Goal: Task Accomplishment & Management: Use online tool/utility

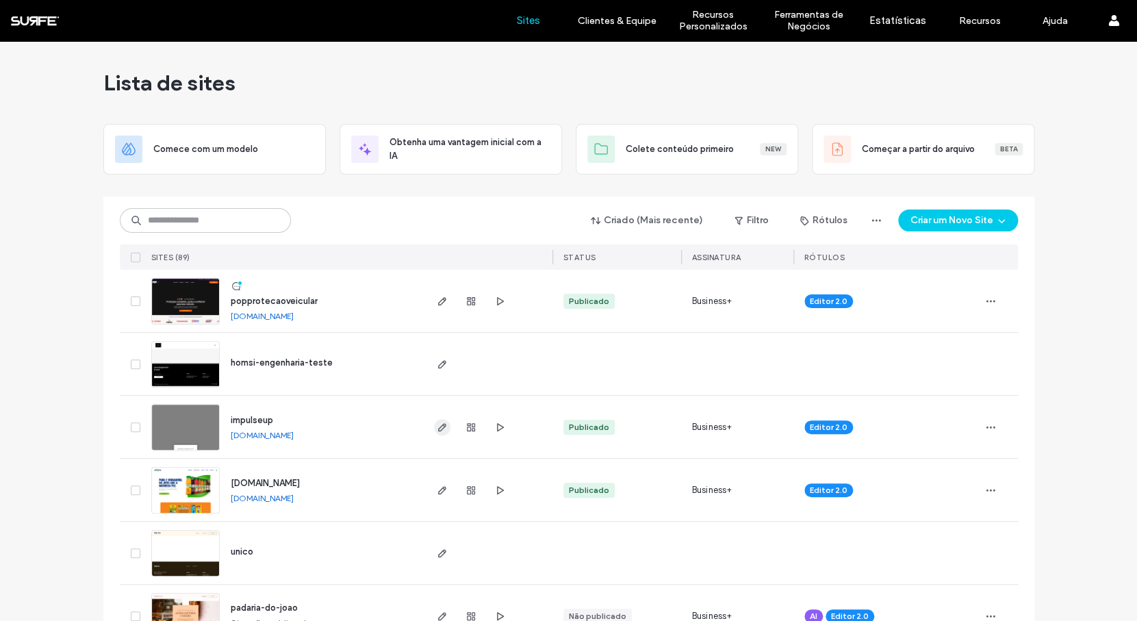
click at [437, 428] on icon "button" at bounding box center [442, 426] width 11 height 11
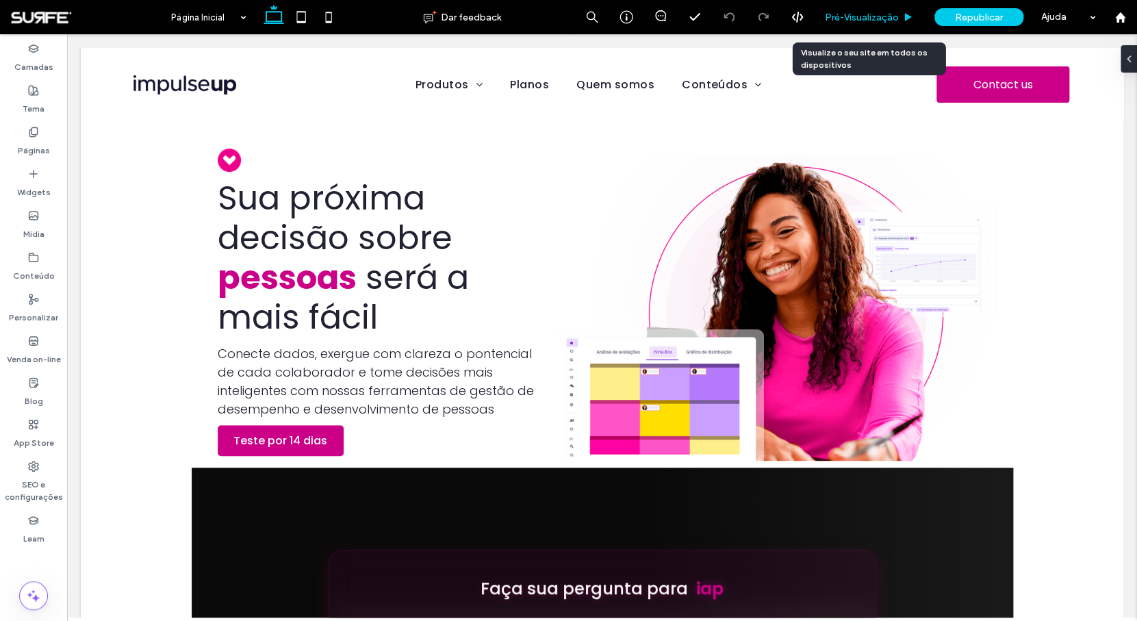
click at [831, 21] on span "Pré-Visualizaçāo" at bounding box center [862, 18] width 74 height 12
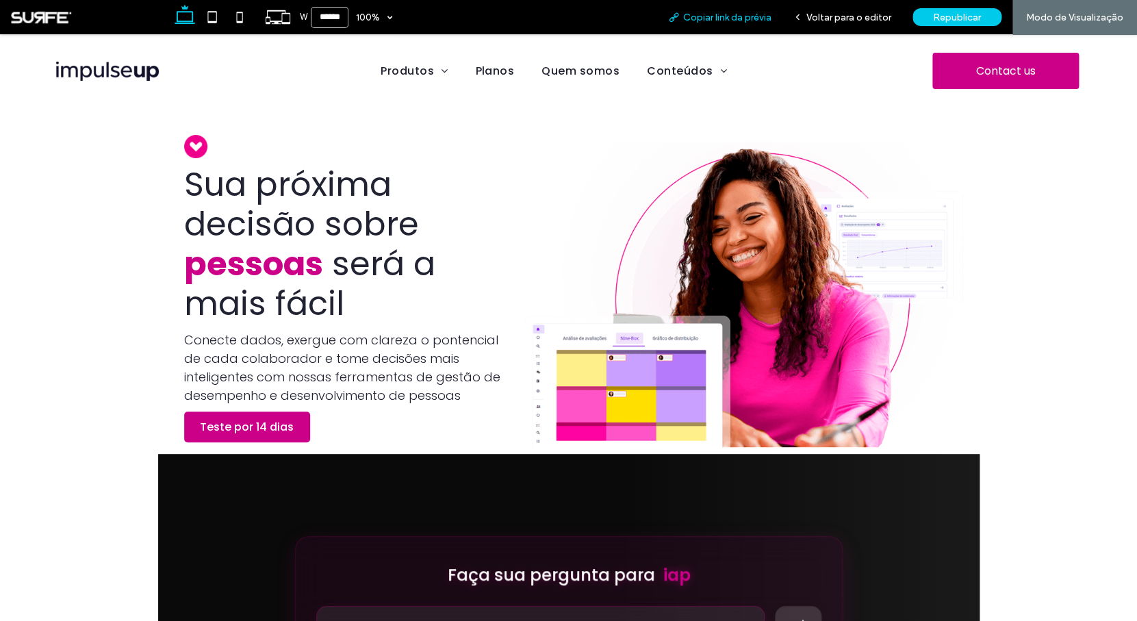
click at [716, 21] on span "Copiar link da prévia" at bounding box center [727, 18] width 88 height 12
click at [848, 17] on span "Voltar para o editor" at bounding box center [848, 18] width 85 height 12
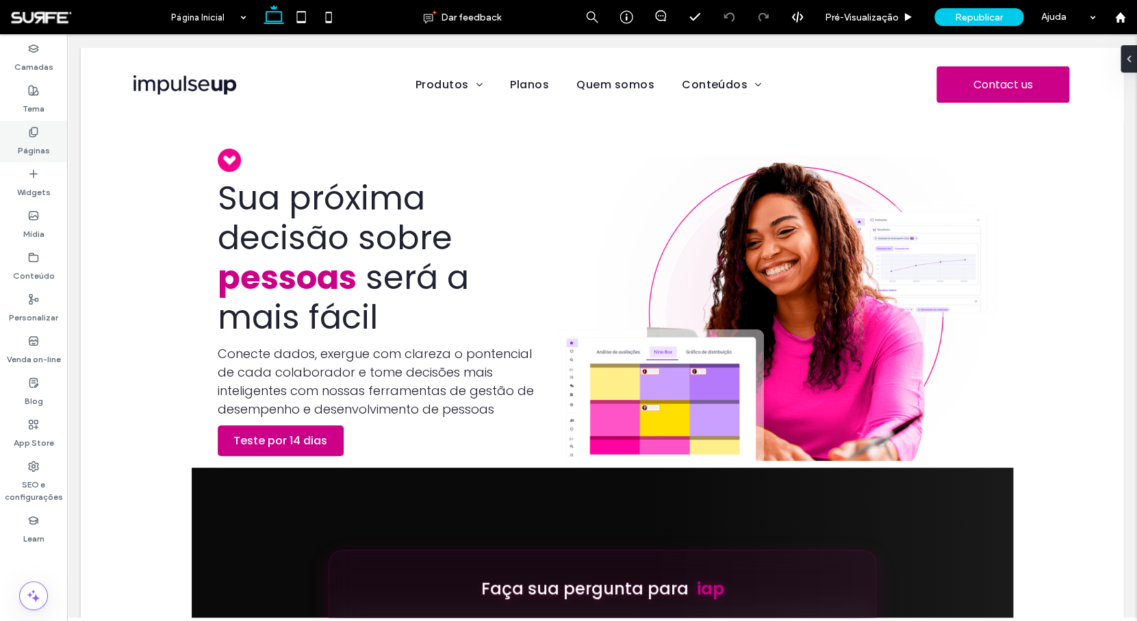
click at [37, 142] on label "Páginas" at bounding box center [34, 147] width 32 height 19
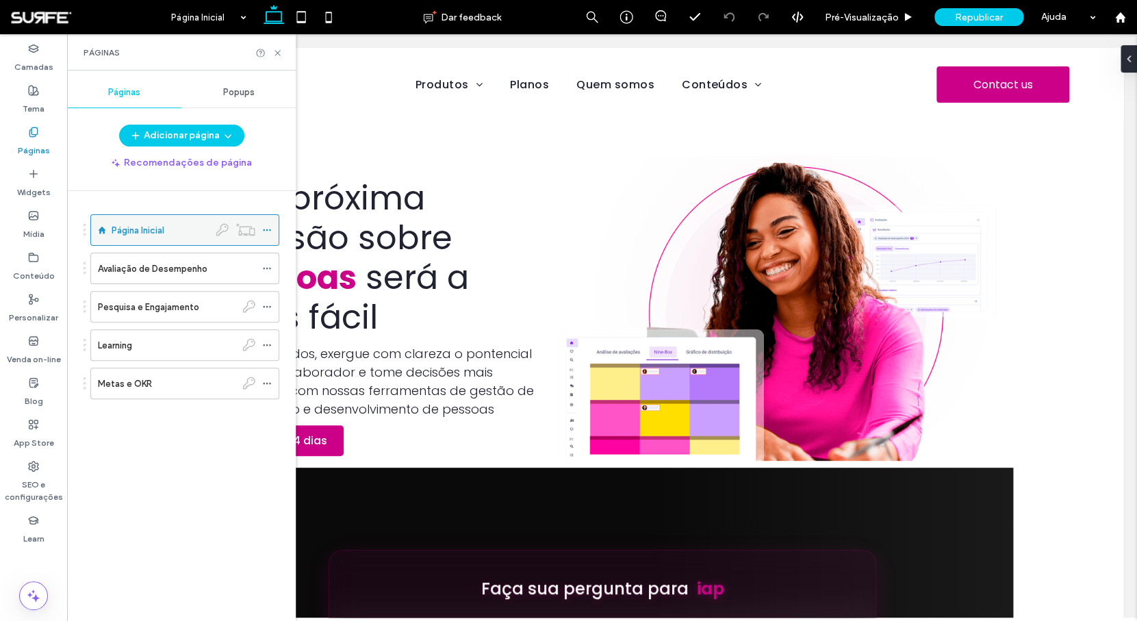
click at [265, 230] on use at bounding box center [267, 230] width 8 height 2
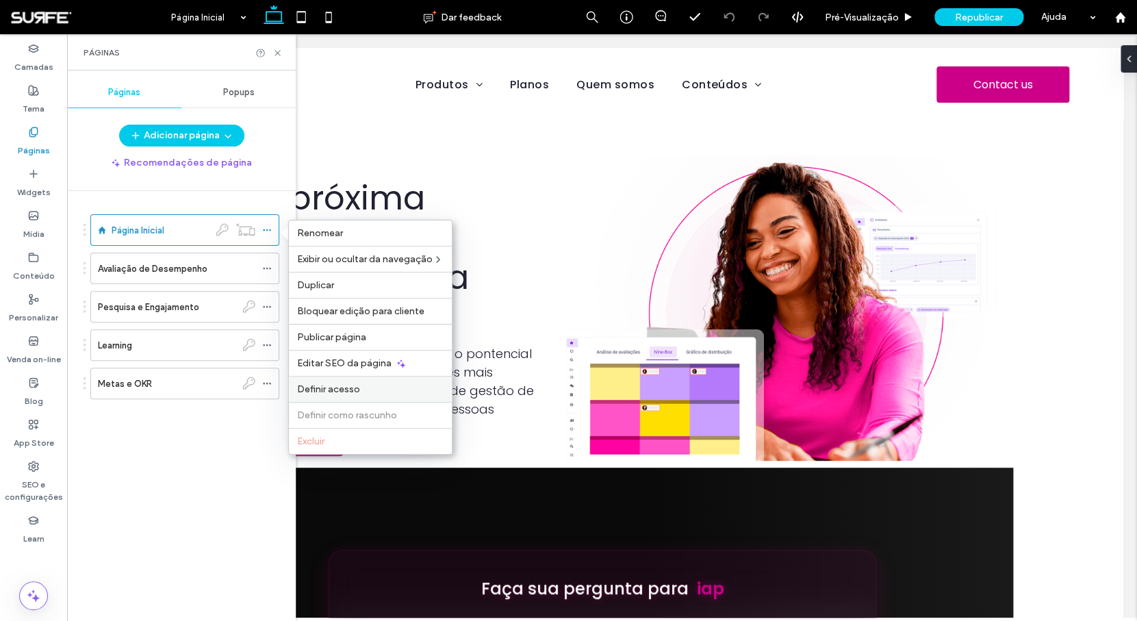
click at [361, 388] on label "Definir acesso" at bounding box center [370, 389] width 146 height 12
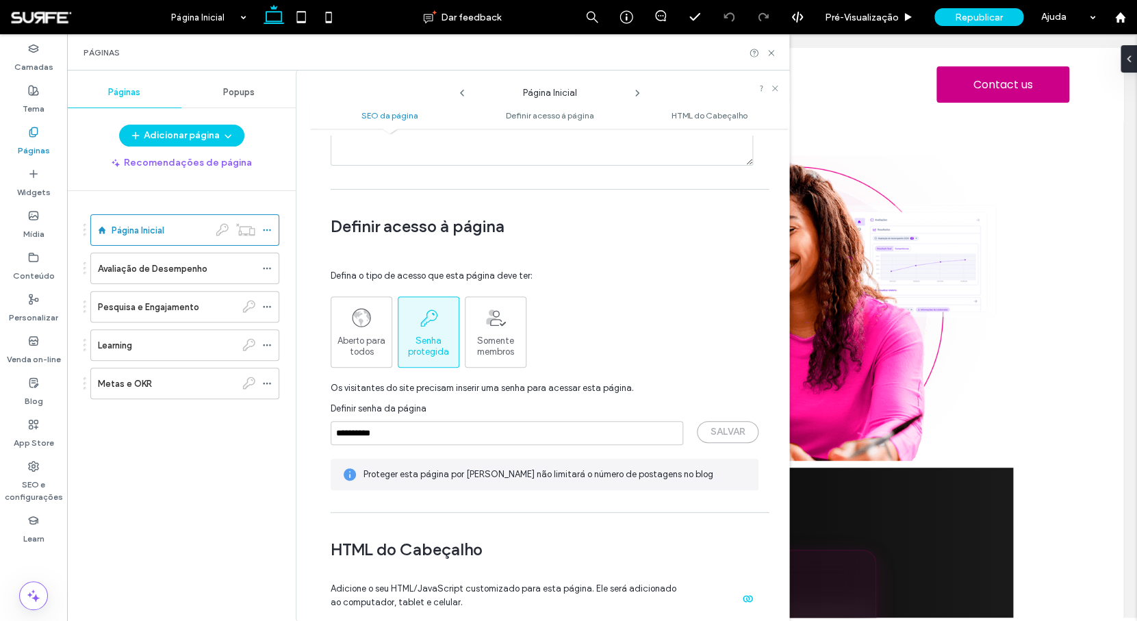
scroll to position [944, 0]
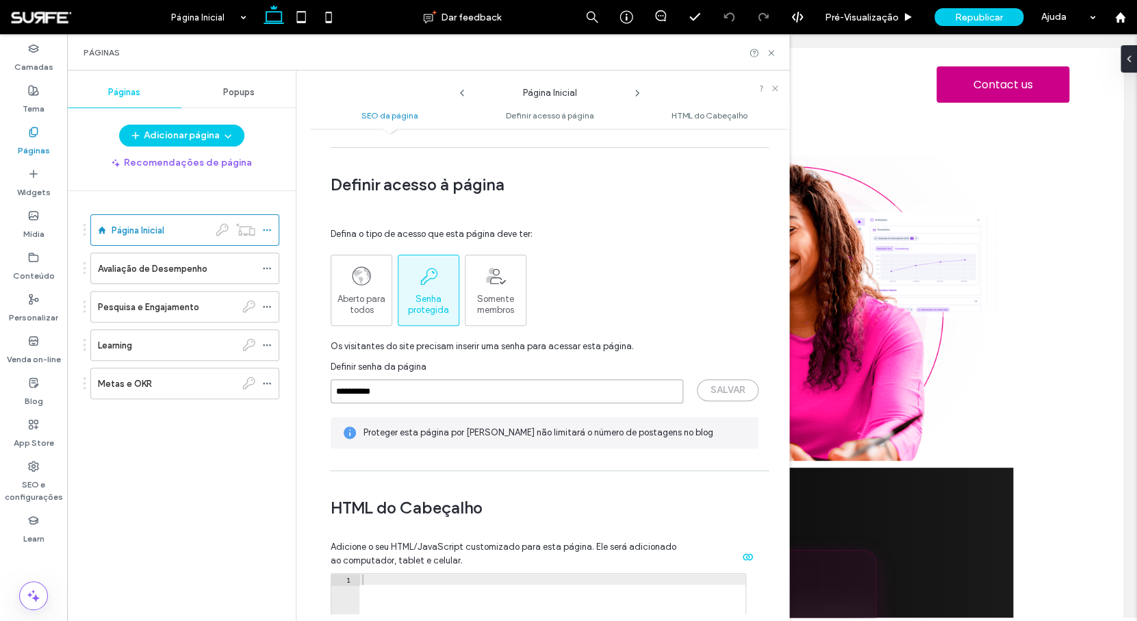
click at [452, 382] on input "**********" at bounding box center [506, 391] width 352 height 24
click at [770, 54] on use at bounding box center [770, 52] width 5 height 5
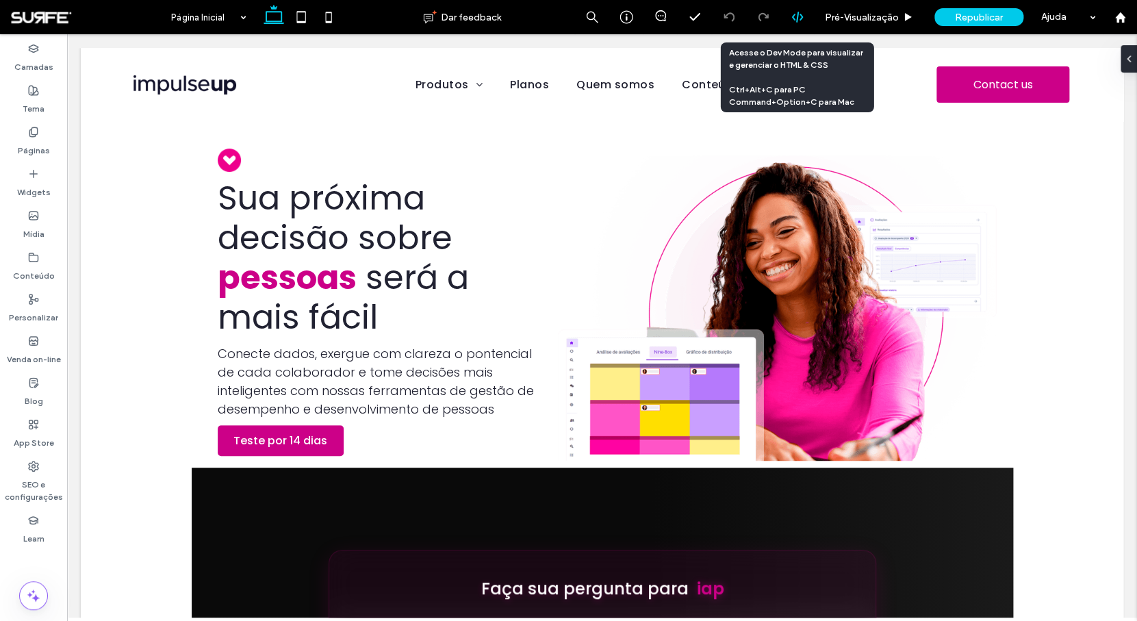
click at [801, 25] on div at bounding box center [797, 17] width 34 height 34
click at [796, 19] on use at bounding box center [796, 17] width 11 height 11
click at [800, 23] on icon at bounding box center [797, 17] width 12 height 12
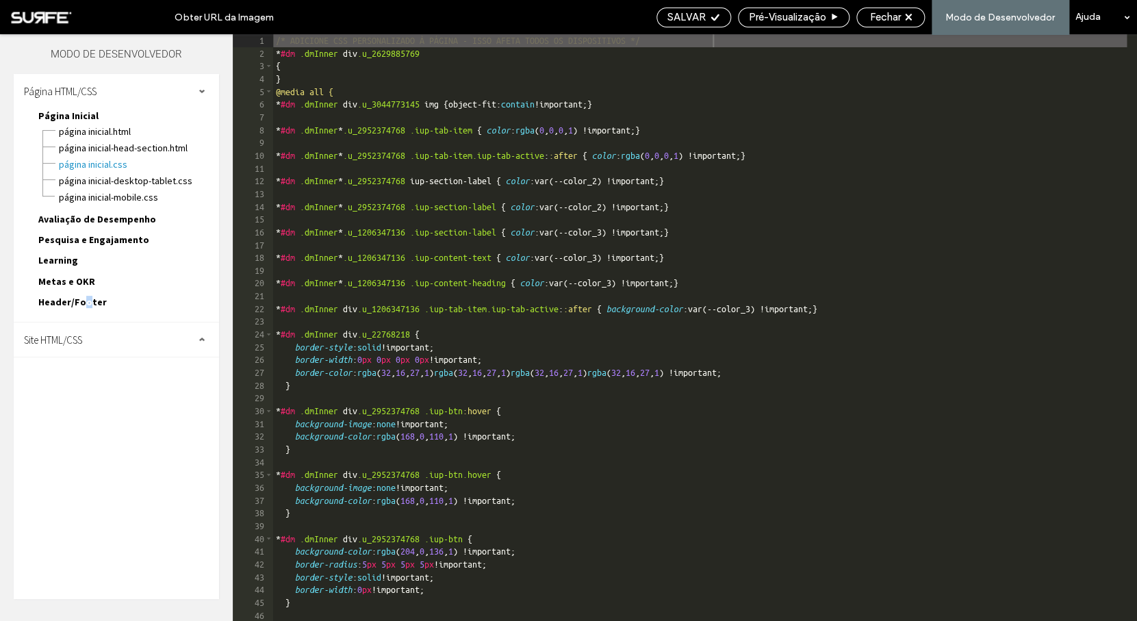
click at [84, 306] on span "Header/Footer" at bounding box center [72, 302] width 68 height 12
click at [108, 337] on span "header-footer.css" at bounding box center [138, 334] width 161 height 14
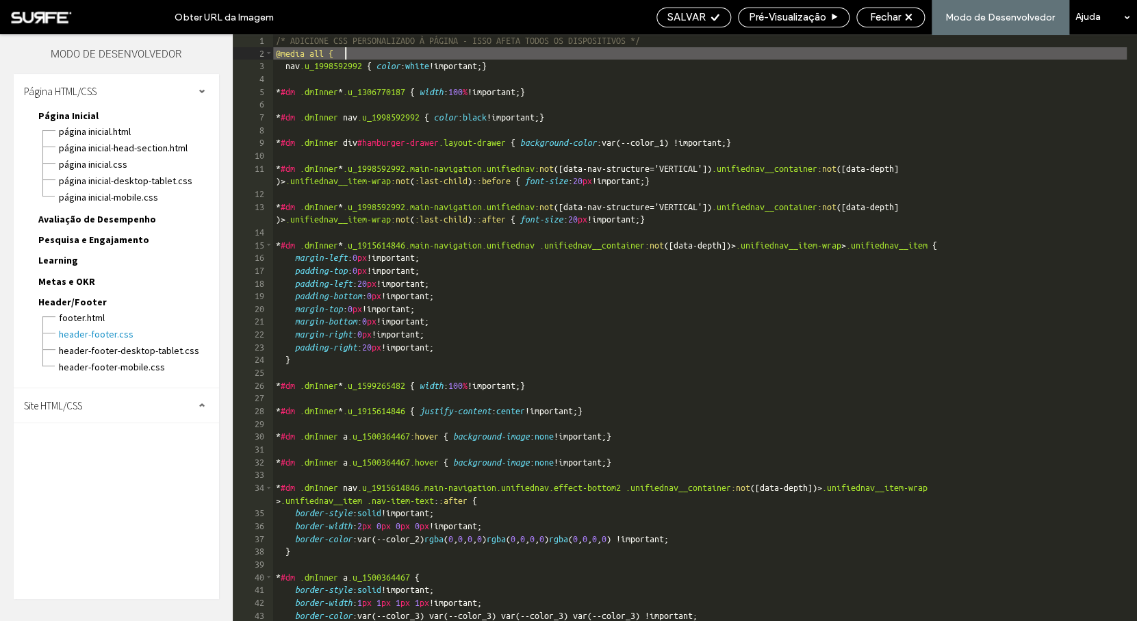
click at [508, 60] on div "/* ADICIONE CSS PERSONALIZADO À PÁGINA - ISSO AFETA TODOS OS DISPOSITIVOS */ @m…" at bounding box center [699, 340] width 853 height 612
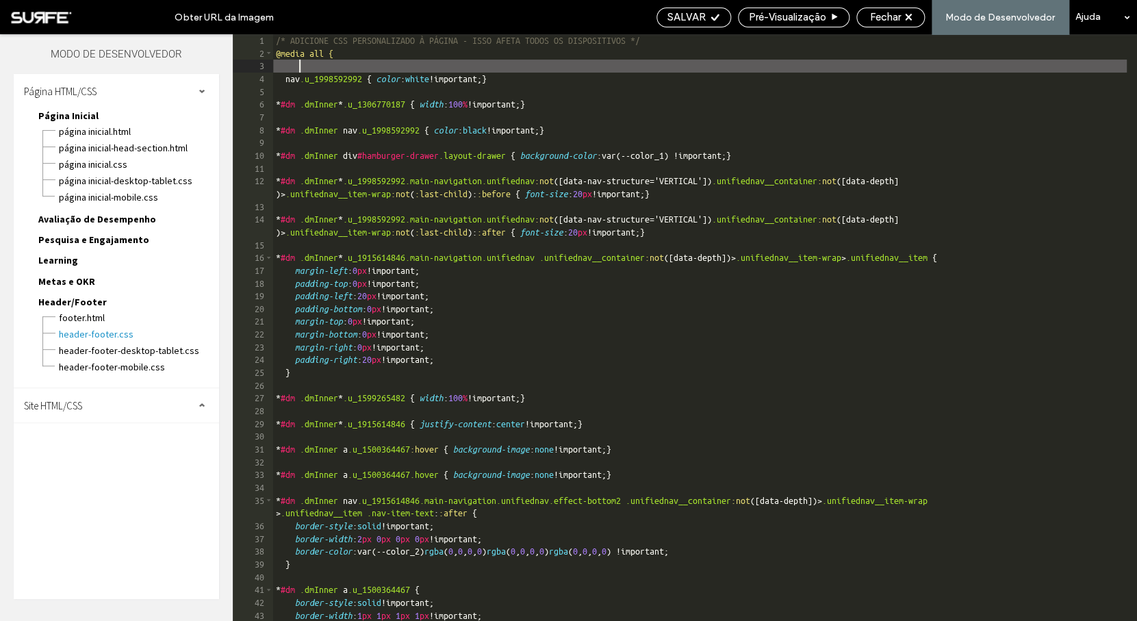
paste textarea
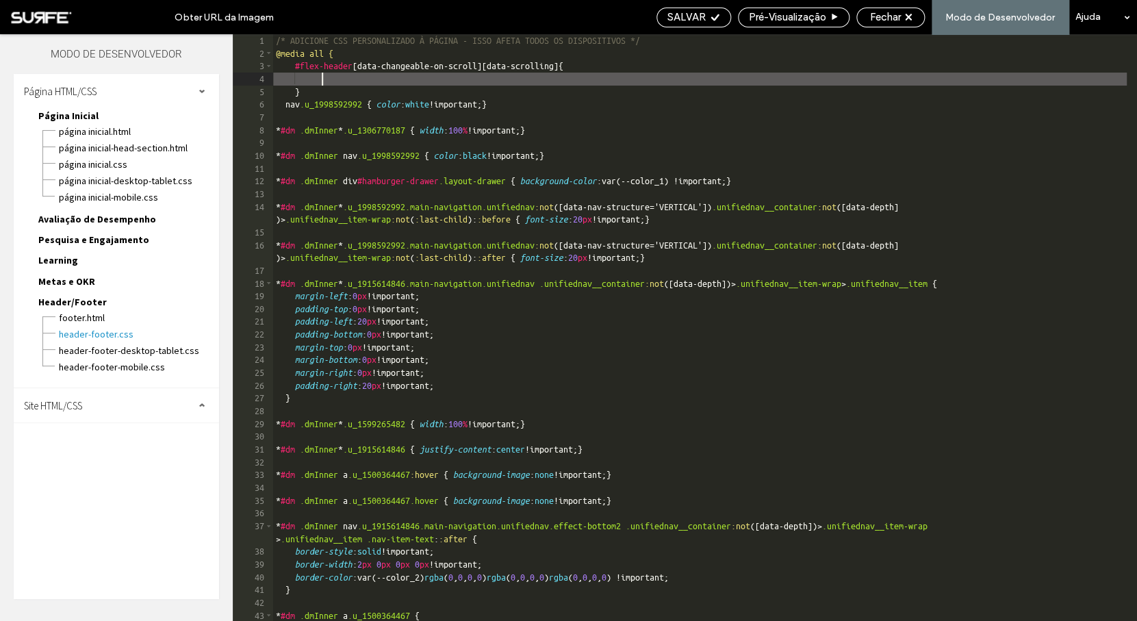
click at [447, 79] on div "/* ADICIONE CSS PERSONALIZADO À PÁGINA - ISSO AFETA TODOS OS DISPOSITIVOS */ @m…" at bounding box center [699, 340] width 853 height 612
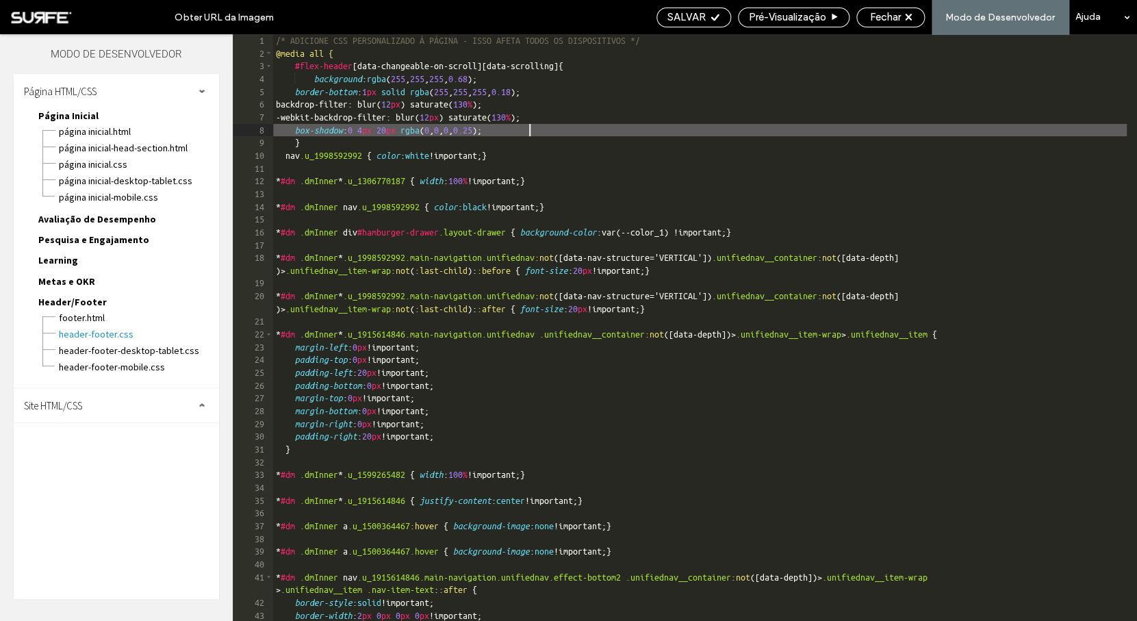
click at [548, 130] on div "/* ADICIONE CSS PERSONALIZADO À PÁGINA - ISSO AFETA TODOS OS DISPOSITIVOS */ @m…" at bounding box center [699, 340] width 853 height 612
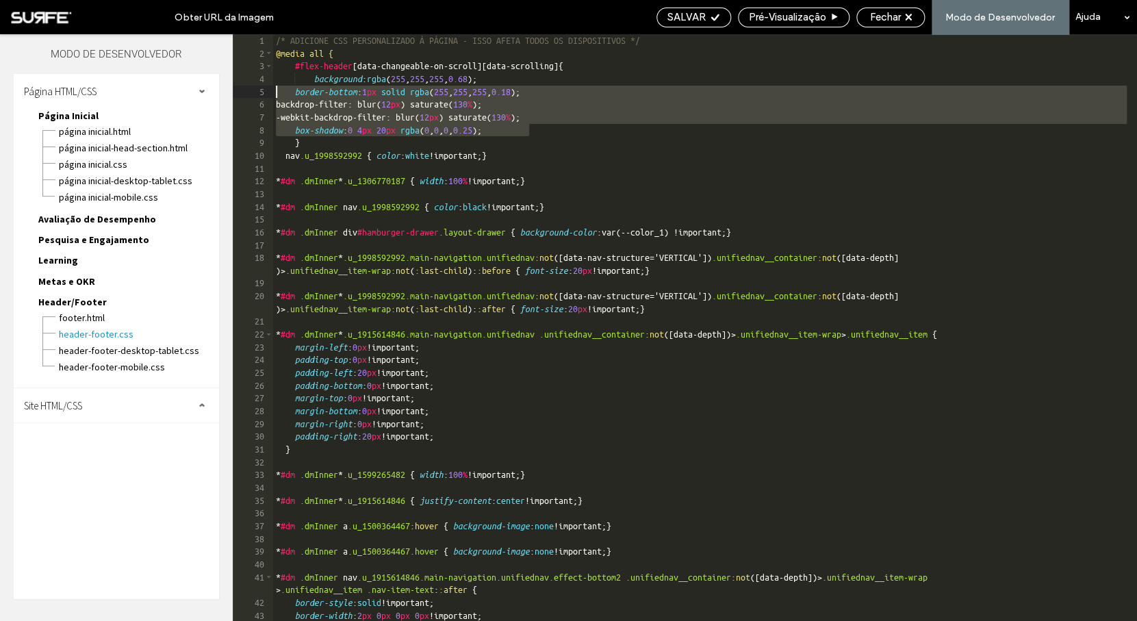
drag, startPoint x: 548, startPoint y: 130, endPoint x: 224, endPoint y: 94, distance: 326.3
click at [273, 94] on div "/* ADICIONE CSS PERSONALIZADO À PÁGINA - ISSO AFETA TODOS OS DISPOSITIVOS */ @m…" at bounding box center [699, 327] width 853 height 586
click at [642, 66] on div "/* ADICIONE CSS PERSONALIZADO À PÁGINA - ISSO AFETA TODOS OS DISPOSITIVOS */ @m…" at bounding box center [699, 340] width 853 height 612
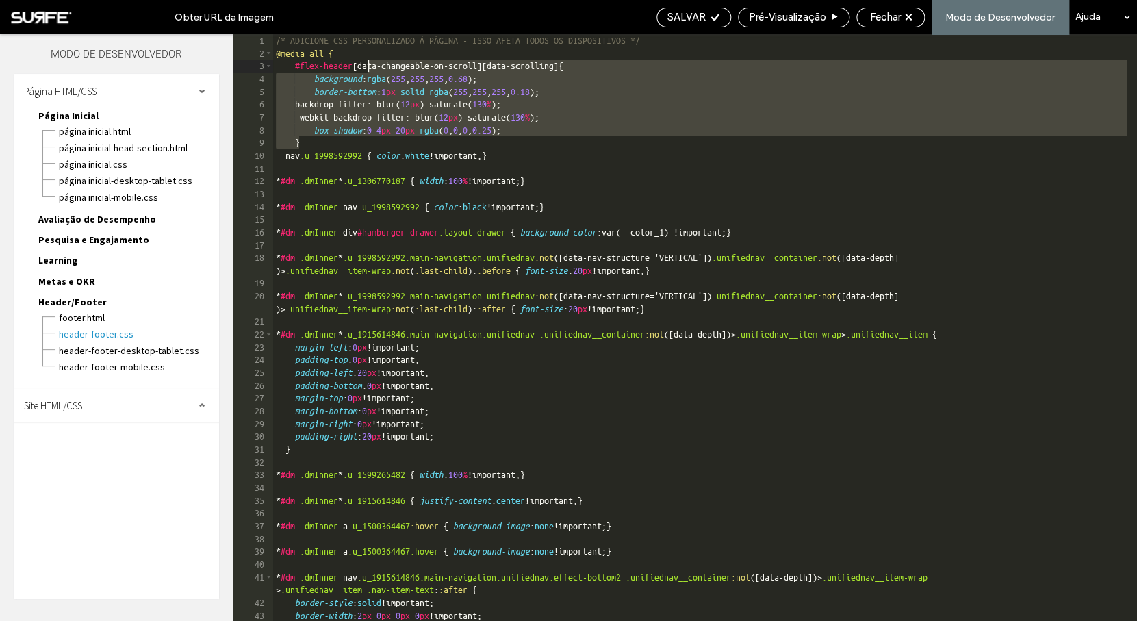
drag, startPoint x: 642, startPoint y: 66, endPoint x: 359, endPoint y: 72, distance: 282.7
click at [359, 72] on div "/* ADICIONE CSS PERSONALIZADO À PÁGINA - ISSO AFETA TODOS OS DISPOSITIVOS */ @m…" at bounding box center [699, 340] width 853 height 612
click at [310, 70] on div "/* ADICIONE CSS PERSONALIZADO À PÁGINA - ISSO AFETA TODOS OS DISPOSITIVOS */ @m…" at bounding box center [699, 340] width 853 height 612
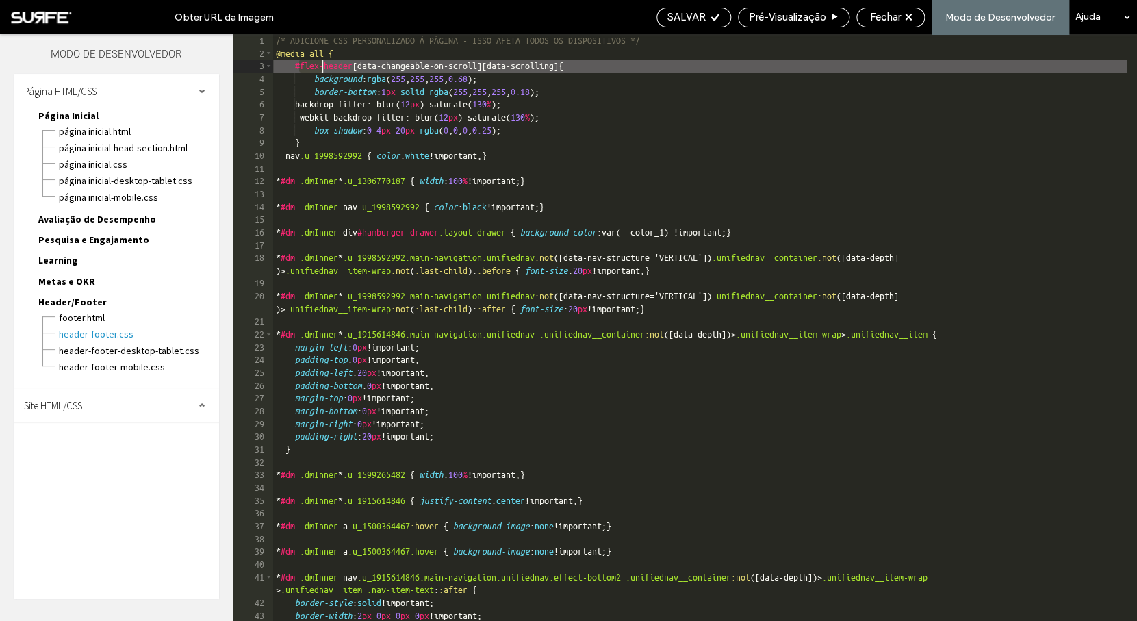
drag, startPoint x: 298, startPoint y: 66, endPoint x: 411, endPoint y: 60, distance: 113.0
click at [402, 60] on div "/* ADICIONE CSS PERSONALIZADO À PÁGINA - ISSO AFETA TODOS OS DISPOSITIVOS */ @m…" at bounding box center [699, 340] width 853 height 612
drag, startPoint x: 411, startPoint y: 60, endPoint x: 648, endPoint y: 64, distance: 237.5
click at [648, 64] on div "/* ADICIONE CSS PERSONALIZADO À PÁGINA - ISSO AFETA TODOS OS DISPOSITIVOS */ @m…" at bounding box center [699, 340] width 853 height 612
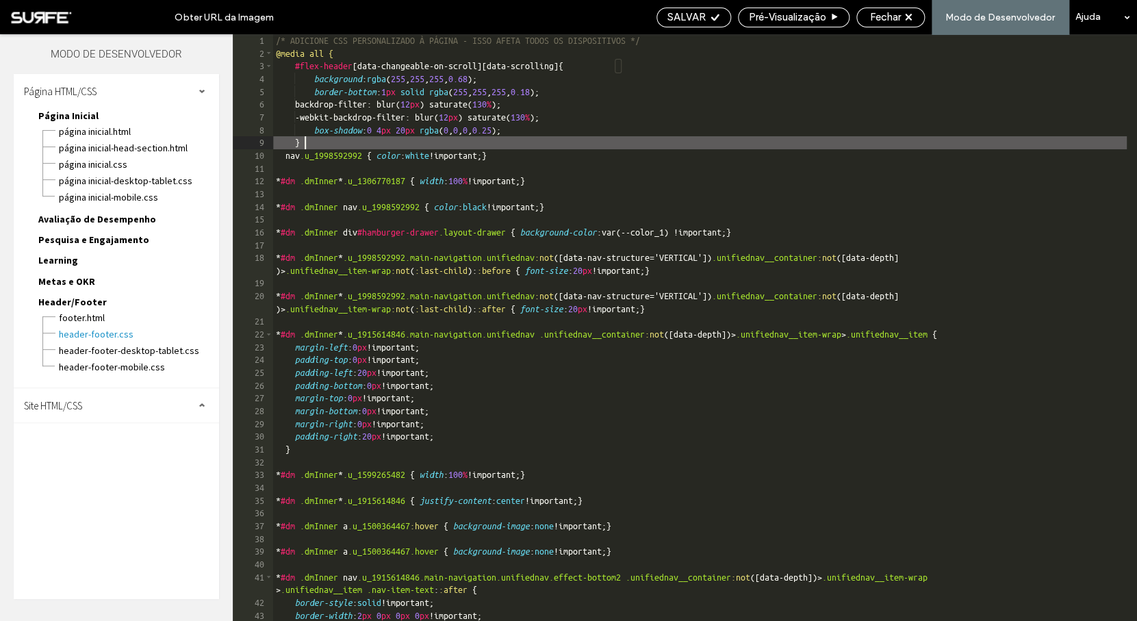
click at [339, 148] on div "/* ADICIONE CSS PERSONALIZADO À PÁGINA - ISSO AFETA TODOS OS DISPOSITIVOS */ @m…" at bounding box center [699, 340] width 853 height 612
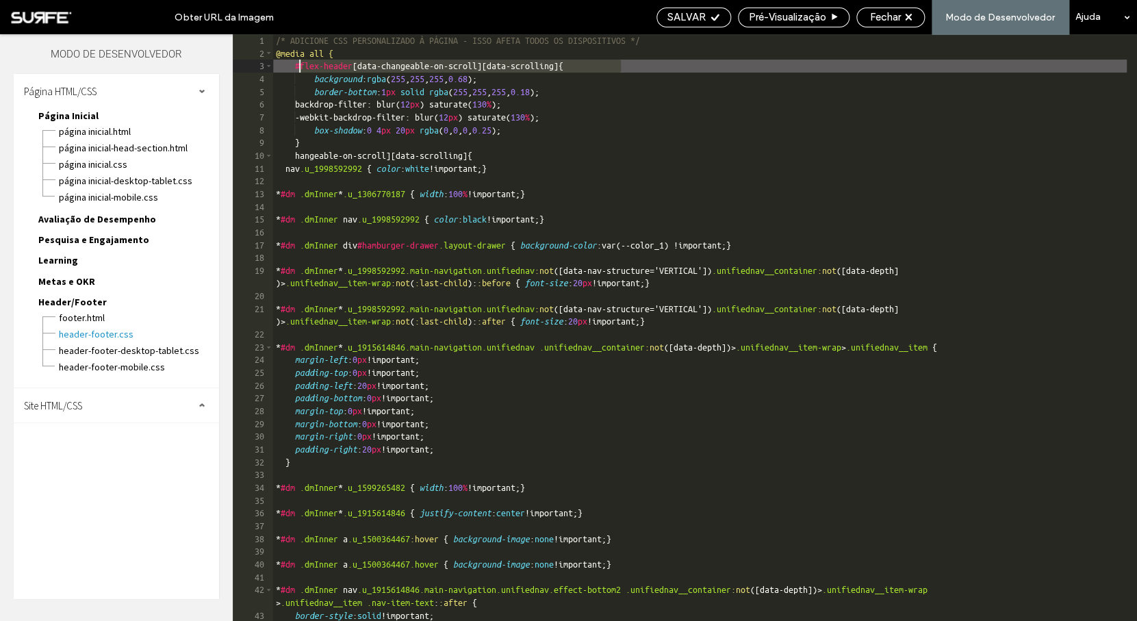
drag, startPoint x: 638, startPoint y: 70, endPoint x: 298, endPoint y: 66, distance: 340.8
click at [298, 66] on div "/* ADICIONE CSS PERSONALIZADO À PÁGINA - ISSO AFETA TODOS OS DISPOSITIVOS */ @m…" at bounding box center [699, 340] width 853 height 612
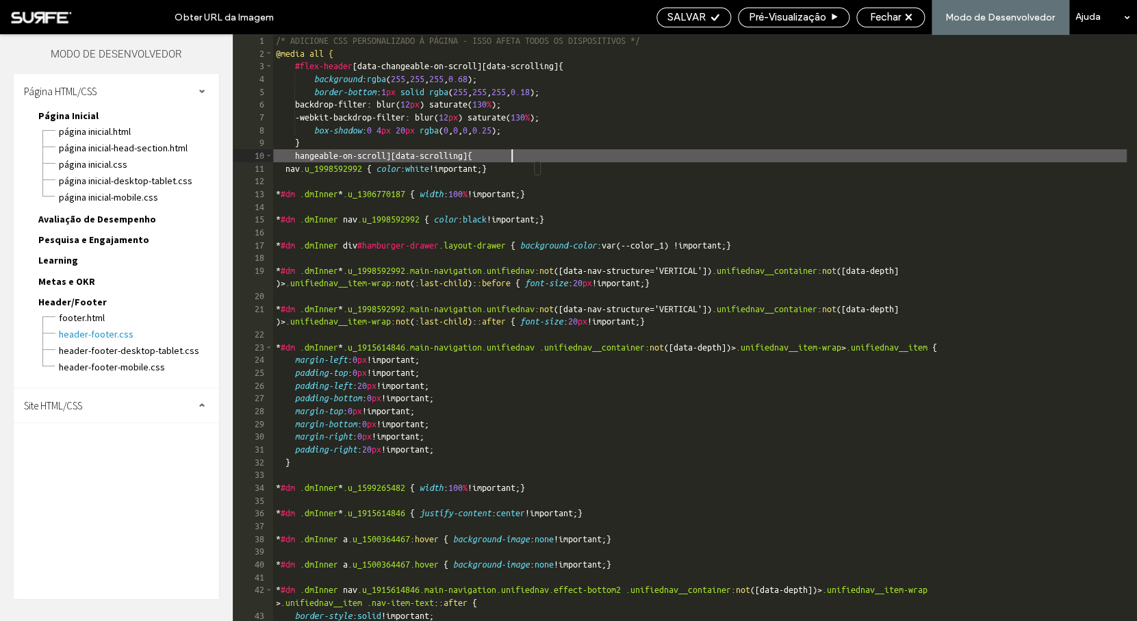
click at [538, 157] on div "/* ADICIONE CSS PERSONALIZADO À PÁGINA - ISSO AFETA TODOS OS DISPOSITIVOS */ @m…" at bounding box center [699, 340] width 853 height 612
drag, startPoint x: 550, startPoint y: 154, endPoint x: 299, endPoint y: 155, distance: 251.1
click at [299, 155] on div "/* ADICIONE CSS PERSONALIZADO À PÁGINA - ISSO AFETA TODOS OS DISPOSITIVOS */ @m…" at bounding box center [699, 340] width 853 height 612
paste textarea
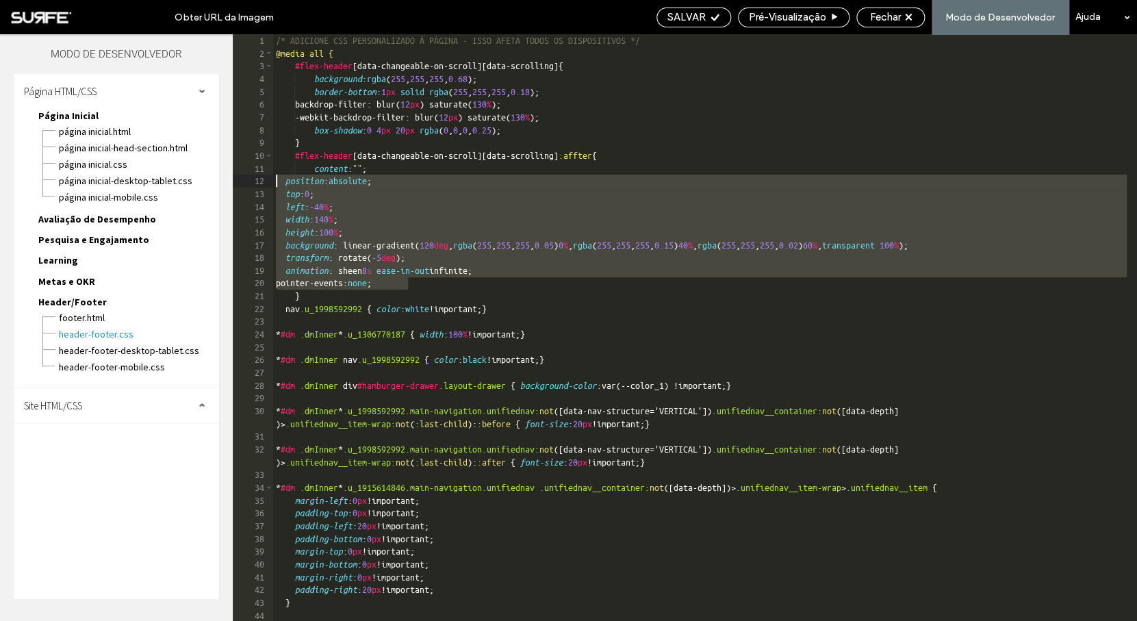
drag, startPoint x: 454, startPoint y: 283, endPoint x: 228, endPoint y: 177, distance: 249.8
click at [273, 177] on div "/* ADICIONE CSS PERSONALIZADO À PÁGINA - ISSO AFETA TODOS OS DISPOSITIVOS */ @m…" at bounding box center [699, 327] width 853 height 586
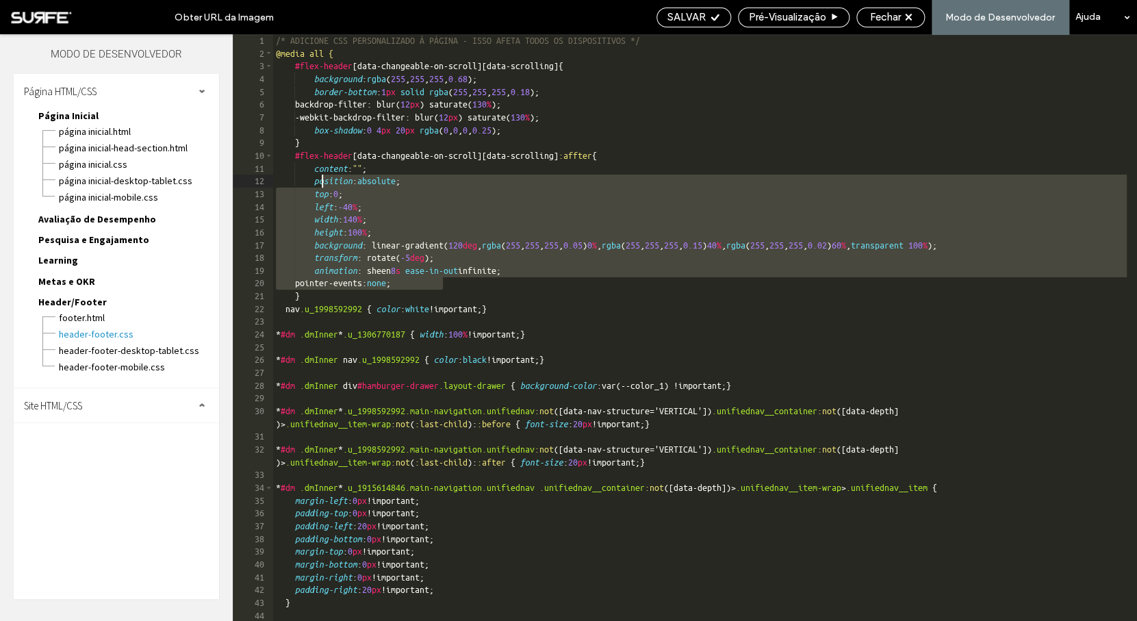
click at [351, 302] on div "/* ADICIONE CSS PERSONALIZADO À PÁGINA - ISSO AFETA TODOS OS DISPOSITIVOS */ @m…" at bounding box center [699, 340] width 853 height 612
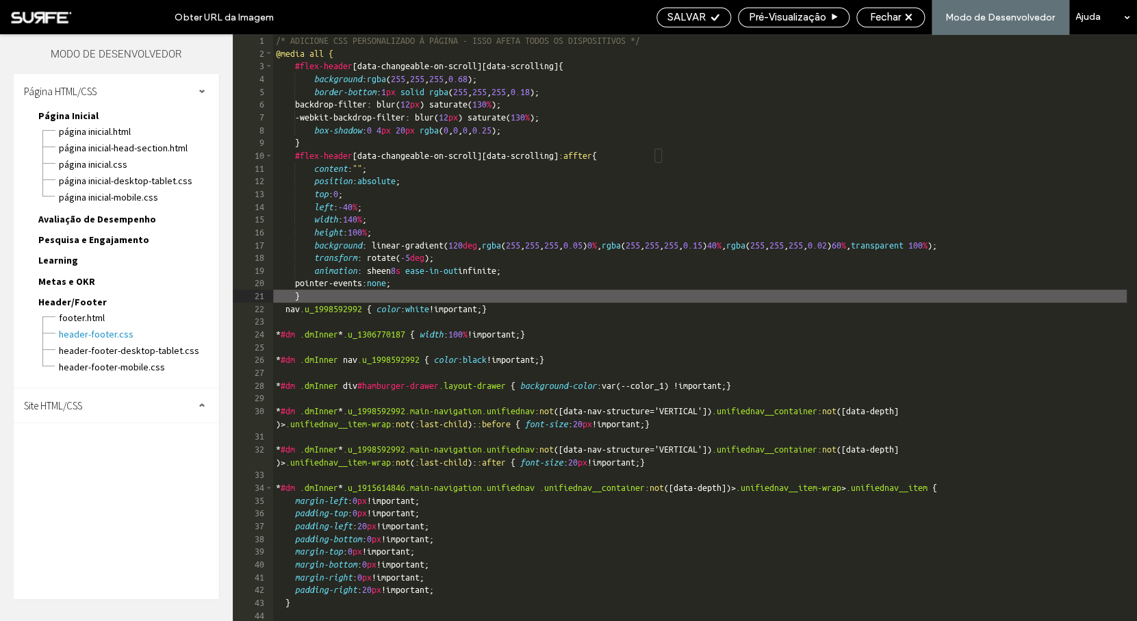
scroll to position [0, 3]
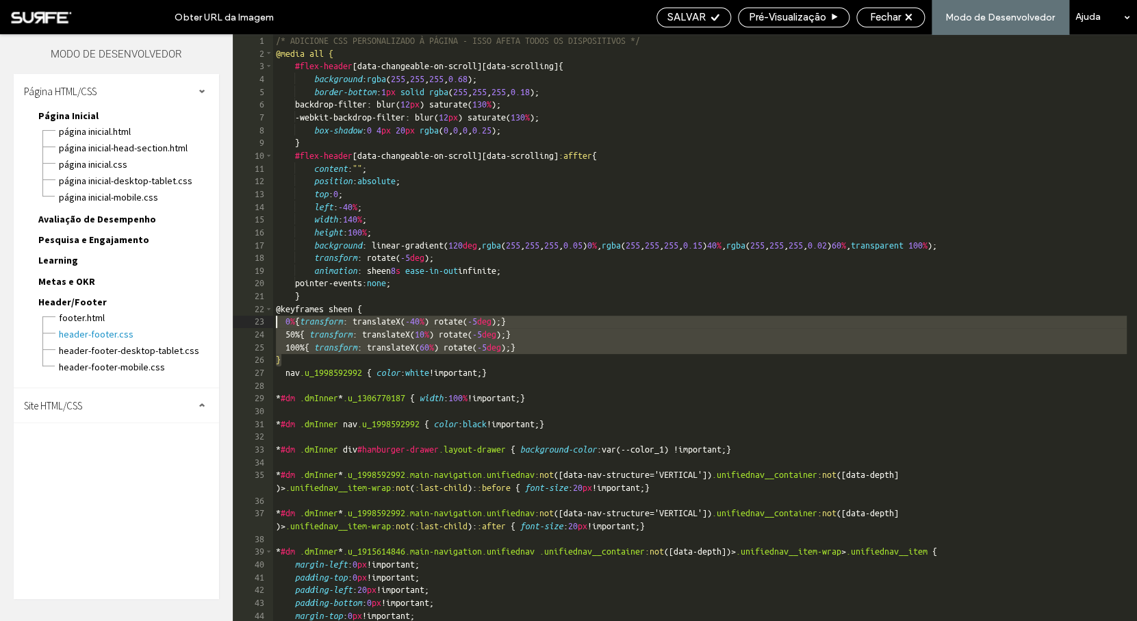
drag, startPoint x: 302, startPoint y: 364, endPoint x: 230, endPoint y: 317, distance: 86.0
click at [273, 317] on div "/* ADICIONE CSS PERSONALIZADO À PÁGINA - ISSO AFETA TODOS OS DISPOSITIVOS */ @m…" at bounding box center [699, 327] width 853 height 586
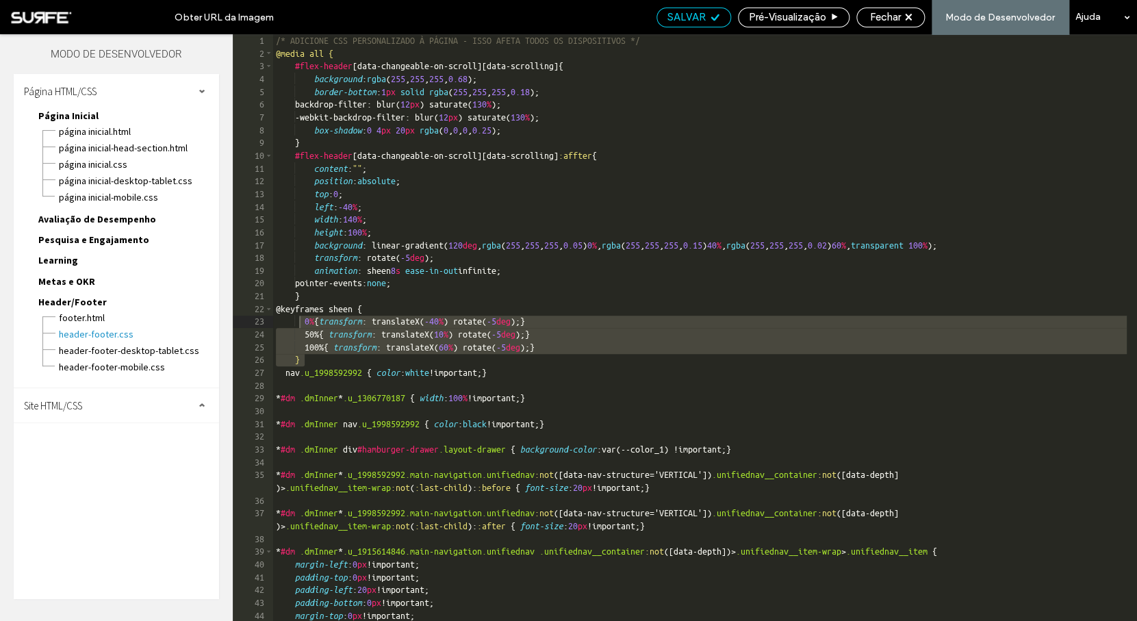
click at [698, 17] on span "SALVAR" at bounding box center [686, 17] width 38 height 12
click at [623, 155] on div "/* ADICIONE CSS PERSONALIZADO À PÁGINA - ISSO AFETA TODOS OS DISPOSITIVOS */ @m…" at bounding box center [699, 340] width 853 height 612
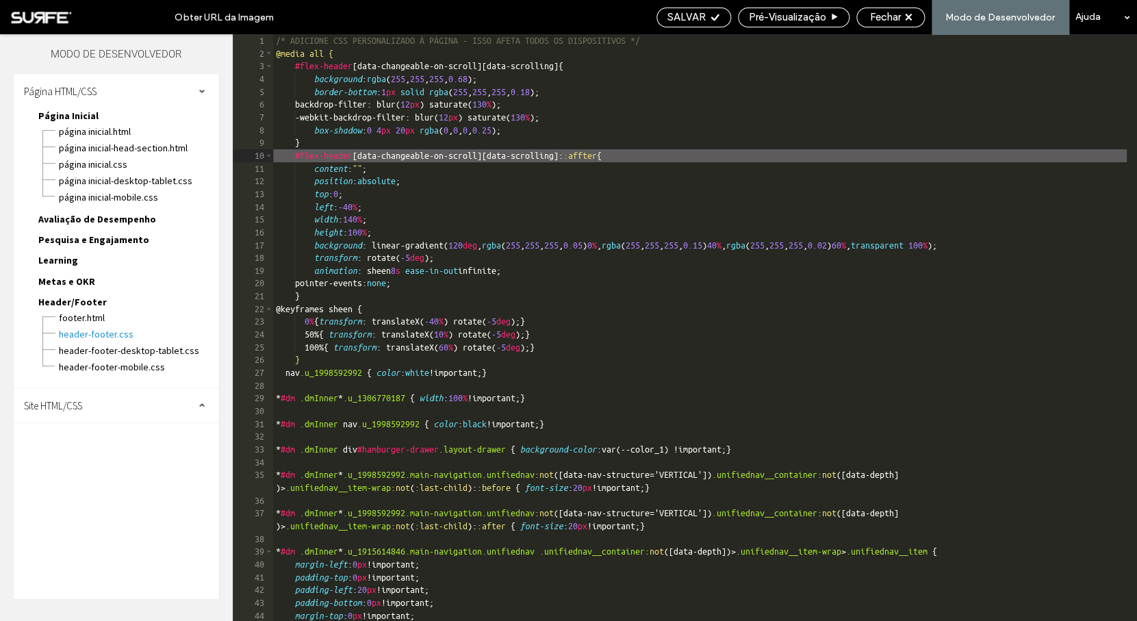
click at [533, 81] on div "/* ADICIONE CSS PERSONALIZADO À PÁGINA - ISSO AFETA TODOS OS DISPOSITIVOS */ @m…" at bounding box center [699, 340] width 853 height 612
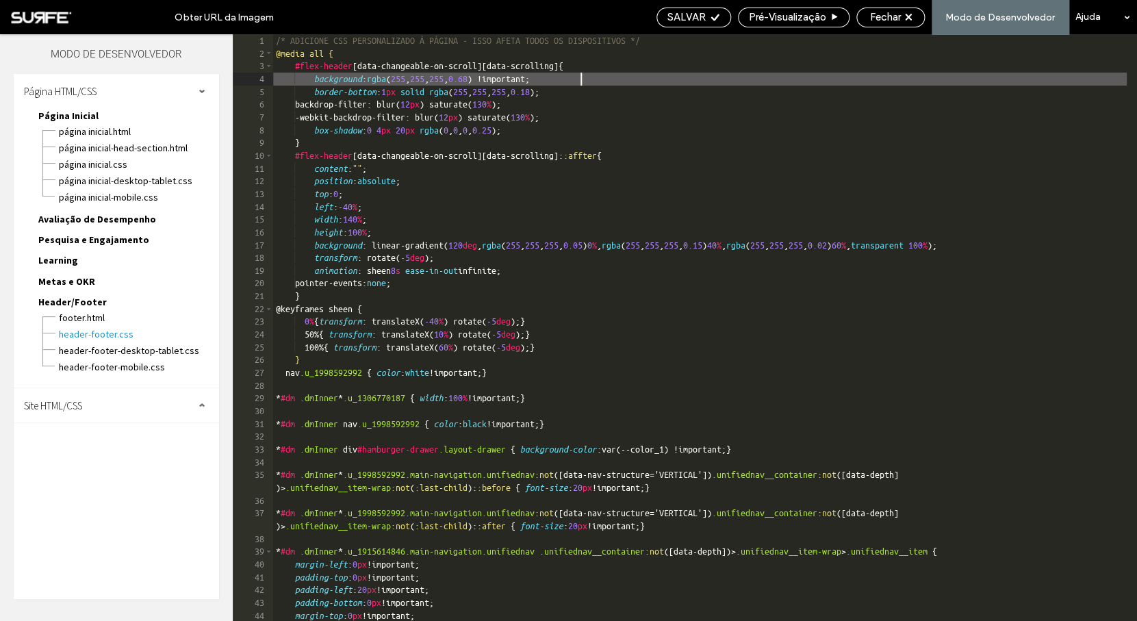
scroll to position [0, 3]
click at [694, 19] on span "SALVAR" at bounding box center [686, 17] width 38 height 12
click at [638, 159] on div "/* ADICIONE CSS PERSONALIZADO À PÁGINA - ISSO AFETA TODOS OS DISPOSITIVOS */ @m…" at bounding box center [699, 340] width 853 height 612
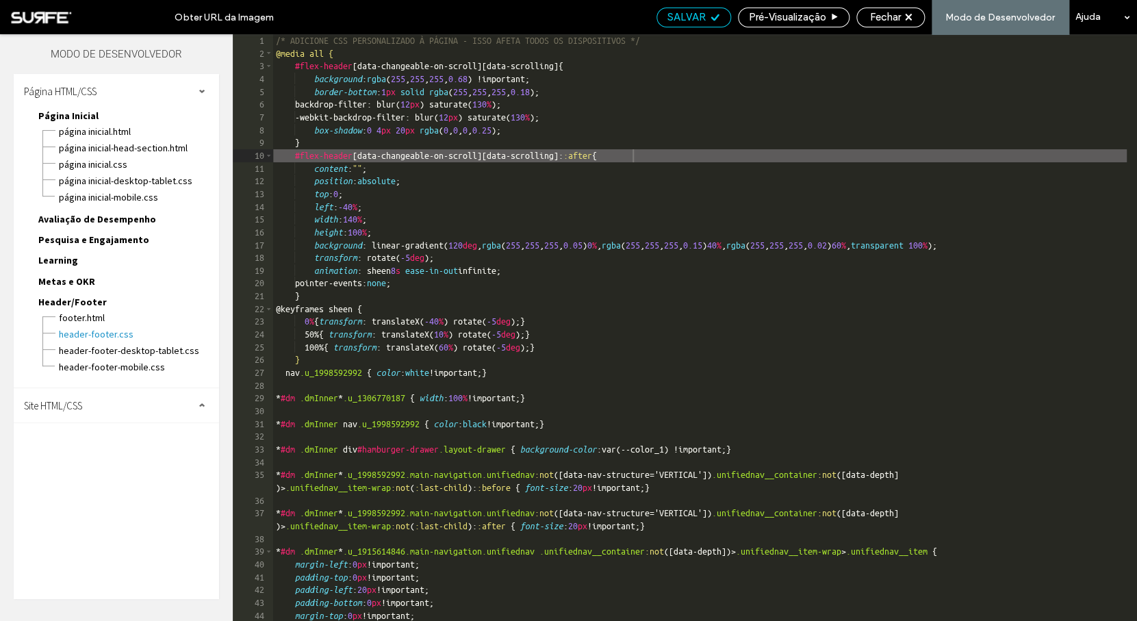
click at [697, 17] on span "SALVAR" at bounding box center [686, 17] width 38 height 12
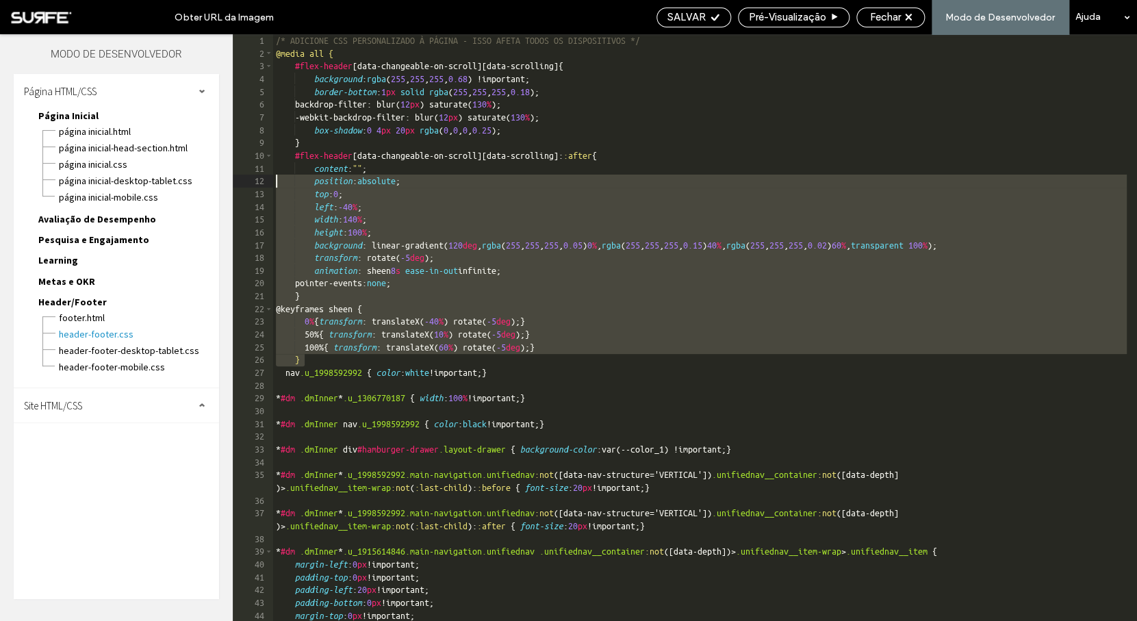
drag, startPoint x: 324, startPoint y: 360, endPoint x: 238, endPoint y: 146, distance: 230.9
click at [273, 146] on div "/* ADICIONE CSS PERSONALIZADO À PÁGINA - ISSO AFETA TODOS OS DISPOSITIVOS */ @m…" at bounding box center [699, 327] width 853 height 586
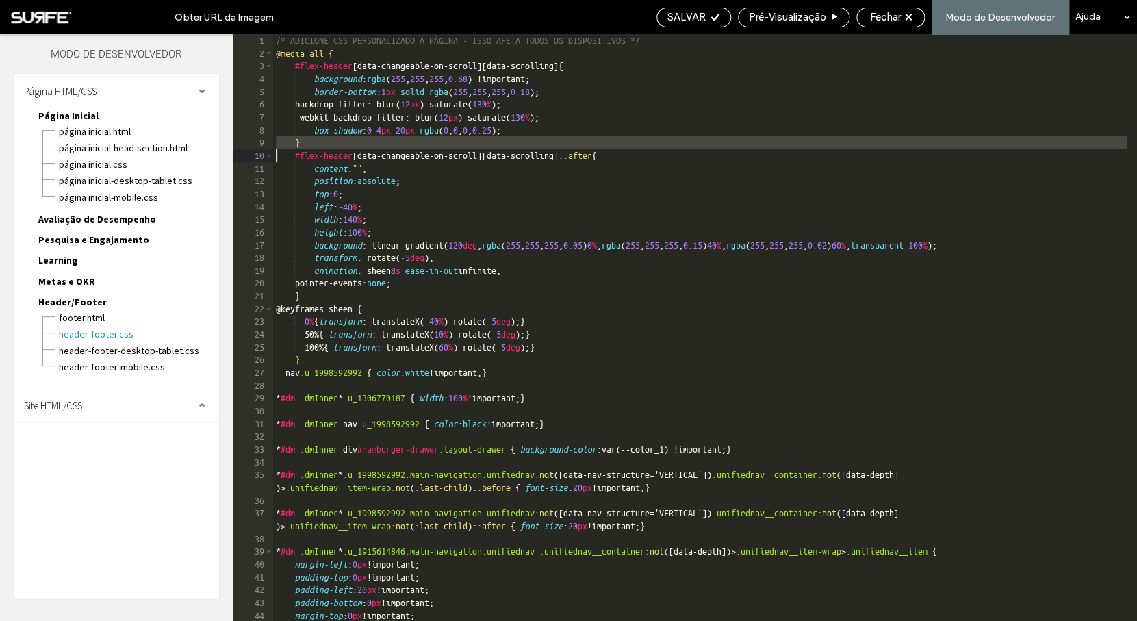
drag, startPoint x: 238, startPoint y: 146, endPoint x: 232, endPoint y: 153, distance: 9.2
click at [232, 153] on div "Camadas Tema Páginas Widgets Mídia Conteúdo Personalizar Venda on-line Blog App…" at bounding box center [568, 327] width 1137 height 586
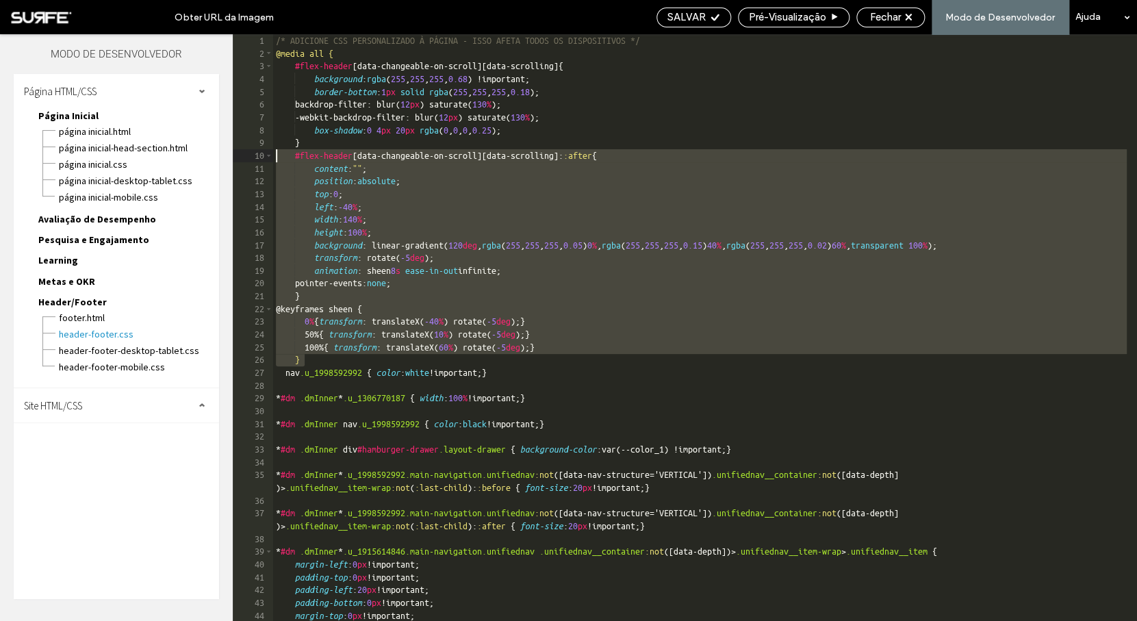
drag, startPoint x: 312, startPoint y: 362, endPoint x: 231, endPoint y: 155, distance: 222.5
click at [273, 155] on div "/* ADICIONE CSS PERSONALIZADO À PÁGINA - ISSO AFETA TODOS OS DISPOSITIVOS */ @m…" at bounding box center [699, 327] width 853 height 586
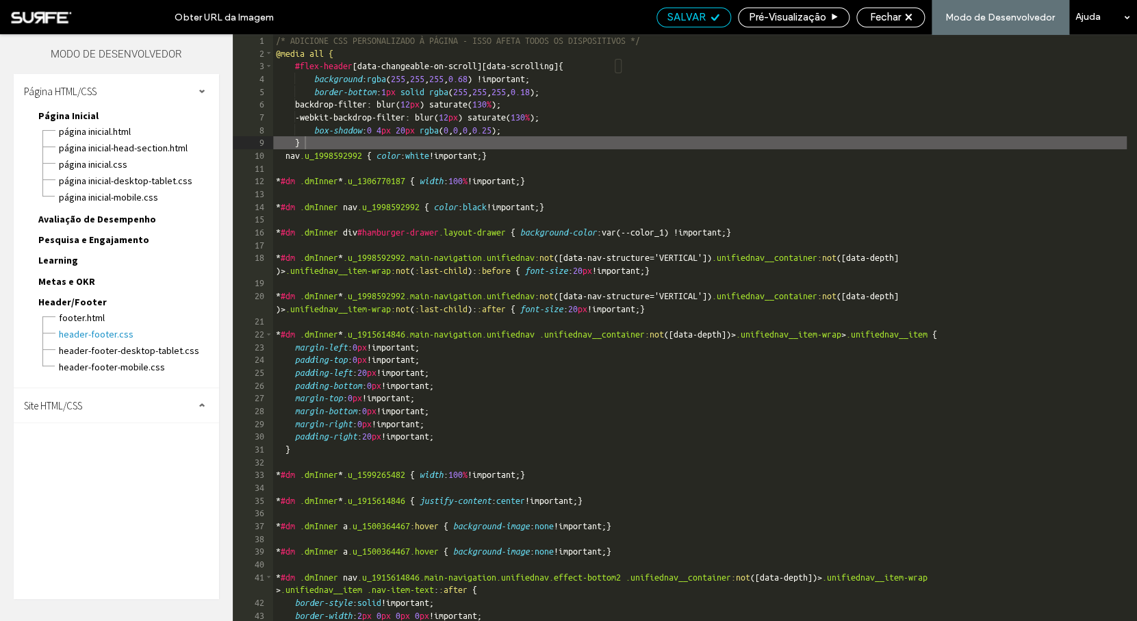
click at [698, 19] on span "SALVAR" at bounding box center [686, 17] width 38 height 12
click at [687, 18] on span "SALVAR" at bounding box center [686, 17] width 38 height 12
click at [512, 82] on div "/* ADICIONE CSS PERSONALIZADO À PÁGINA - ISSO AFETA TODOS OS DISPOSITIVOS */ @m…" at bounding box center [699, 340] width 853 height 612
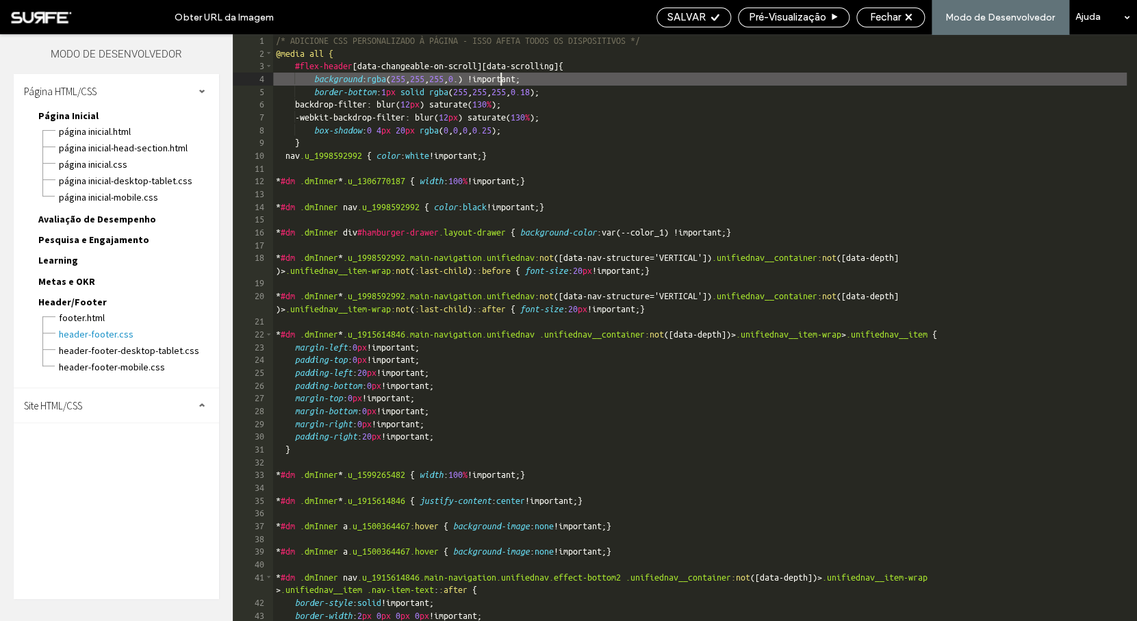
scroll to position [0, 3]
type textarea "**"
click at [701, 18] on span "SALVAR" at bounding box center [686, 17] width 38 height 12
click at [891, 14] on span "Fechar" at bounding box center [885, 17] width 31 height 12
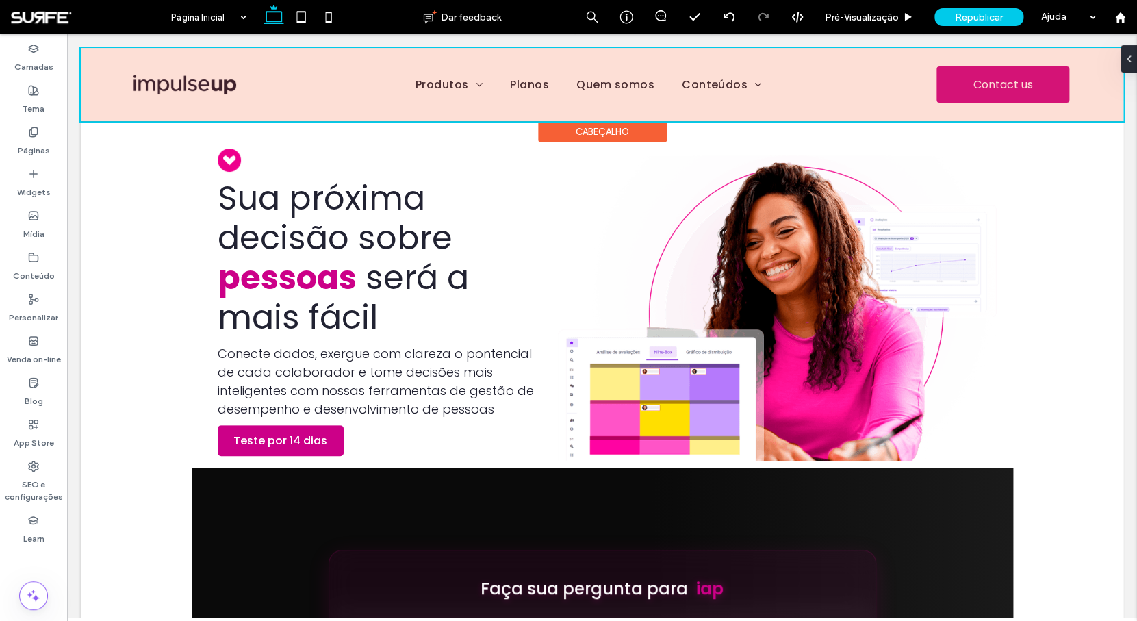
click at [710, 80] on div at bounding box center [602, 84] width 1042 height 73
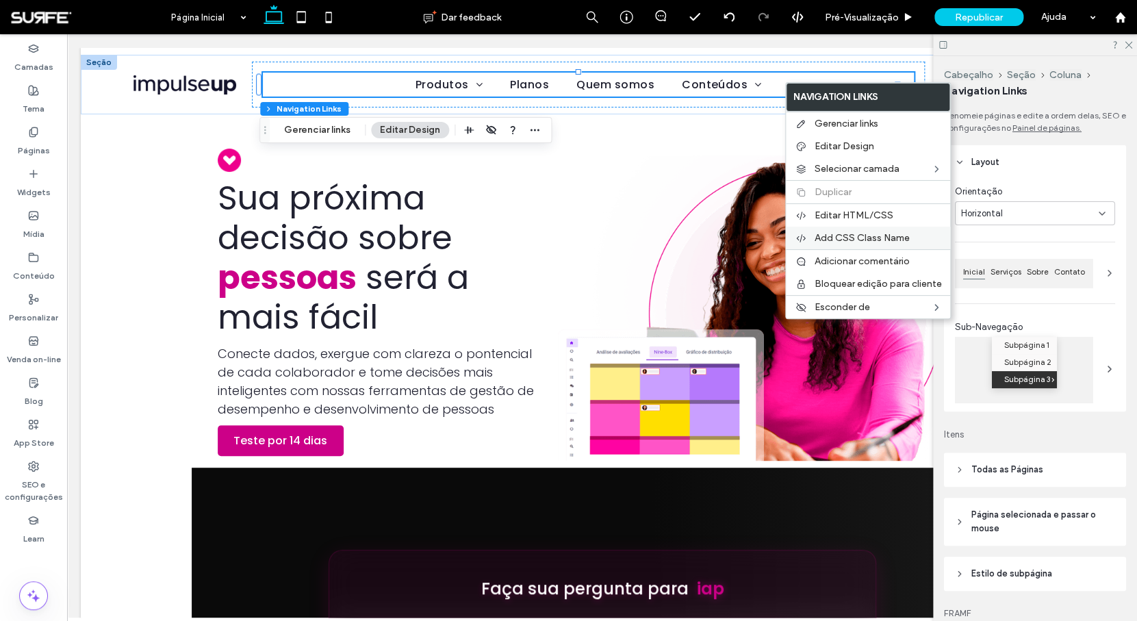
click at [870, 237] on span "Add CSS Class Name" at bounding box center [861, 238] width 95 height 12
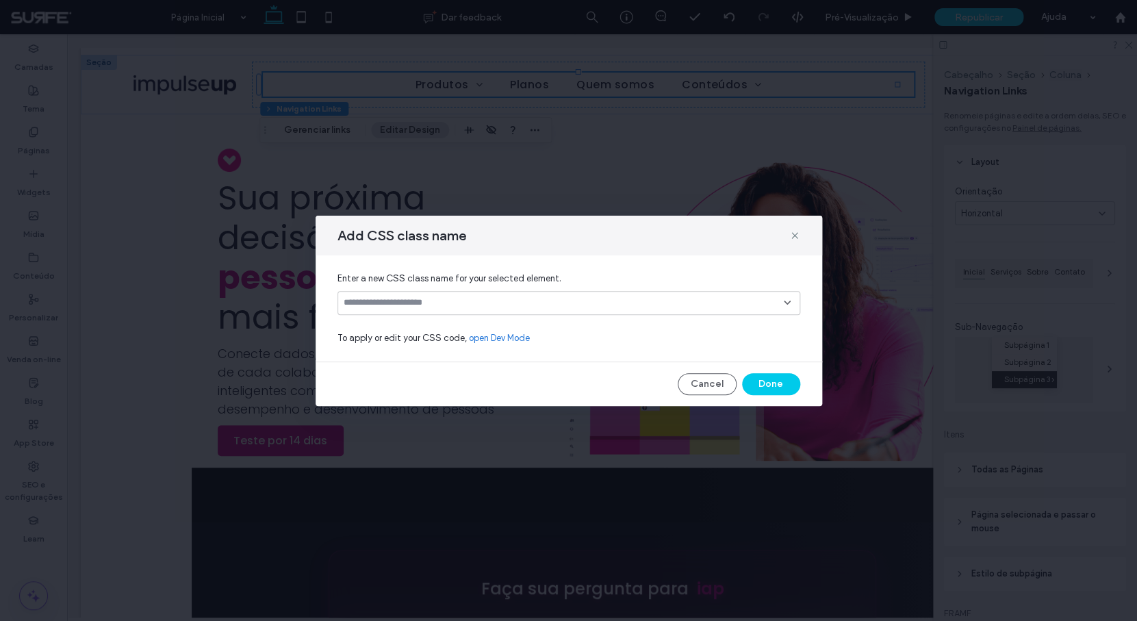
click at [530, 304] on input at bounding box center [563, 302] width 440 height 11
click at [490, 300] on input at bounding box center [563, 302] width 440 height 11
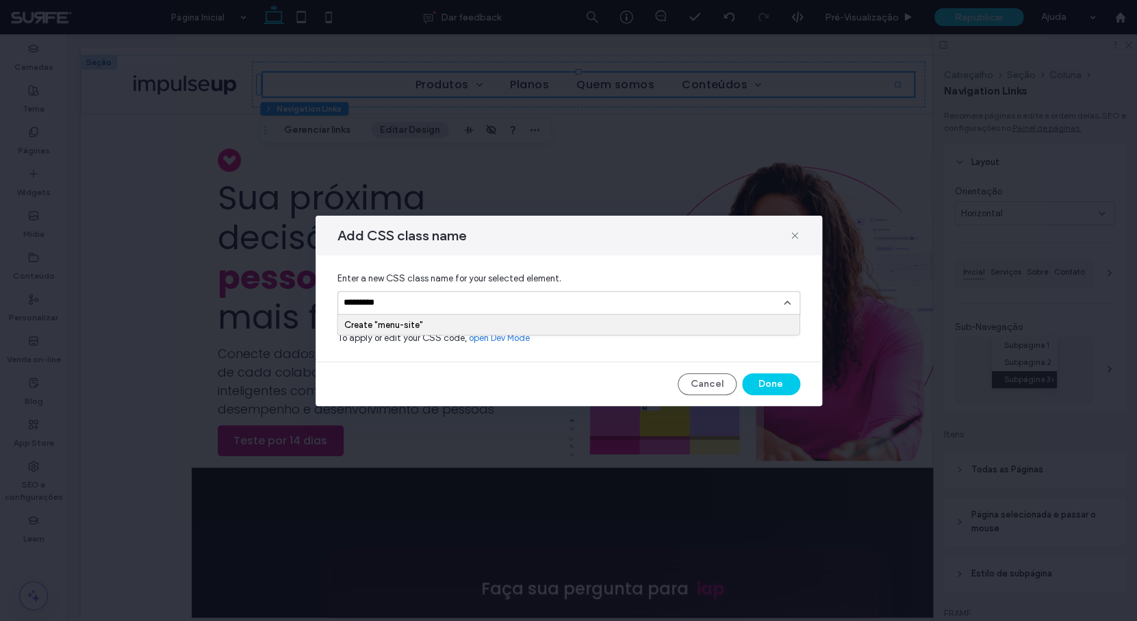
type input "*********"
click at [564, 320] on div "Create "menu-site"" at bounding box center [568, 325] width 449 height 10
click at [777, 386] on button "Done" at bounding box center [771, 384] width 58 height 22
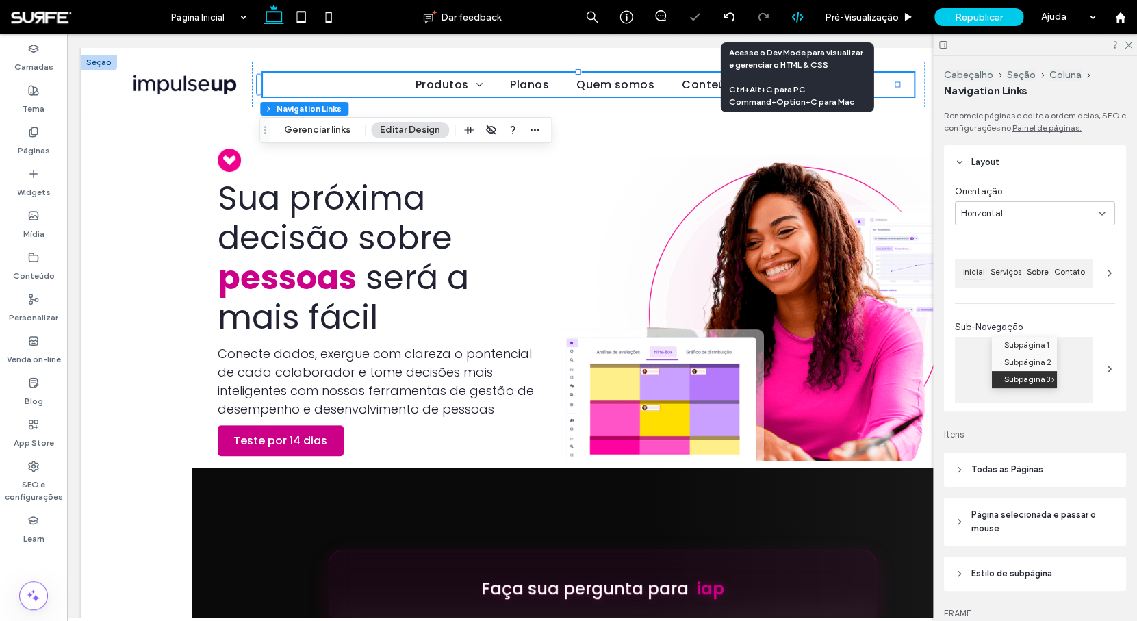
click at [799, 19] on icon at bounding box center [797, 17] width 12 height 12
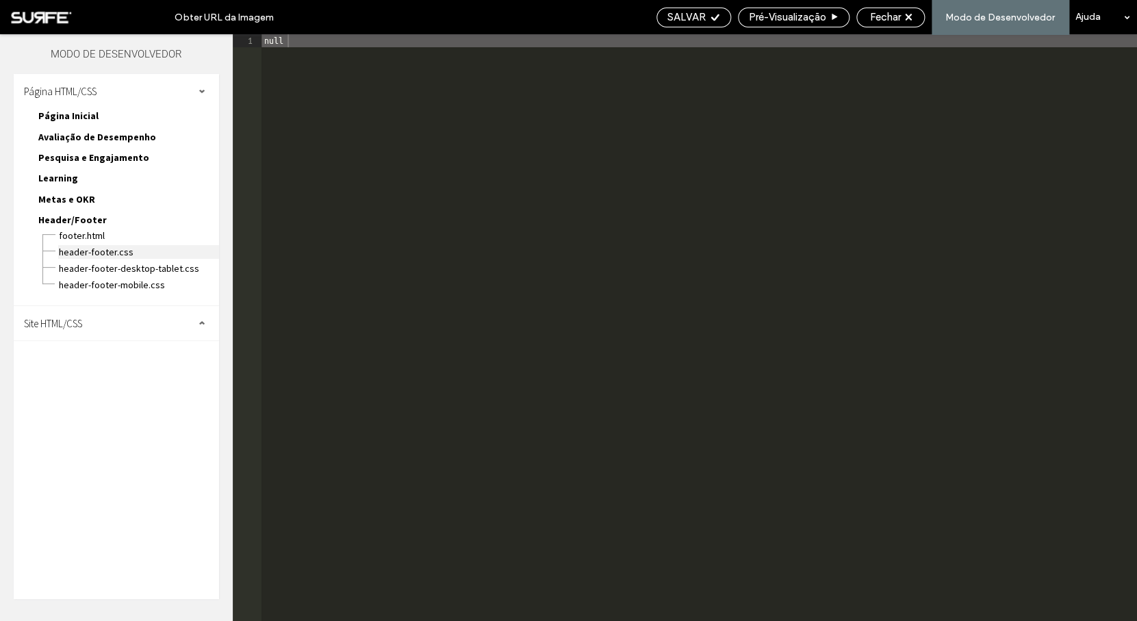
click at [103, 249] on span "header-footer.css" at bounding box center [138, 252] width 161 height 14
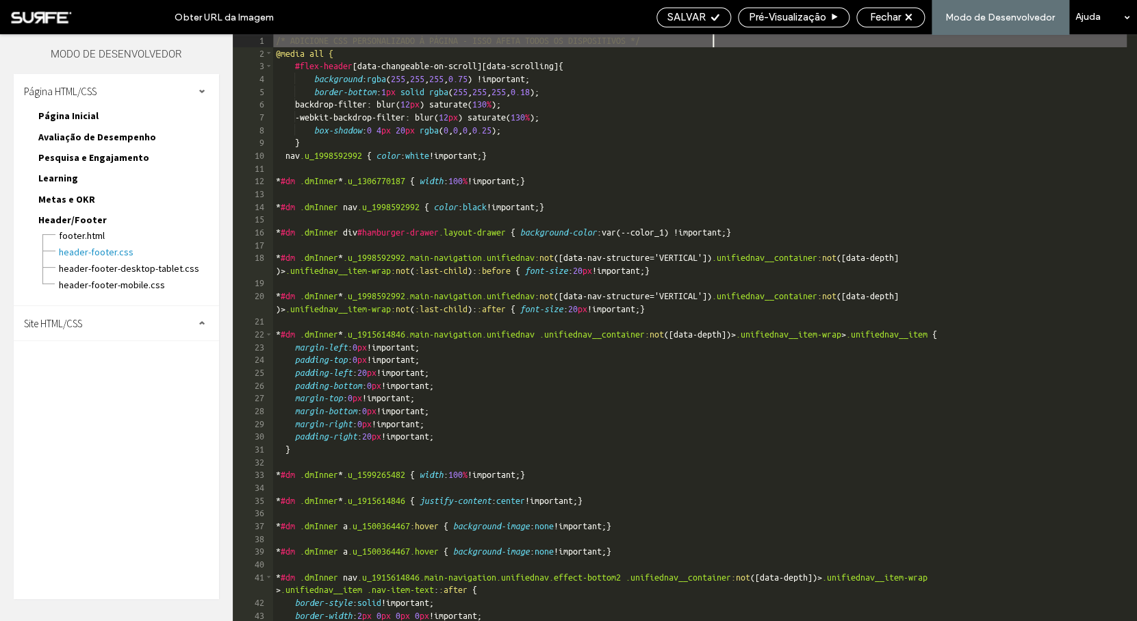
click at [402, 142] on div "/* ADICIONE CSS PERSONALIZADO À PÁGINA - ISSO AFETA TODOS OS DISPOSITIVOS */ @m…" at bounding box center [699, 340] width 853 height 612
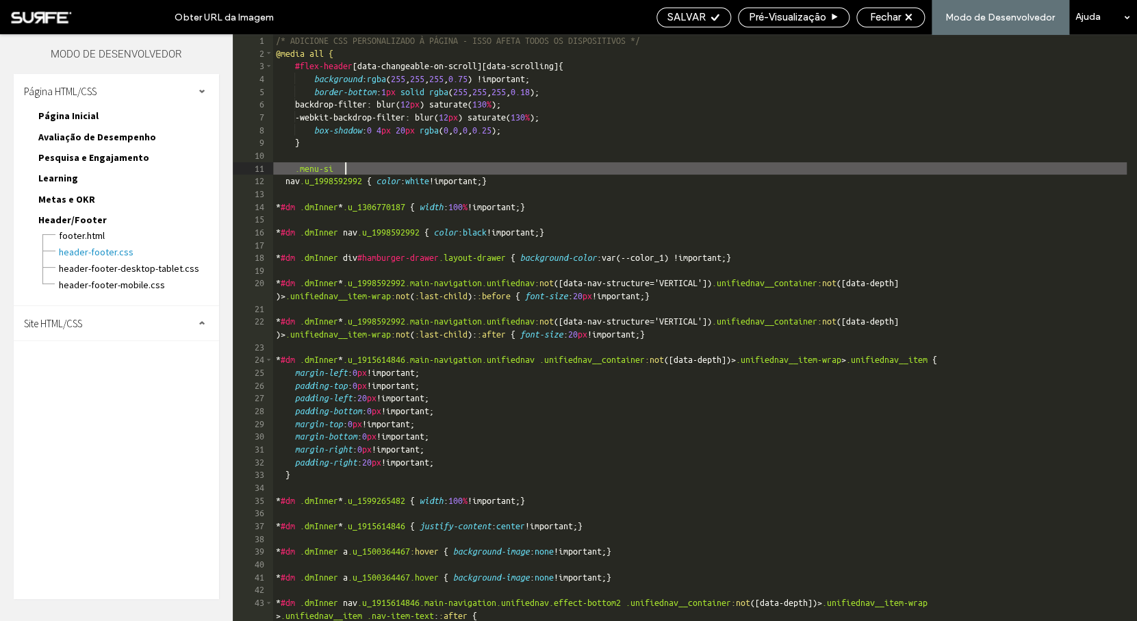
scroll to position [0, 3]
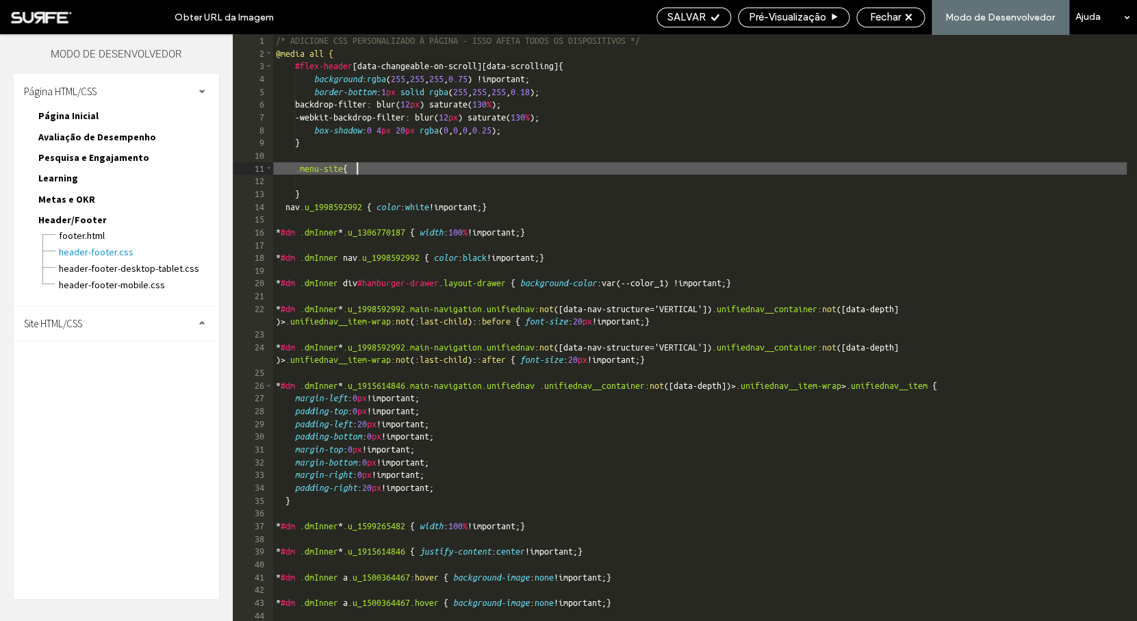
click at [357, 169] on div "/* ADICIONE CSS PERSONALIZADO À PÁGINA - ISSO AFETA TODOS OS DISPOSITIVOS */ @m…" at bounding box center [699, 346] width 853 height 625
click at [334, 185] on div "/* ADICIONE CSS PERSONALIZADO À PÁGINA - ISSO AFETA TODOS OS DISPOSITIVOS */ @m…" at bounding box center [699, 346] width 853 height 625
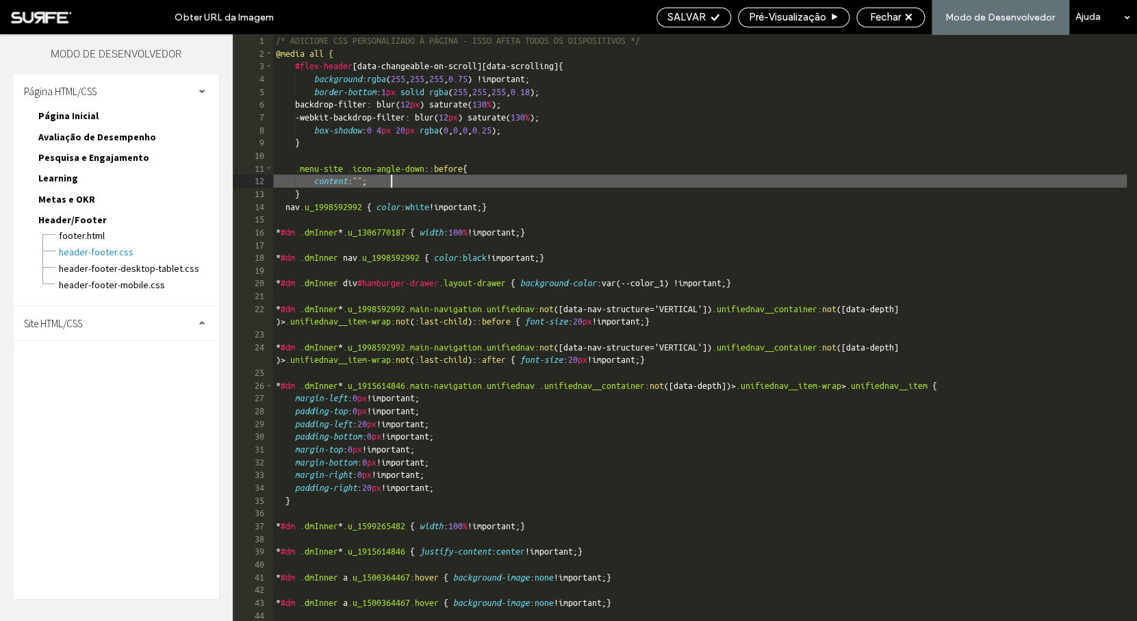
type textarea "**"
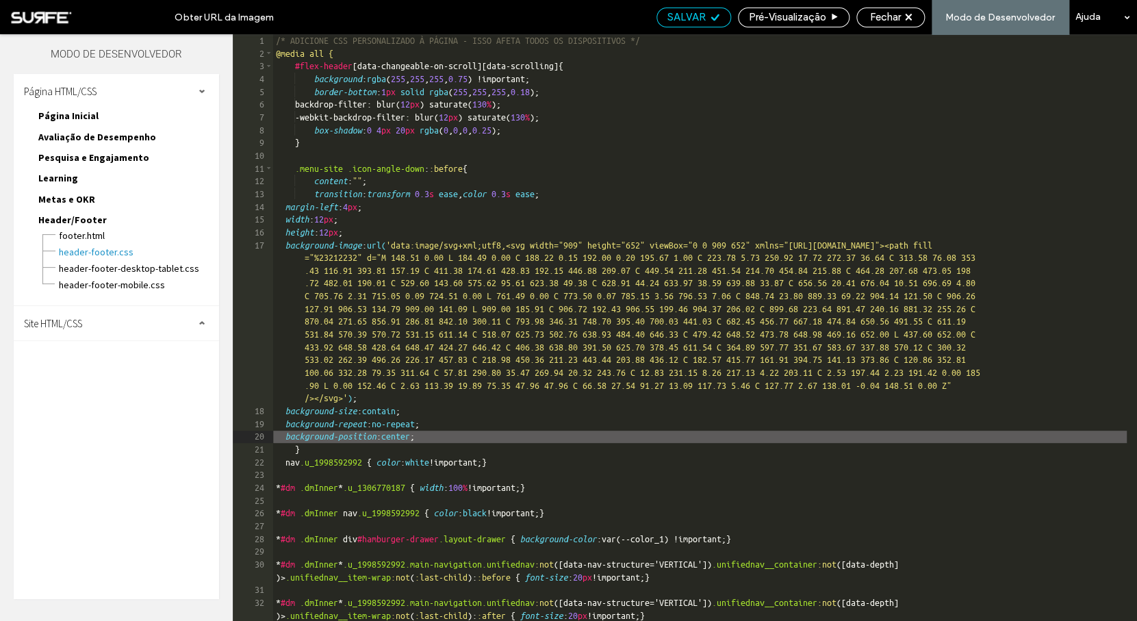
click at [704, 21] on span "SALVAR" at bounding box center [686, 17] width 38 height 12
click at [695, 21] on span "SALVAR" at bounding box center [686, 17] width 38 height 12
click at [885, 17] on span "Fechar" at bounding box center [885, 17] width 31 height 12
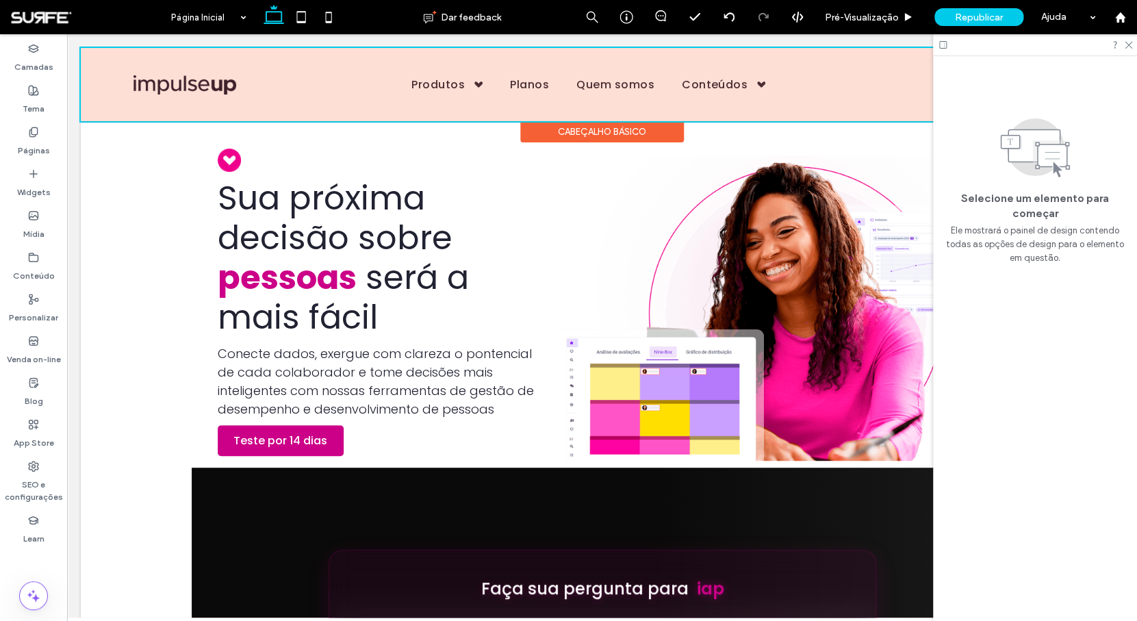
click at [435, 83] on div at bounding box center [602, 84] width 1042 height 73
click at [435, 83] on span "Produtos" at bounding box center [446, 85] width 71 height 24
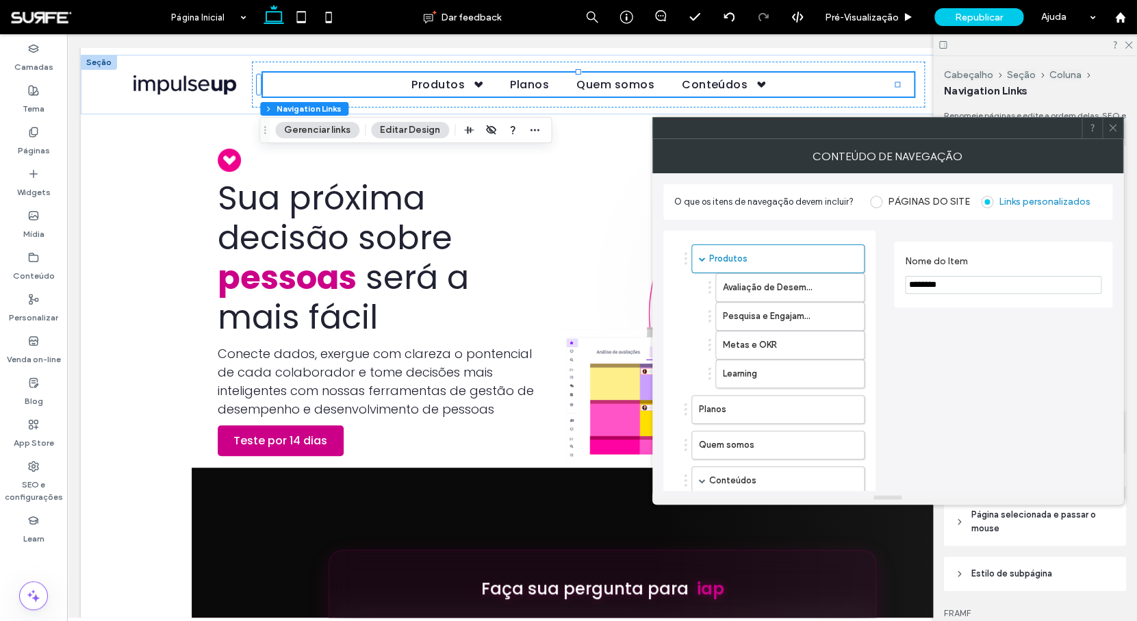
click at [1115, 126] on icon at bounding box center [1112, 127] width 10 height 10
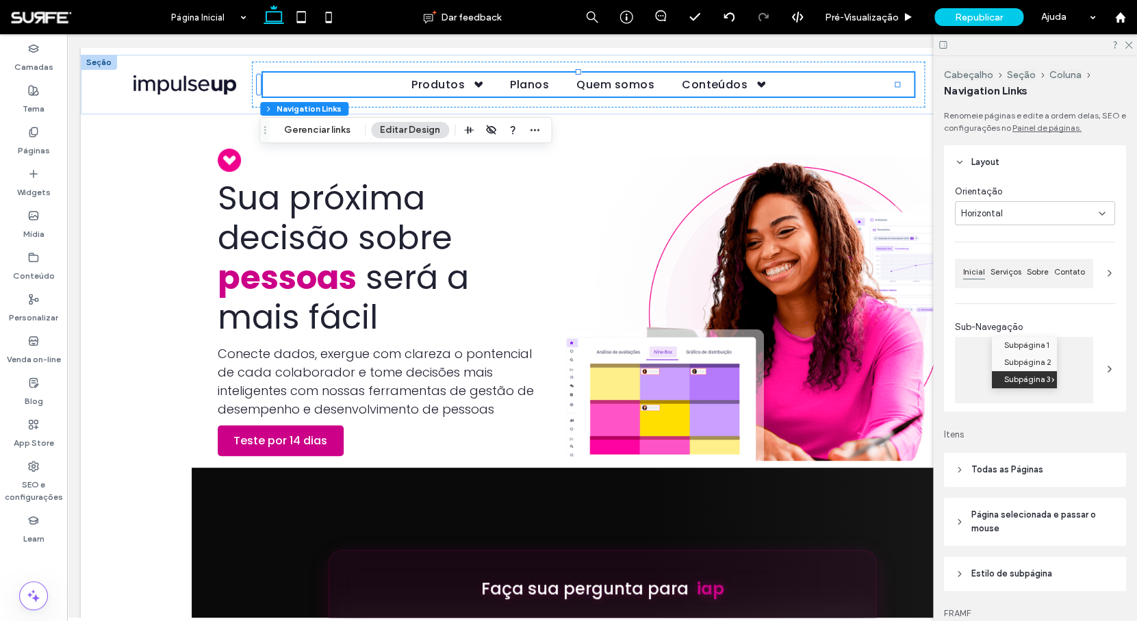
click at [1104, 269] on icon at bounding box center [1109, 273] width 11 height 11
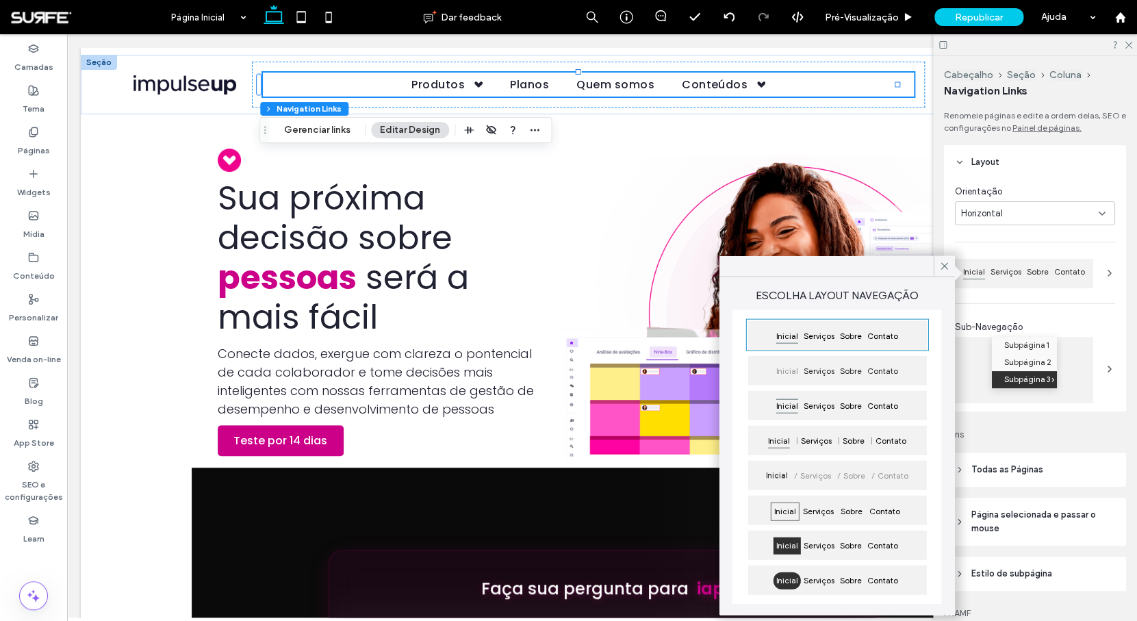
click at [872, 362] on div "Inicial Serviços Sobre Contato" at bounding box center [836, 370] width 179 height 29
click at [1089, 313] on div "Orientação Horizontal Inicial Serviços Sobre Contato Sub-Navegaçāo Subpágina 1 …" at bounding box center [1035, 295] width 182 height 232
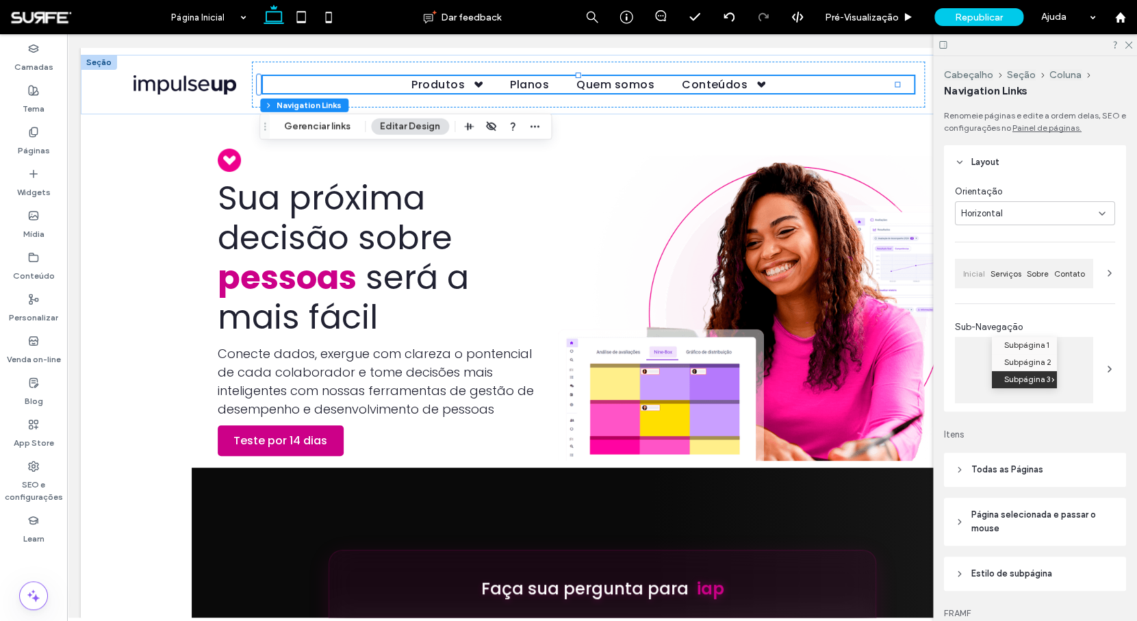
click at [1104, 365] on icon at bounding box center [1109, 368] width 11 height 11
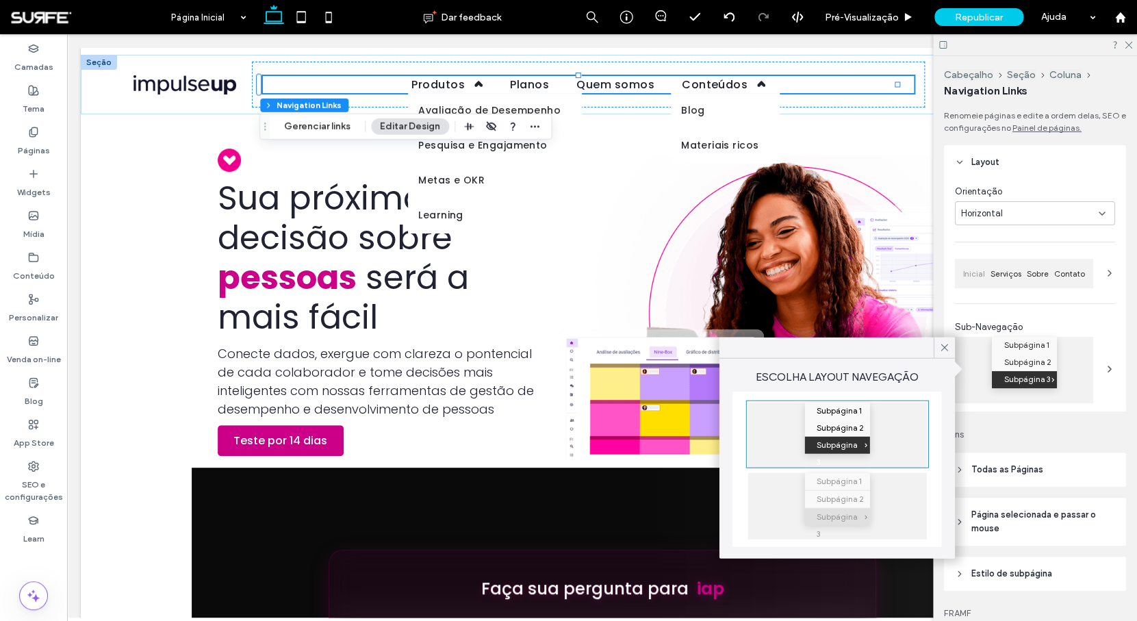
click at [1048, 316] on div "Orientação Horizontal Inicial Serviços Sobre Contato Sub-Navegaçāo Subpágina 1 …" at bounding box center [1035, 295] width 182 height 232
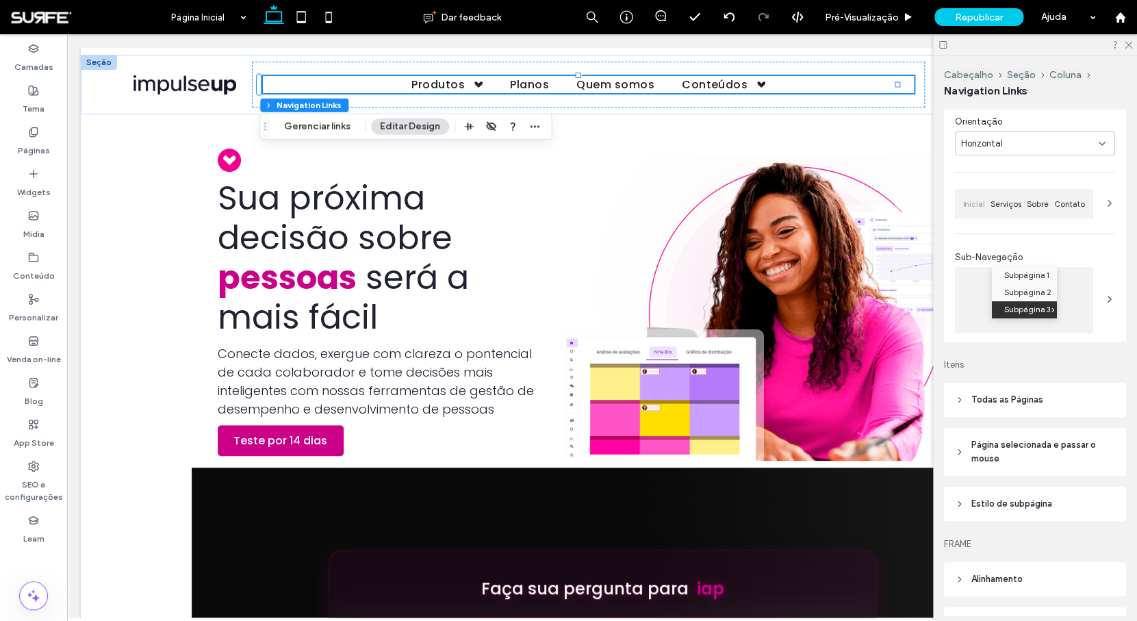
scroll to position [131, 0]
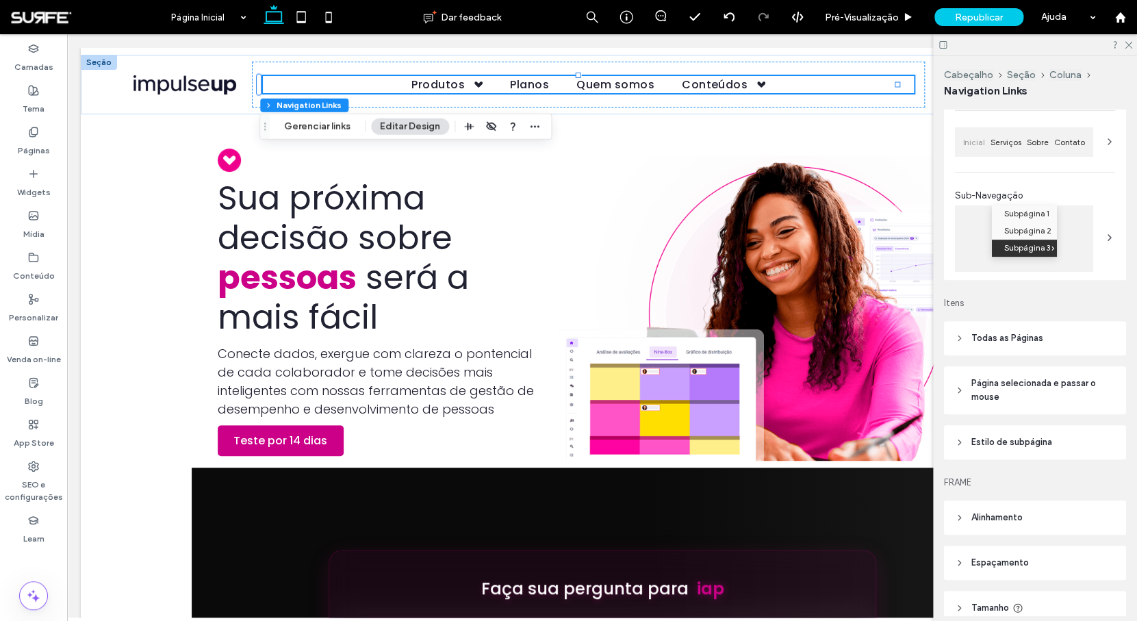
click at [1032, 343] on span "Todas as Páginas" at bounding box center [1007, 338] width 72 height 14
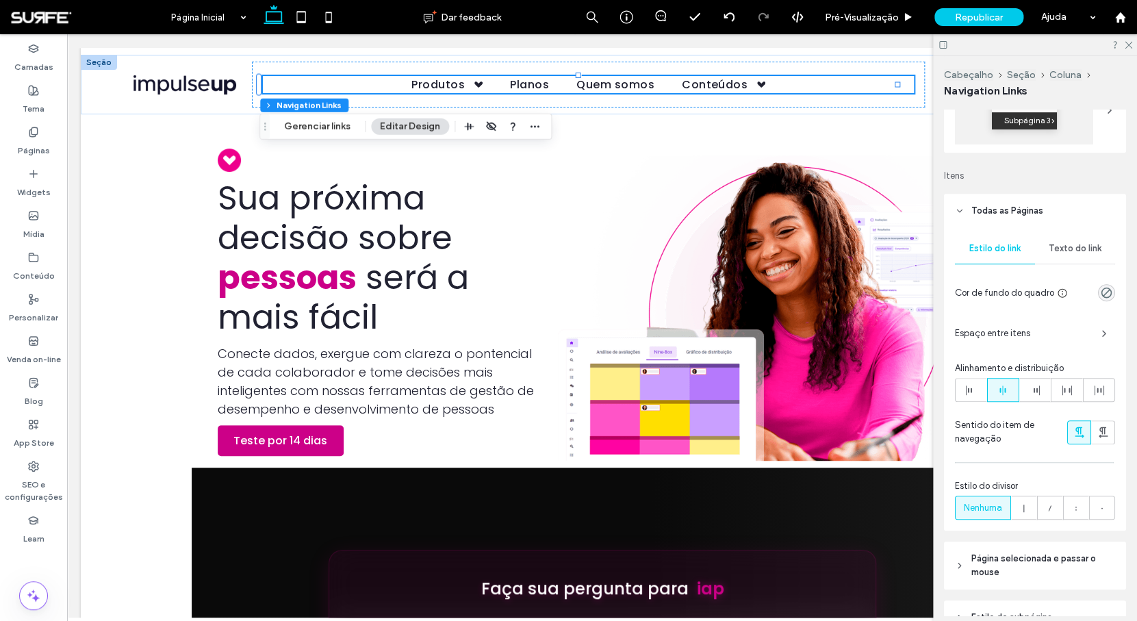
scroll to position [347, 0]
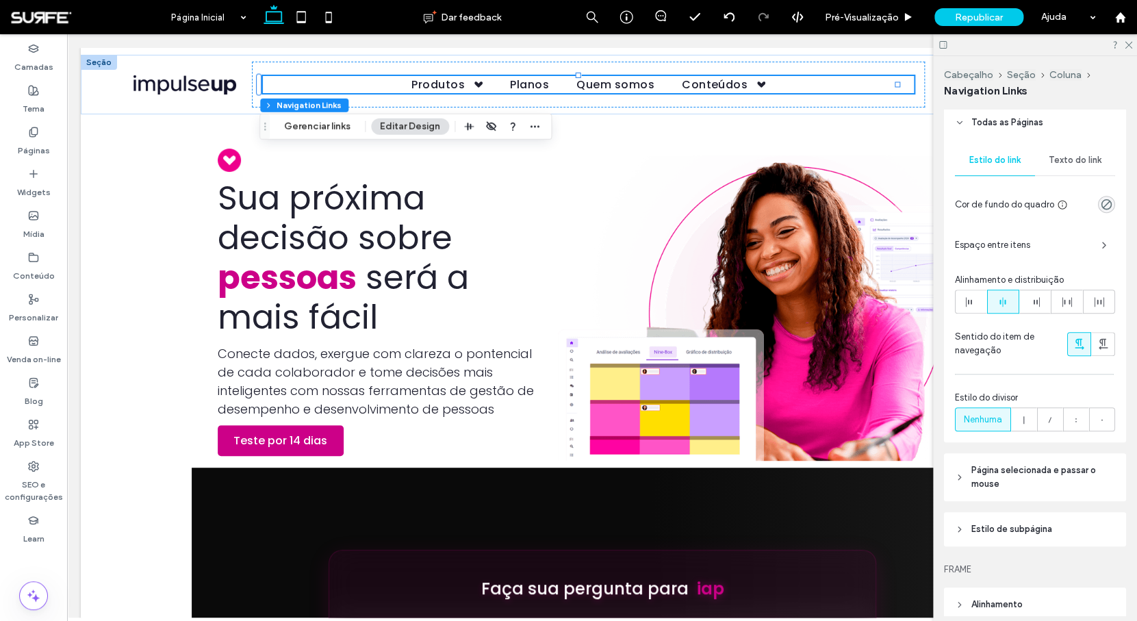
click at [1035, 479] on span "Página selecionada e passar o mouse" at bounding box center [1039, 476] width 137 height 27
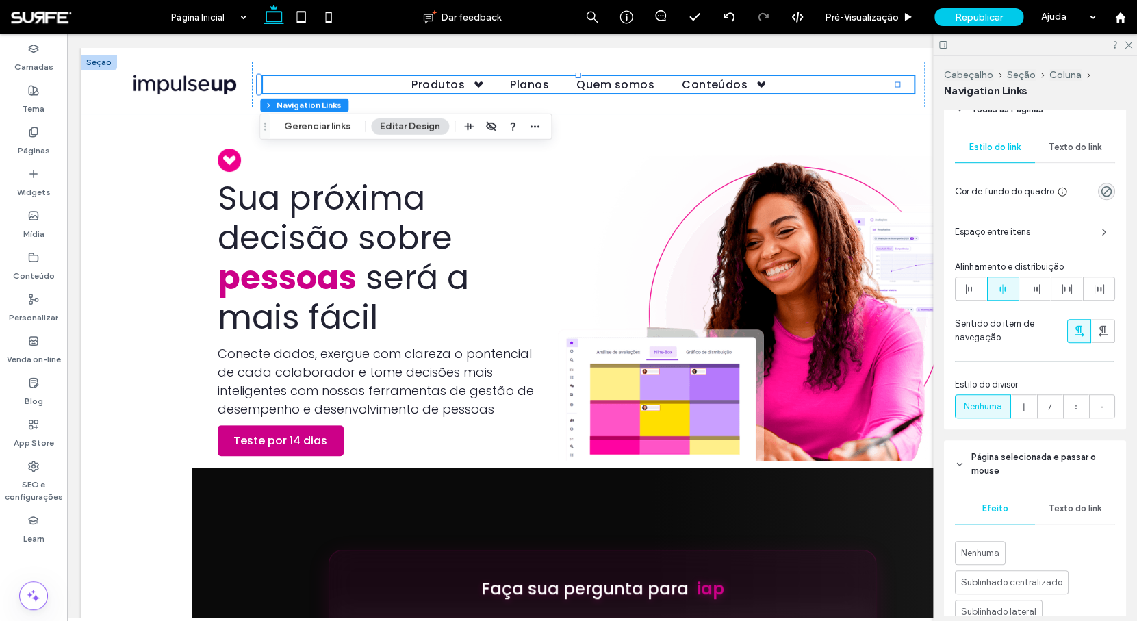
scroll to position [515, 0]
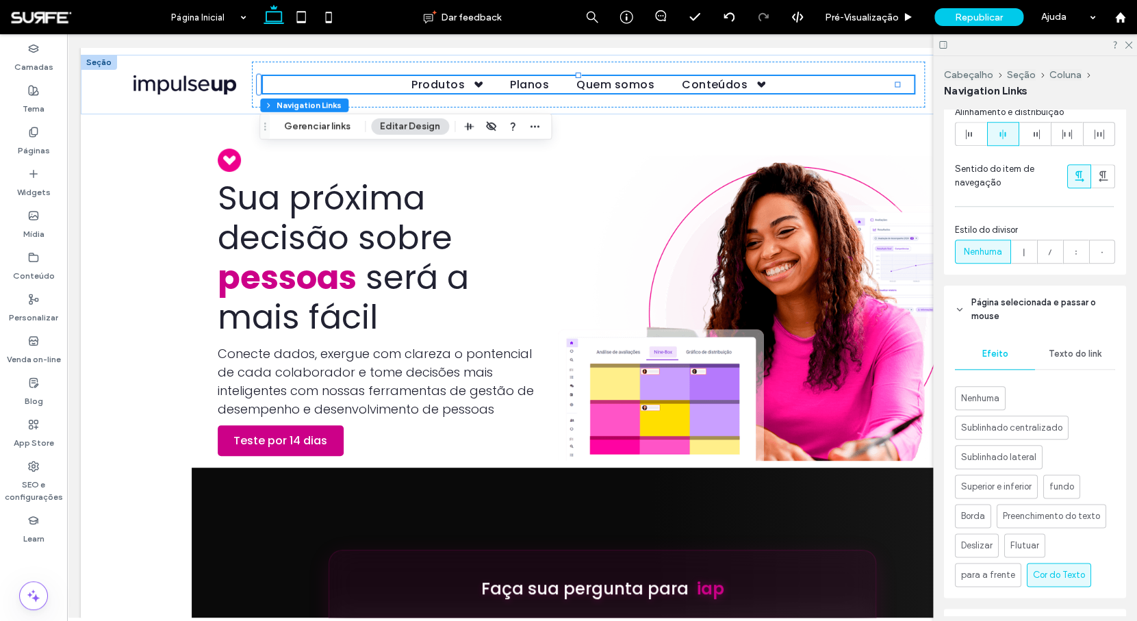
click at [1082, 351] on span "Texto do link" at bounding box center [1074, 353] width 53 height 11
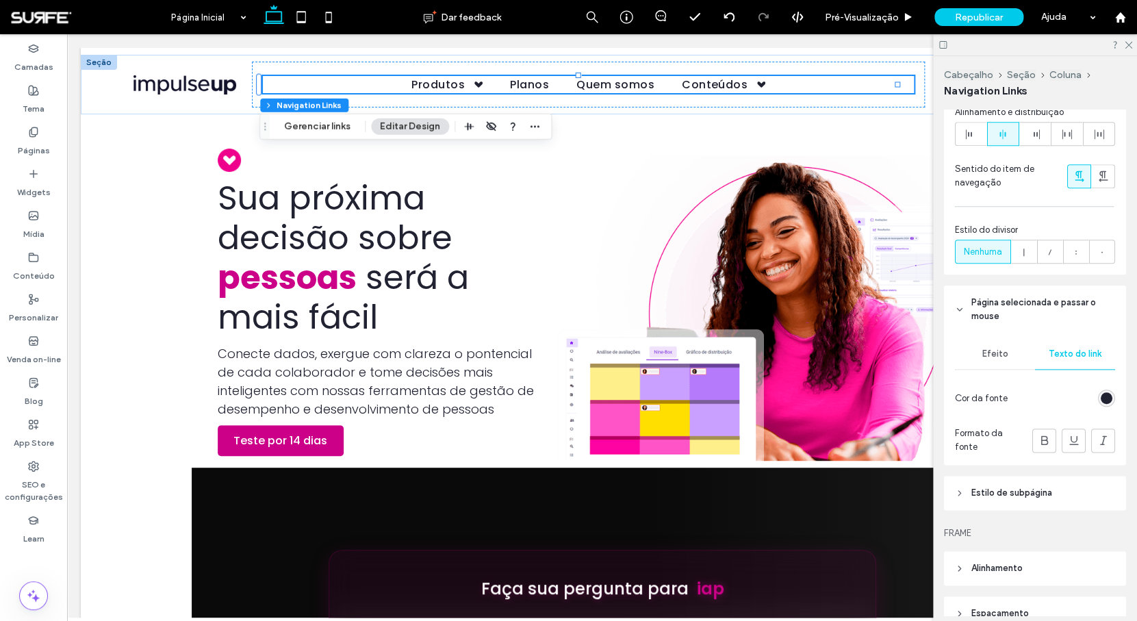
click at [1100, 398] on div "rgb(33, 34, 50)" at bounding box center [1106, 398] width 12 height 12
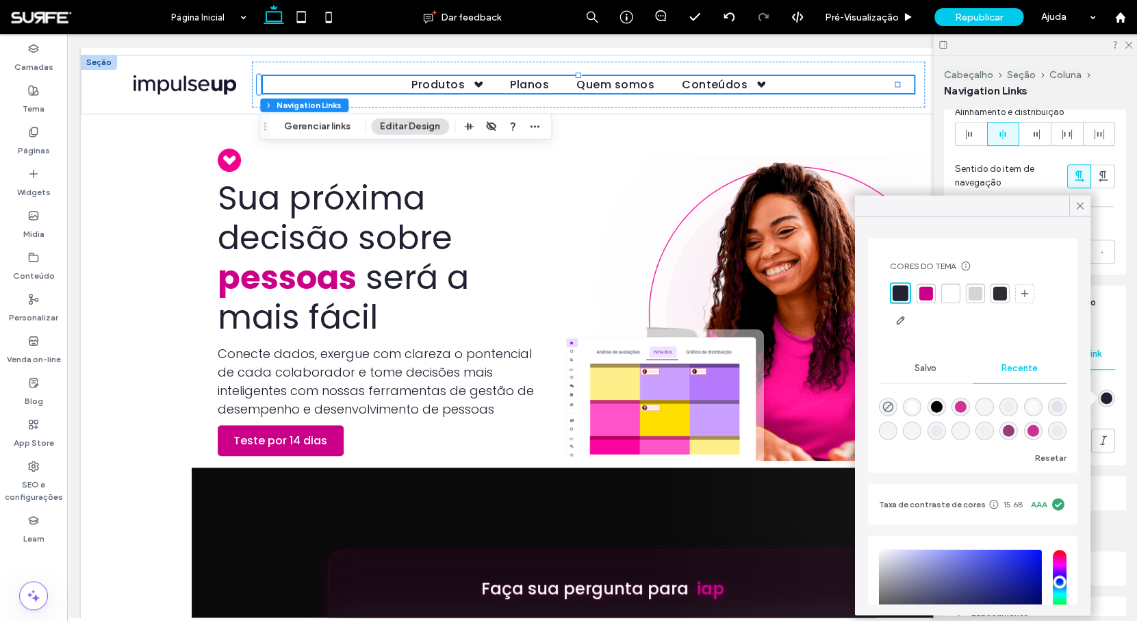
click at [930, 300] on div at bounding box center [926, 293] width 14 height 14
click at [1117, 238] on div "Estilo do link Texto do link Cor de fundo do quadro Espaço entre itens Alinhame…" at bounding box center [1035, 123] width 182 height 302
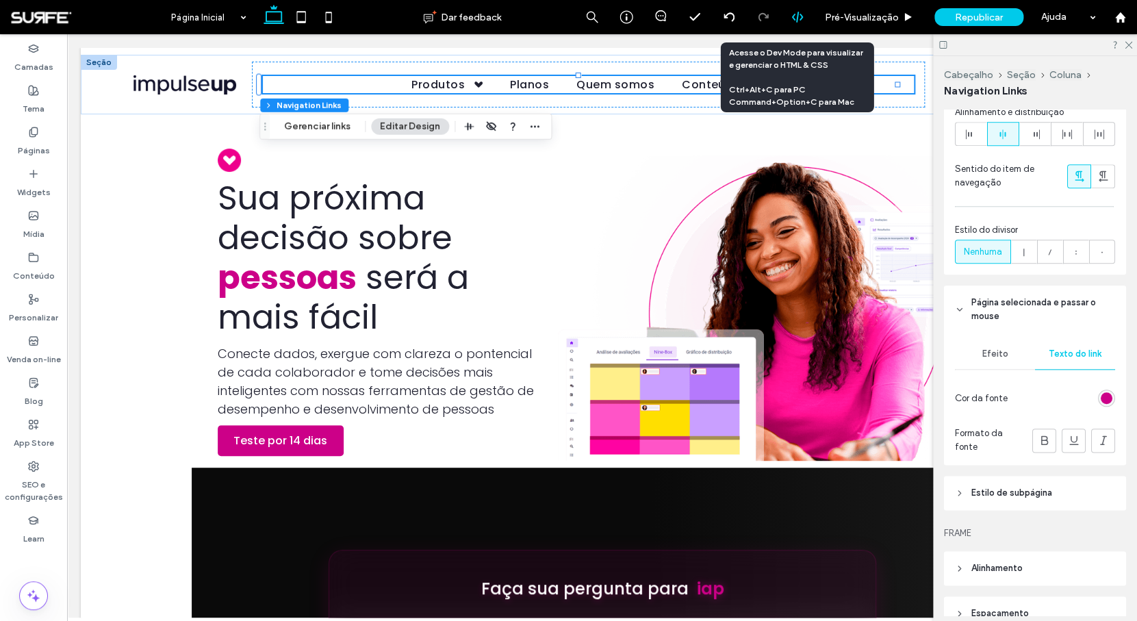
click at [804, 16] on div at bounding box center [797, 17] width 34 height 12
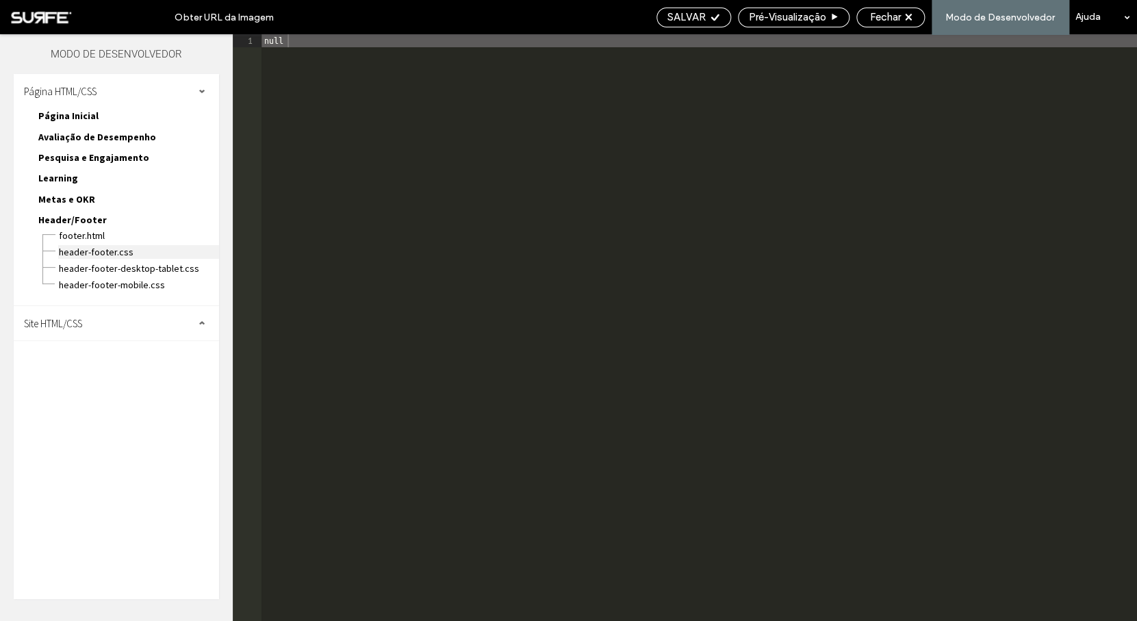
click at [78, 249] on span "header-footer.css" at bounding box center [138, 252] width 161 height 14
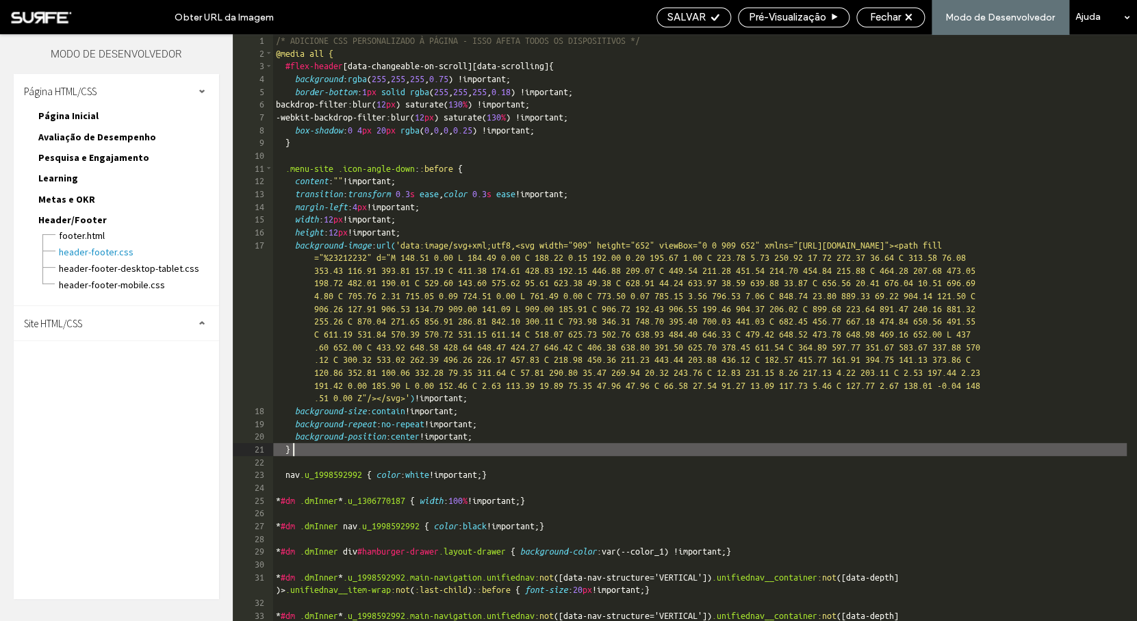
click at [348, 450] on div "/* ADICIONE CSS PERSONALIZADO À PÁGINA - ISSO AFETA TODOS OS DISPOSITIVOS */ @m…" at bounding box center [699, 346] width 853 height 625
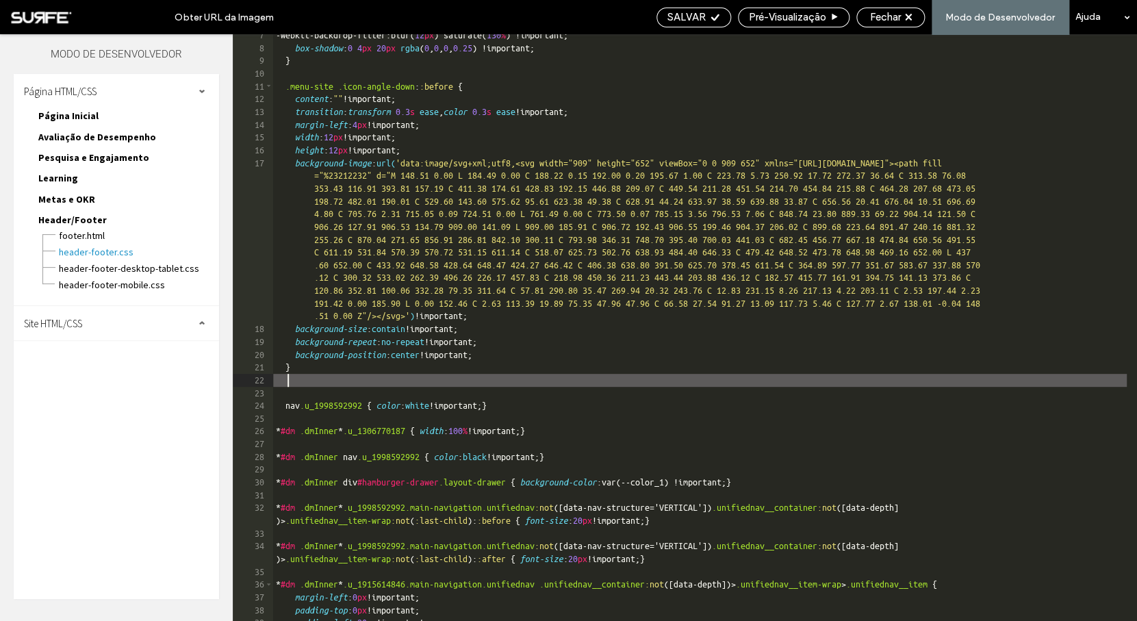
scroll to position [0, 3]
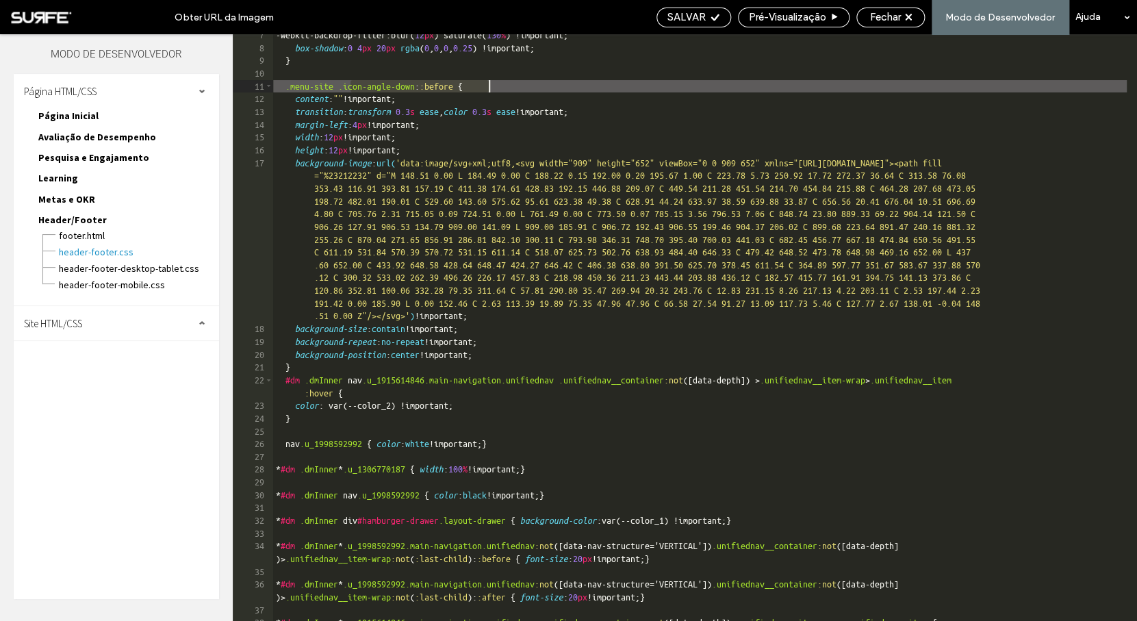
drag, startPoint x: 352, startPoint y: 91, endPoint x: 490, endPoint y: 83, distance: 137.8
click at [490, 83] on div "-webkit-backdrop-filter:blur( 12 px ) saturate( 130 % ) !important; box-shadow …" at bounding box center [699, 335] width 853 height 612
click at [343, 392] on div "-webkit-backdrop-filter:blur( 12 px ) saturate( 130 % ) !important; box-shadow …" at bounding box center [699, 335] width 853 height 612
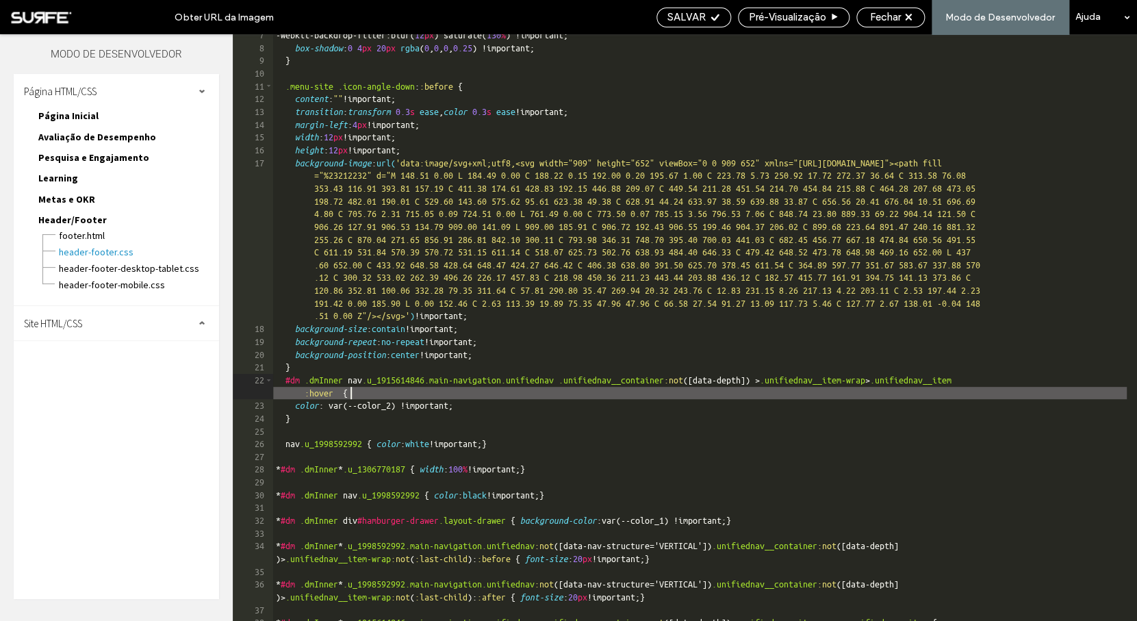
scroll to position [0, 3]
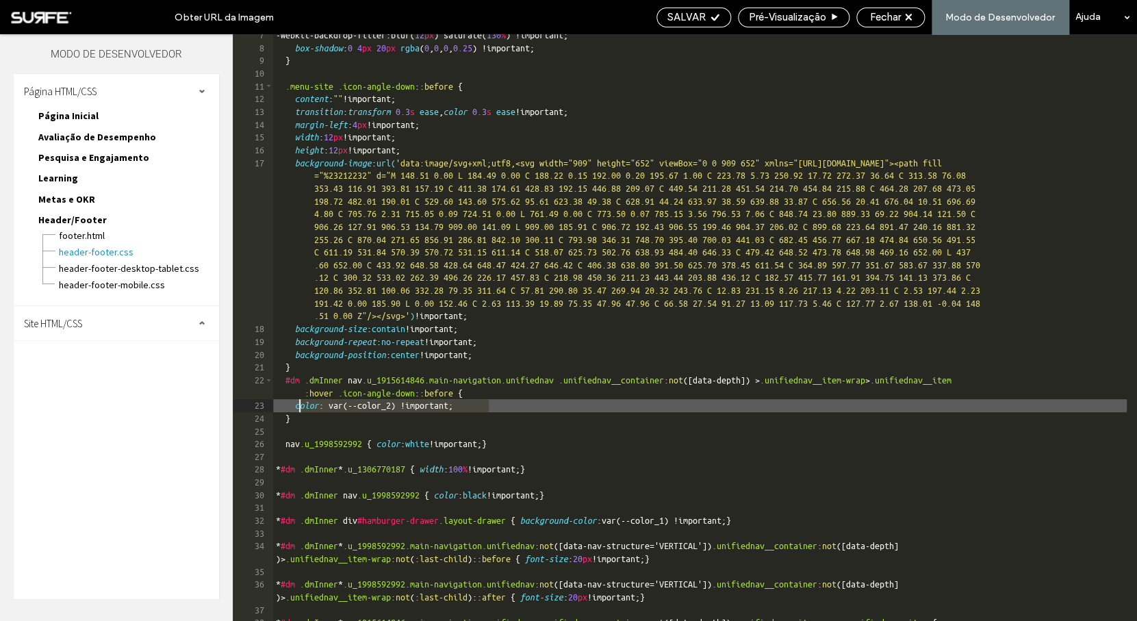
drag, startPoint x: 519, startPoint y: 403, endPoint x: 301, endPoint y: 406, distance: 218.3
click at [301, 406] on div "-webkit-backdrop-filter:blur( 12 px ) saturate( 130 % ) !important; box-shadow …" at bounding box center [699, 335] width 853 height 612
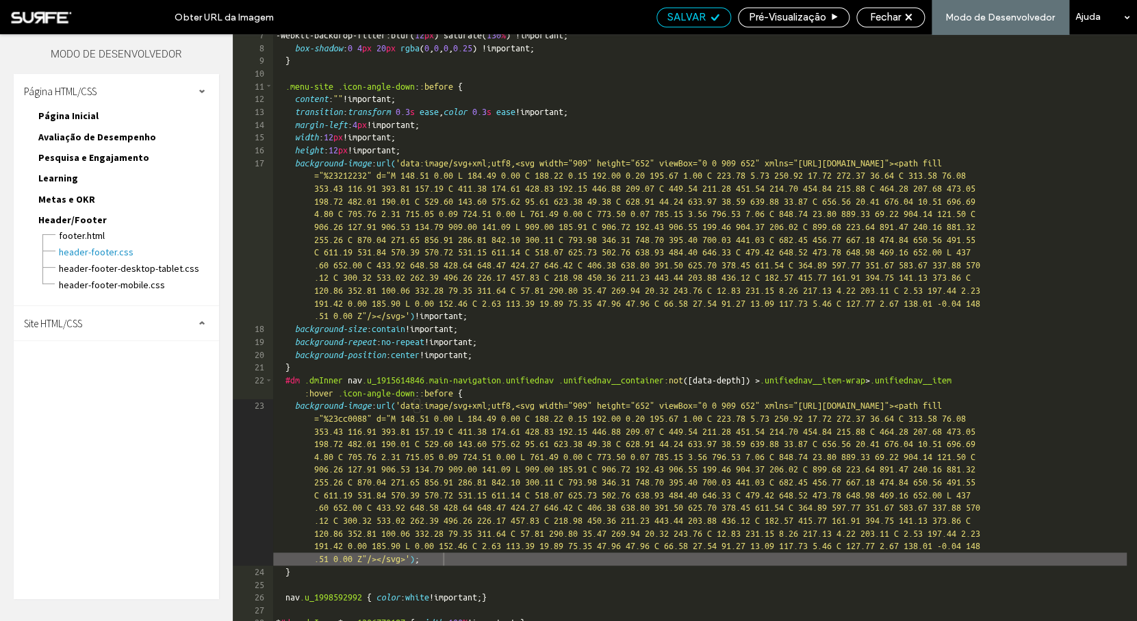
click at [694, 18] on span "SALVAR" at bounding box center [686, 17] width 38 height 12
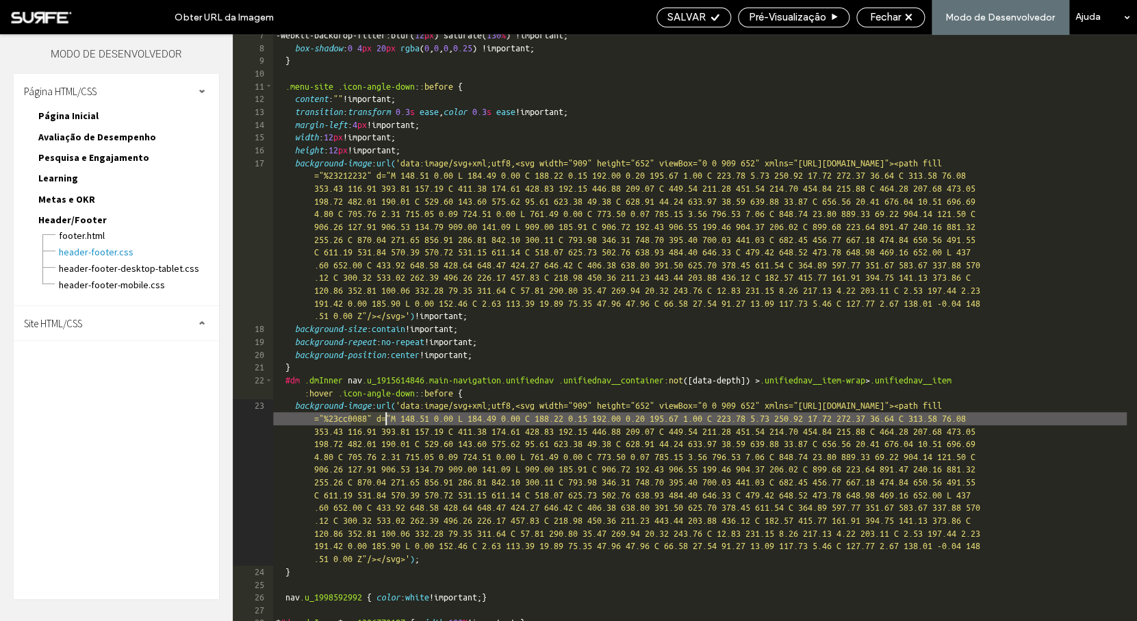
drag, startPoint x: 351, startPoint y: 417, endPoint x: 385, endPoint y: 417, distance: 34.2
click at [385, 417] on div "-webkit-backdrop-filter:blur( 12 px ) saturate( 130 % ) !important; box-shadow …" at bounding box center [699, 335] width 853 height 612
click at [357, 419] on div "-webkit-backdrop-filter:blur( 12 px ) saturate( 130 % ) !important; box-shadow …" at bounding box center [699, 335] width 853 height 612
click at [696, 12] on span "SALVAR" at bounding box center [686, 17] width 38 height 12
click at [688, 15] on span "SALVAR" at bounding box center [686, 17] width 38 height 12
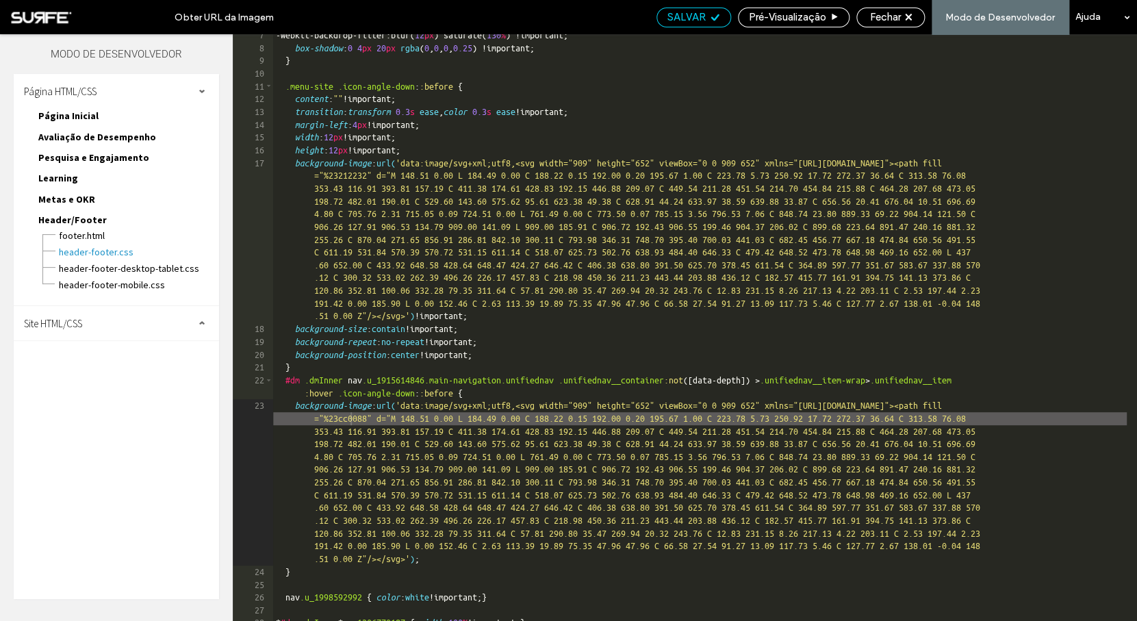
click at [688, 15] on span "SALVAR" at bounding box center [686, 17] width 38 height 12
click at [349, 419] on div "-webkit-backdrop-filter:blur( 12 px ) saturate( 130 % ) !important; box-shadow …" at bounding box center [699, 335] width 853 height 612
click at [698, 17] on span "SALVAR" at bounding box center [686, 17] width 38 height 12
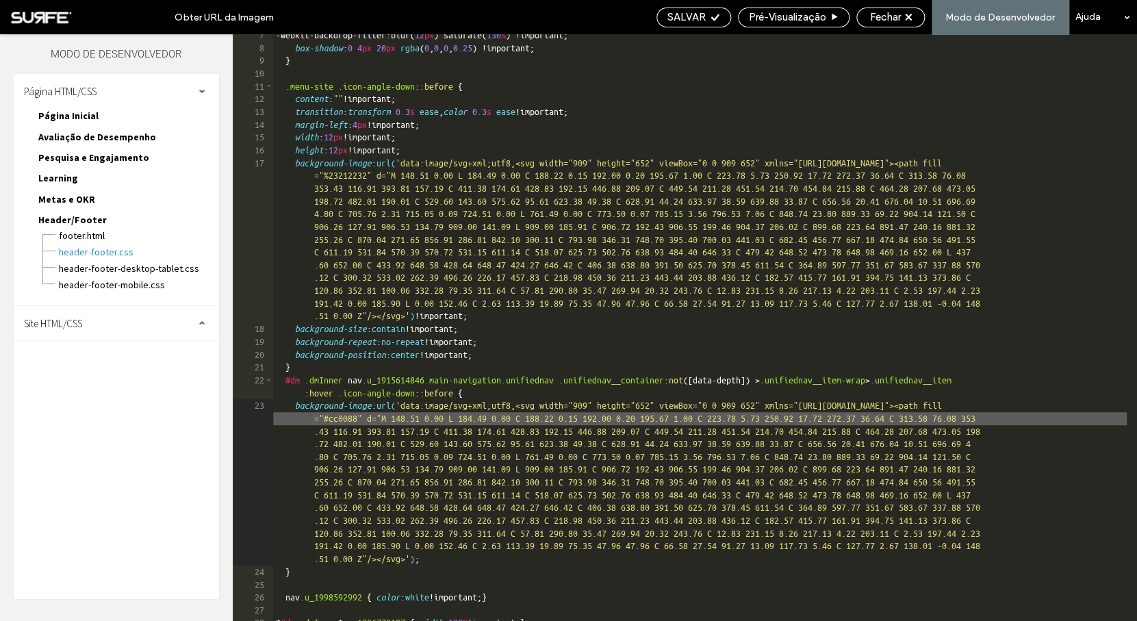
click at [457, 562] on div "-webkit-backdrop-filter:blur( 12 px ) saturate( 130 % ) !important; box-shadow …" at bounding box center [699, 335] width 853 height 612
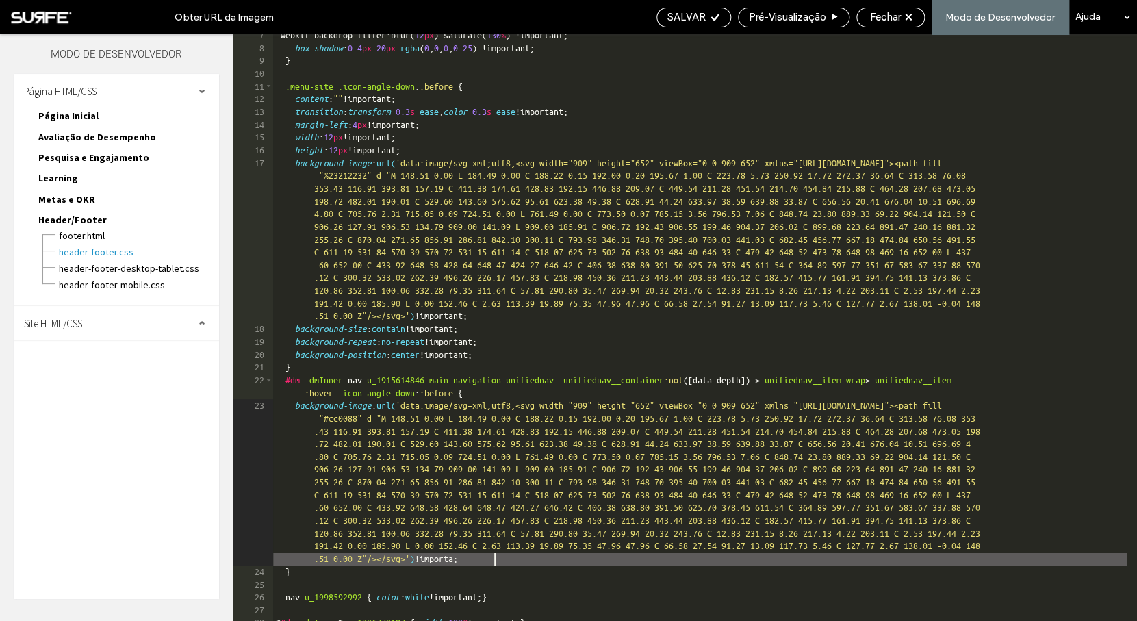
scroll to position [0, 3]
type textarea "**"
click at [694, 18] on span "SALVAR" at bounding box center [686, 17] width 38 height 12
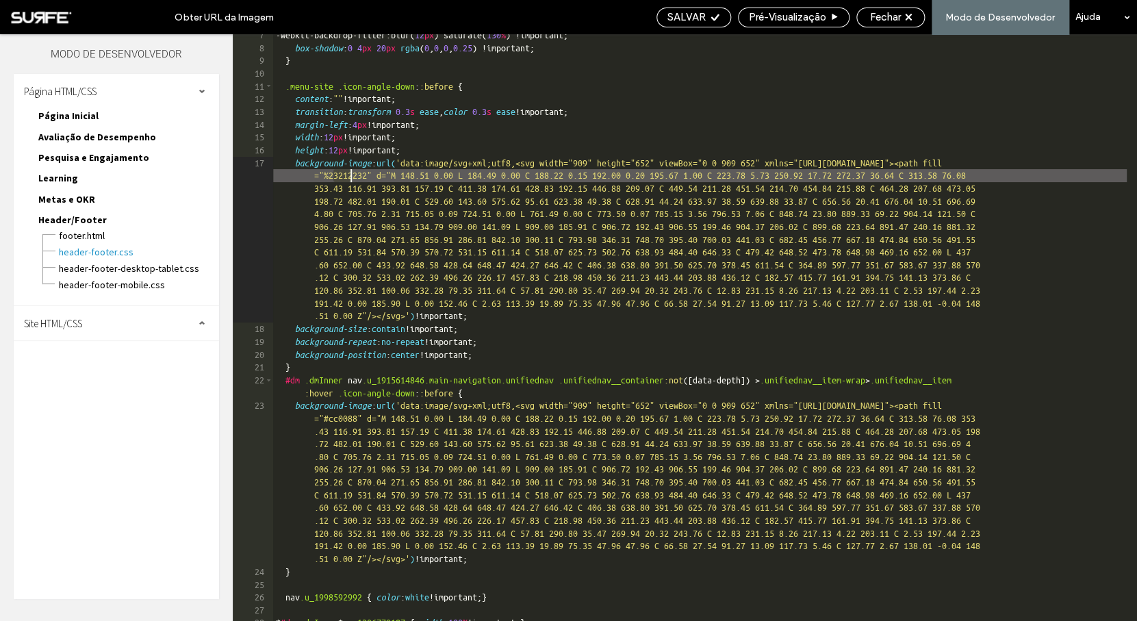
drag, startPoint x: 334, startPoint y: 179, endPoint x: 348, endPoint y: 179, distance: 14.4
click at [348, 179] on div "-webkit-backdrop-filter:blur( 12 px ) saturate( 130 % ) !important; box-shadow …" at bounding box center [699, 335] width 853 height 612
click at [343, 421] on div "-webkit-backdrop-filter:blur( 12 px ) saturate( 130 % ) !important; box-shadow …" at bounding box center [699, 335] width 853 height 612
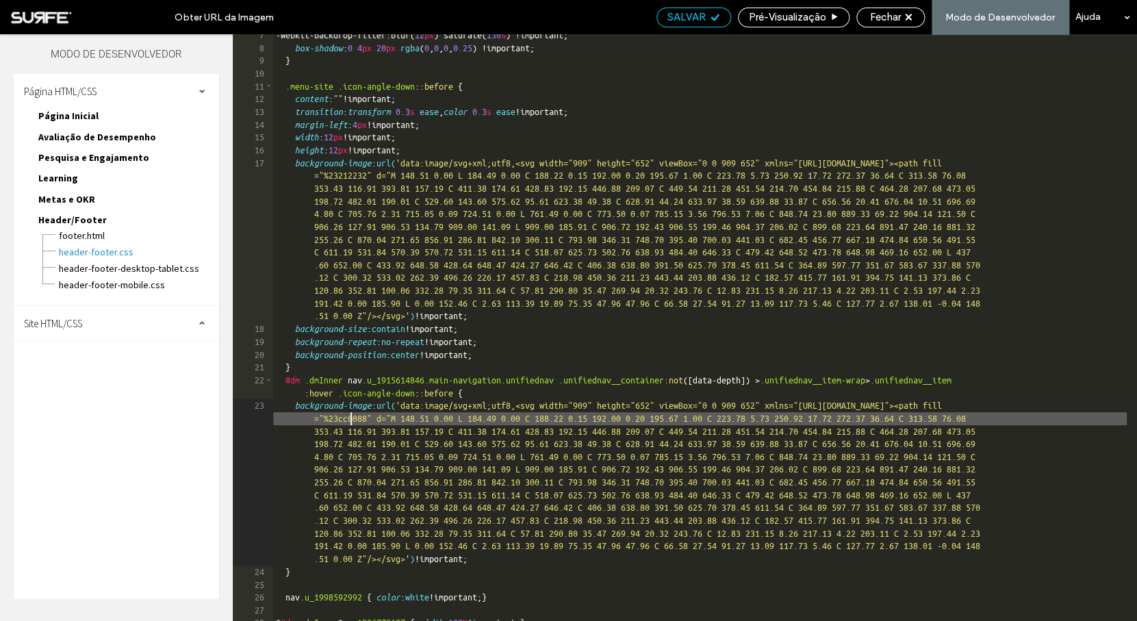
click at [698, 21] on span "SALVAR" at bounding box center [686, 17] width 38 height 12
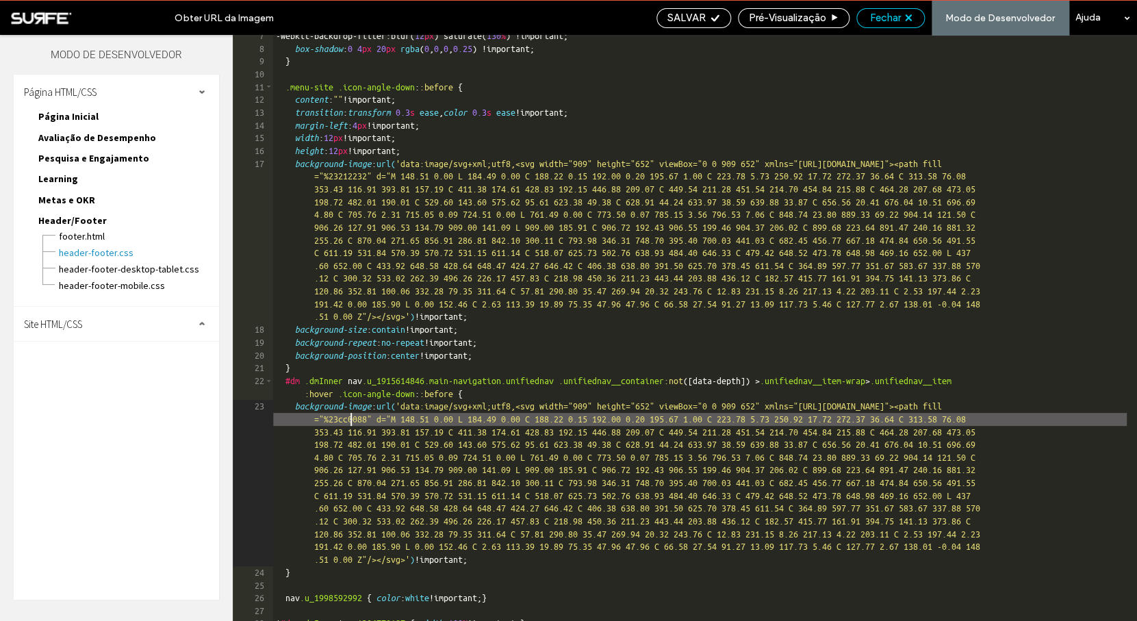
click at [895, 19] on span "Fechar" at bounding box center [885, 18] width 31 height 12
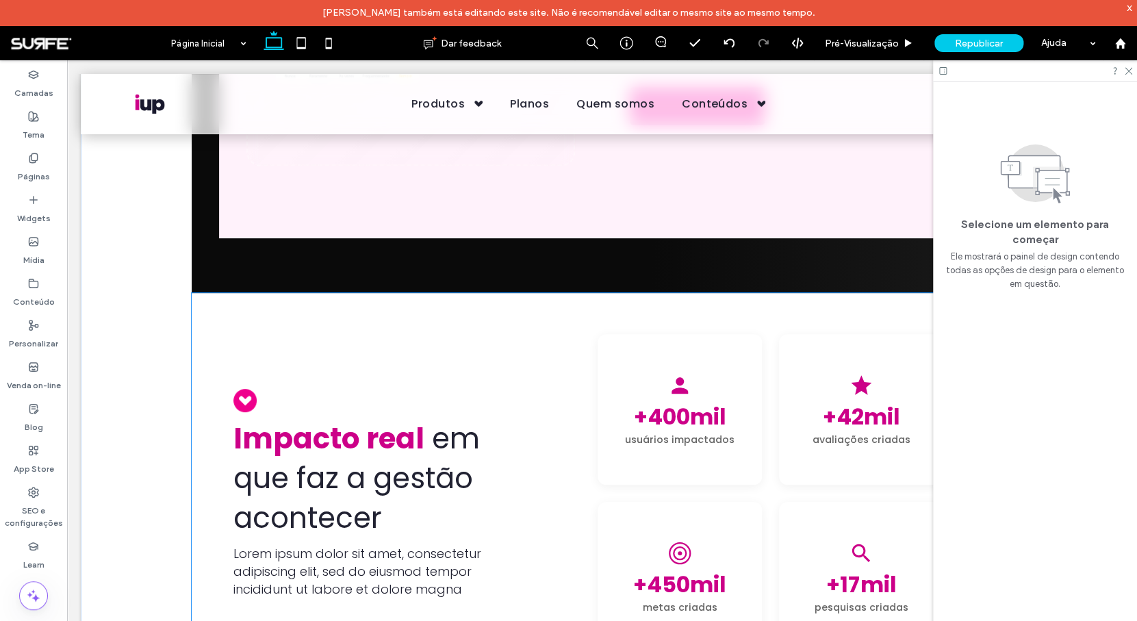
scroll to position [1401, 0]
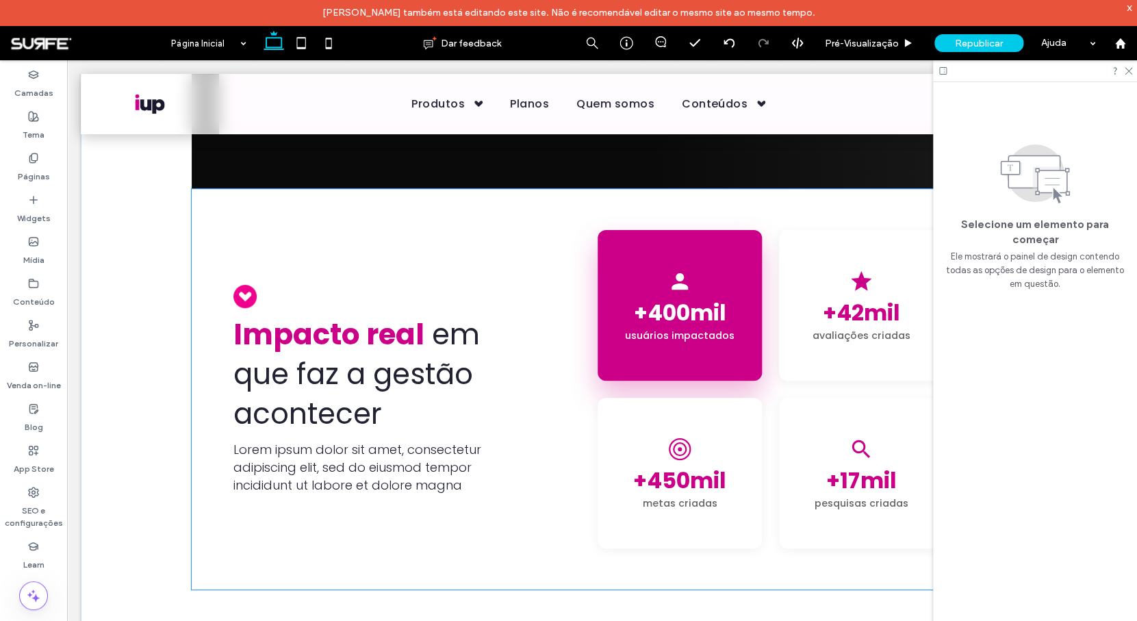
click at [684, 331] on div "usuários impactados" at bounding box center [679, 335] width 109 height 13
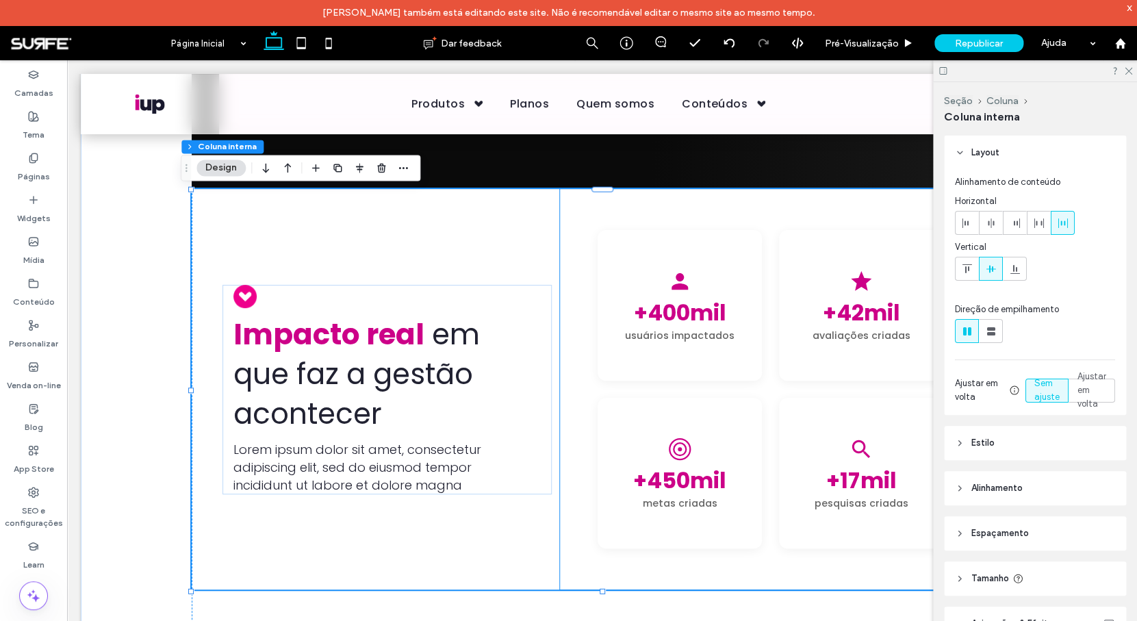
click at [763, 390] on div "+400mil usuários impactados +42mil avaliações criadas +450mil metas criadas +17…" at bounding box center [771, 389] width 178 height 318
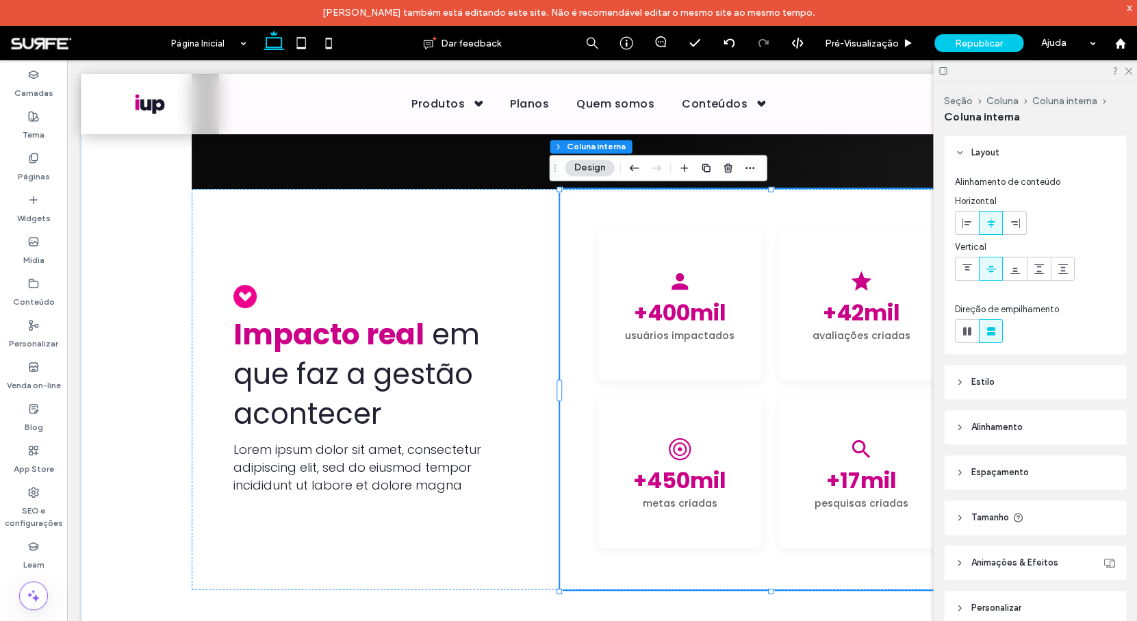
click at [757, 393] on div "+400mil usuários impactados +42mil avaliações criadas +450mil metas criadas +17…" at bounding box center [771, 389] width 178 height 318
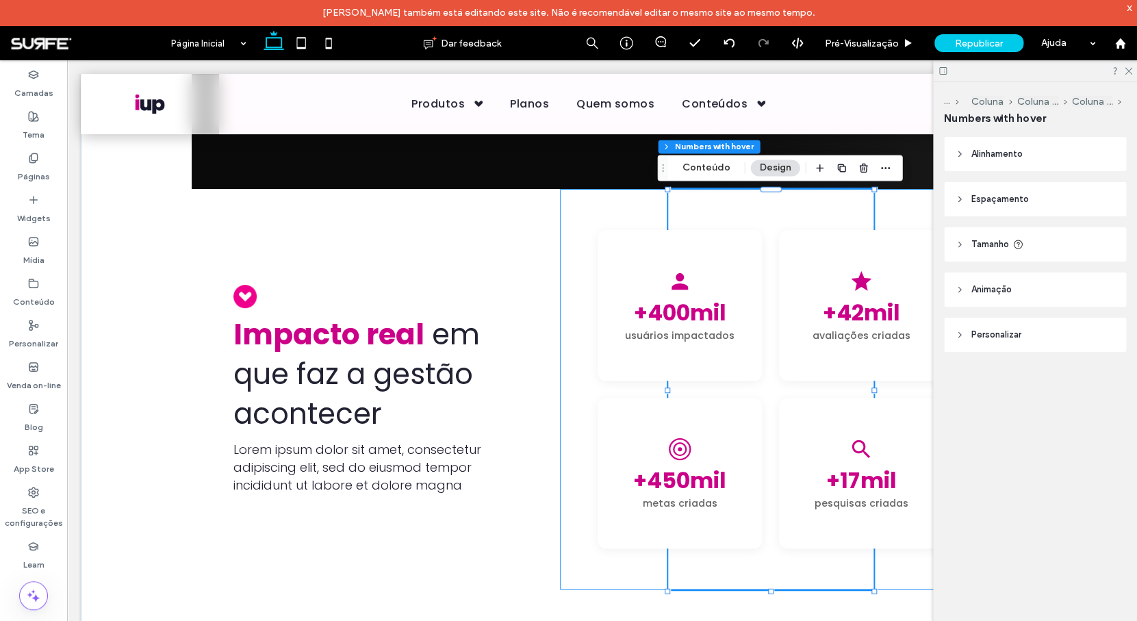
click at [732, 396] on div "+400mil usuários impactados +42mil avaliações criadas +450mil metas criadas +17…" at bounding box center [771, 389] width 178 height 318
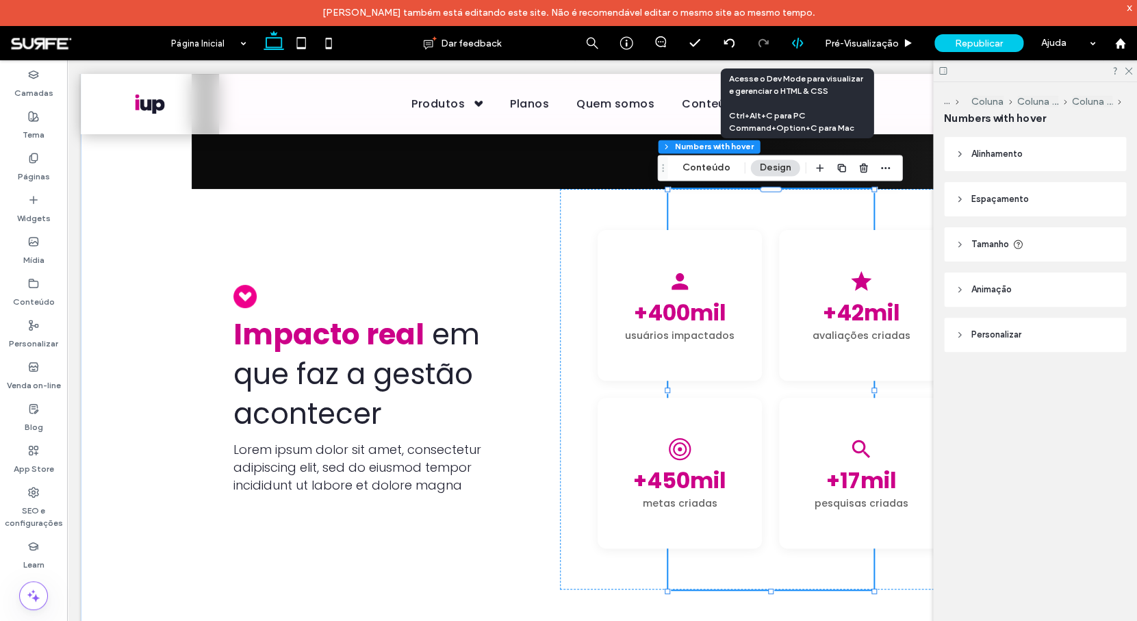
click at [804, 44] on div at bounding box center [797, 43] width 34 height 12
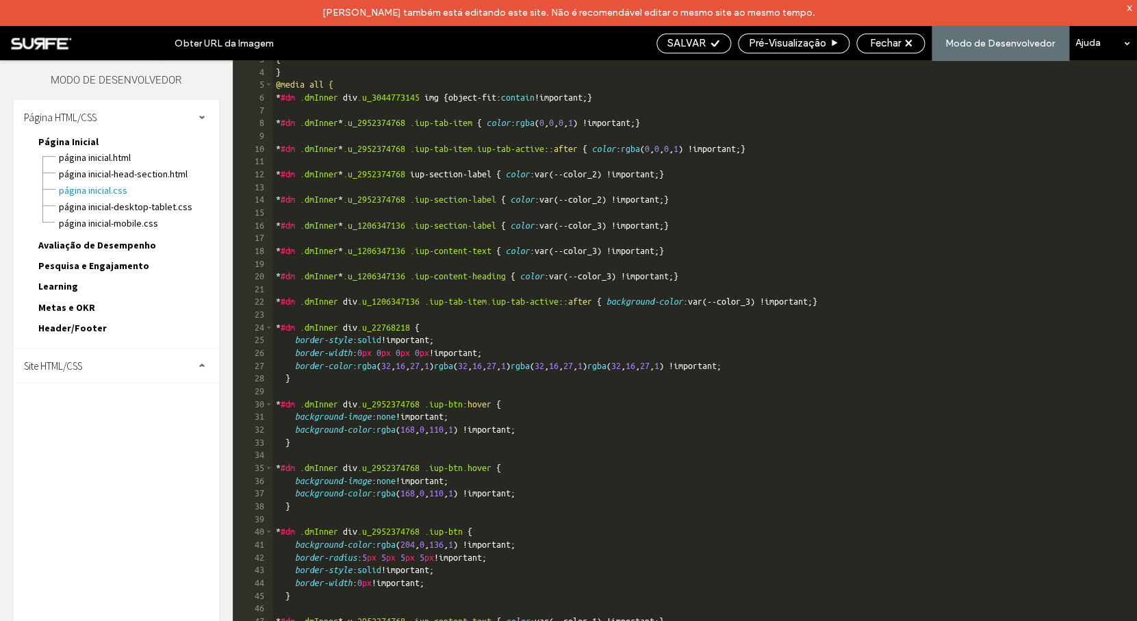
scroll to position [0, 0]
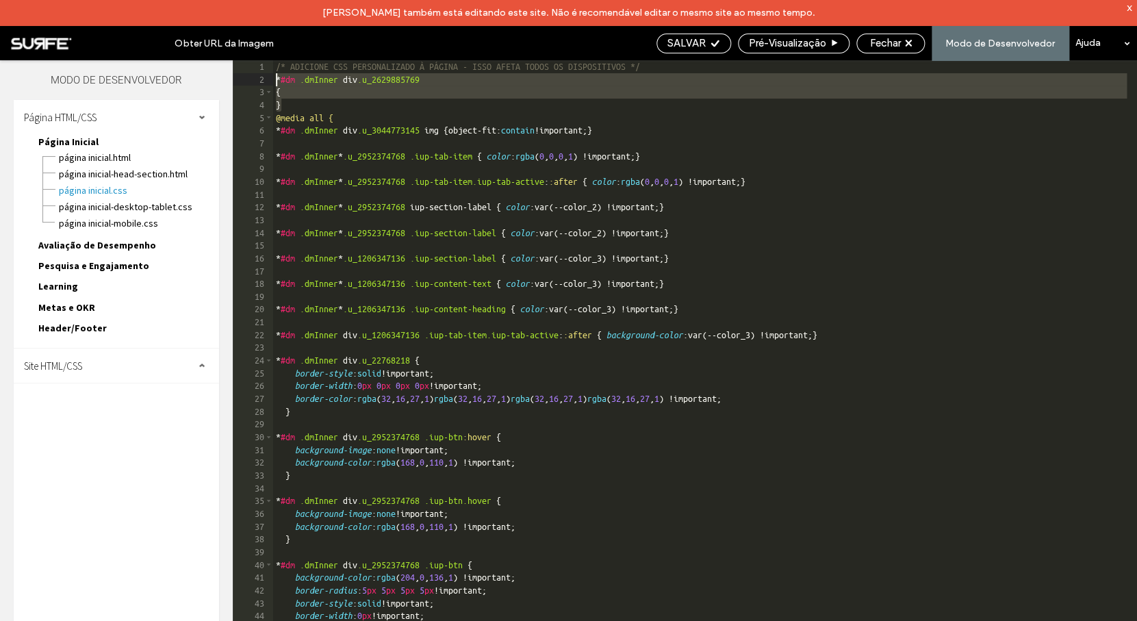
drag, startPoint x: 302, startPoint y: 105, endPoint x: 260, endPoint y: 79, distance: 49.2
click at [273, 79] on div "/* ADICIONE CSS PERSONALIZADO À PÁGINA - ISSO AFETA TODOS OS DISPOSITIVOS */ * …" at bounding box center [699, 353] width 853 height 586
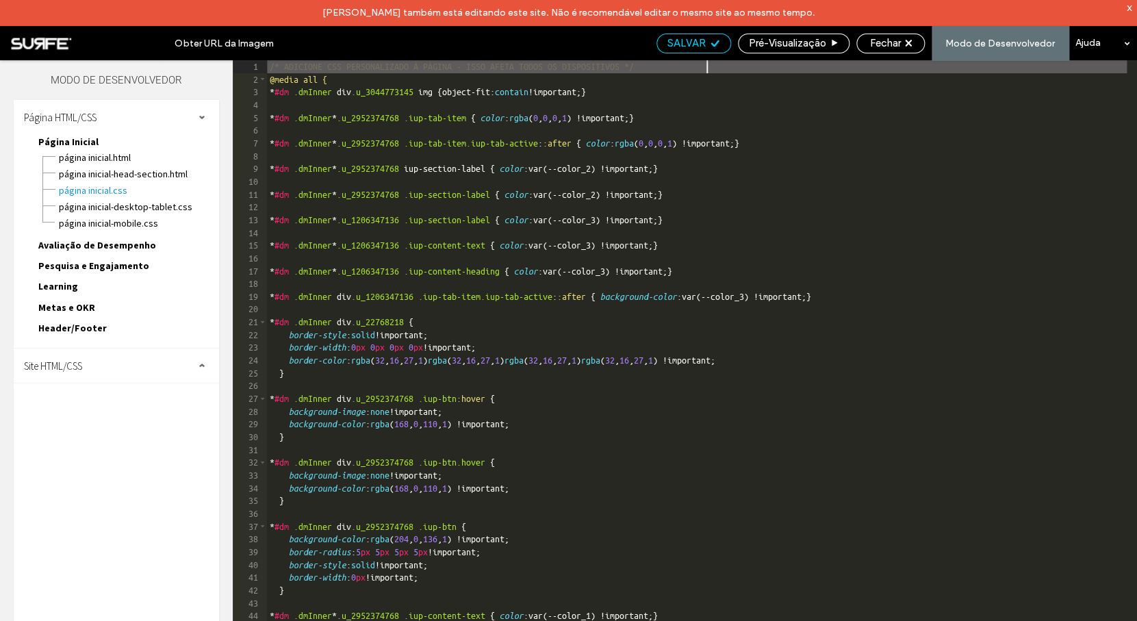
click at [686, 45] on span "SALVAR" at bounding box center [686, 43] width 38 height 12
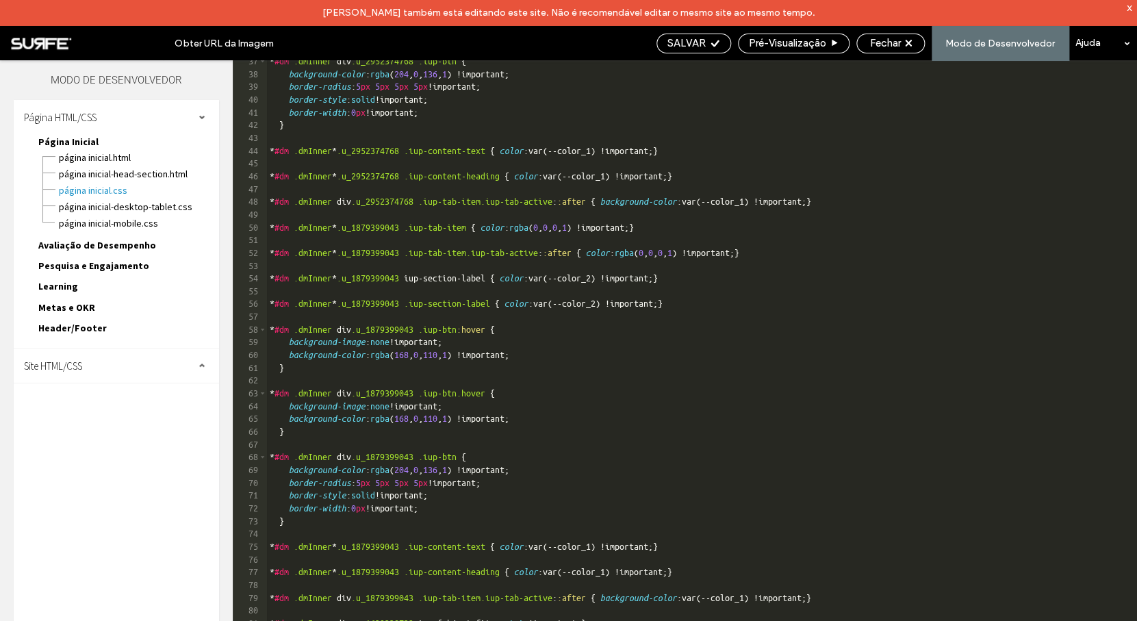
scroll to position [630, 0]
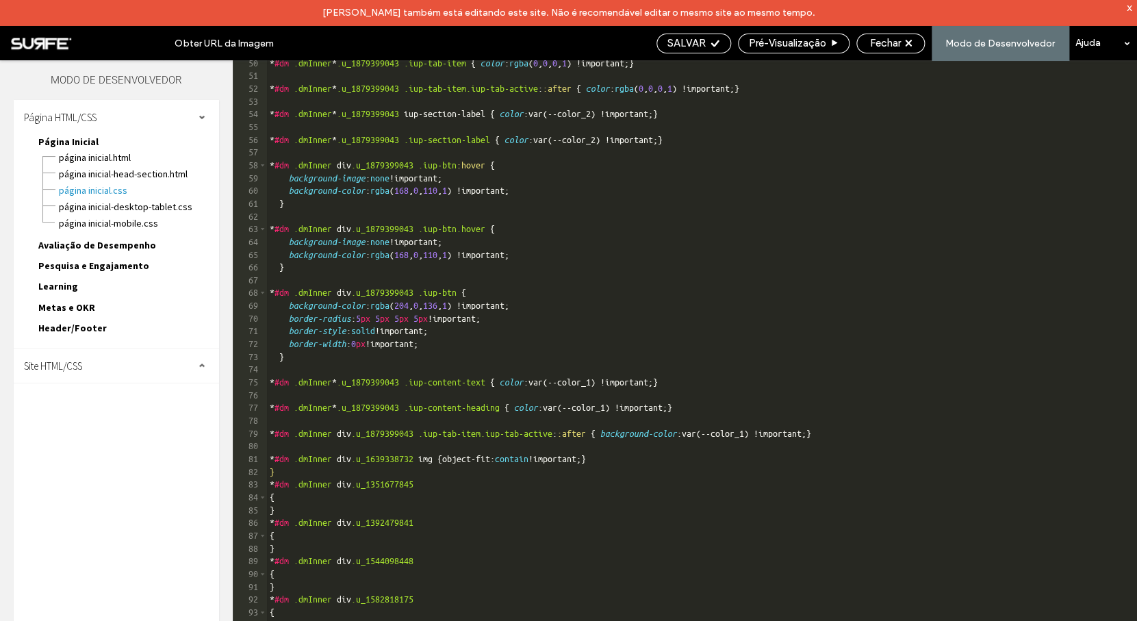
click at [692, 454] on div "* #dm .dmInner * .u_1879399043 .iup-tab-item { color : rgba ( 0 , 0 , 0 , 1 ) !…" at bounding box center [696, 363] width 859 height 612
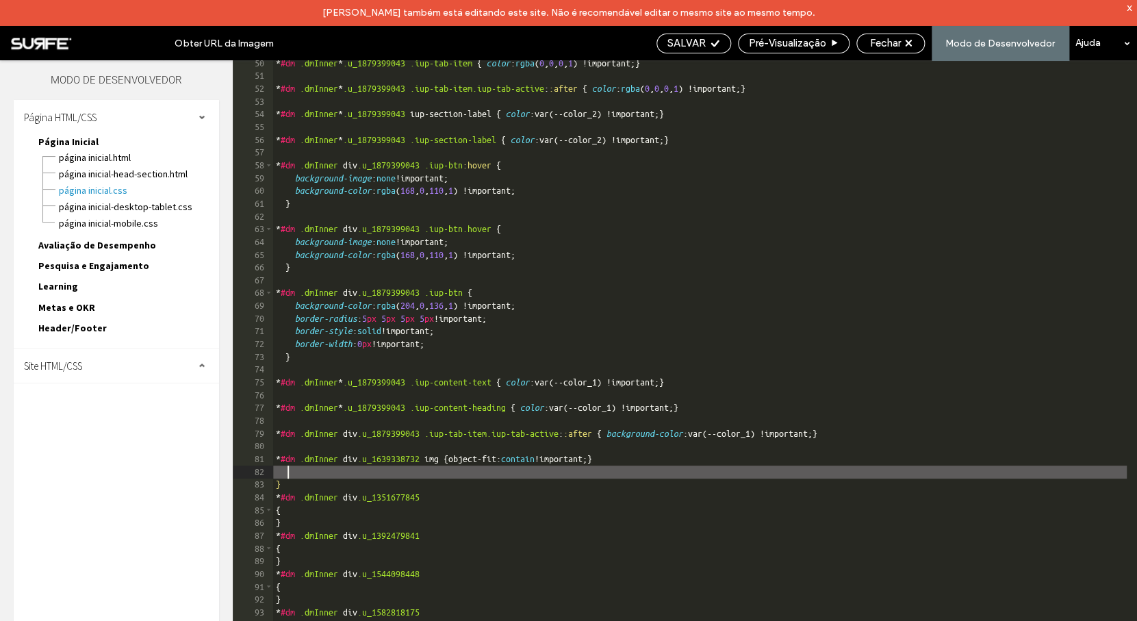
scroll to position [0, 3]
paste textarea
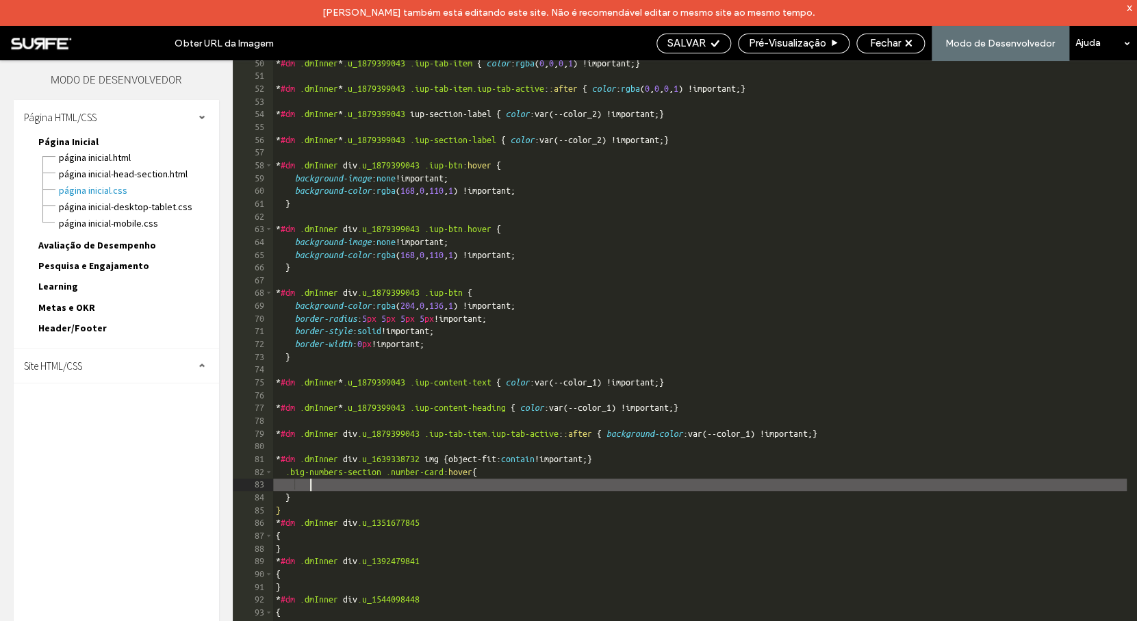
click at [488, 485] on div "* #dm .dmInner * .u_1879399043 .iup-tab-item { color : rgba ( 0 , 0 , 0 , 1 ) !…" at bounding box center [699, 363] width 853 height 612
paste textarea
click at [445, 487] on div "* #dm .dmInner * .u_1879399043 .iup-tab-item { color : rgba ( 0 , 0 , 0 , 1 ) !…" at bounding box center [699, 363] width 853 height 612
click at [698, 43] on span "SALVAR" at bounding box center [686, 43] width 38 height 12
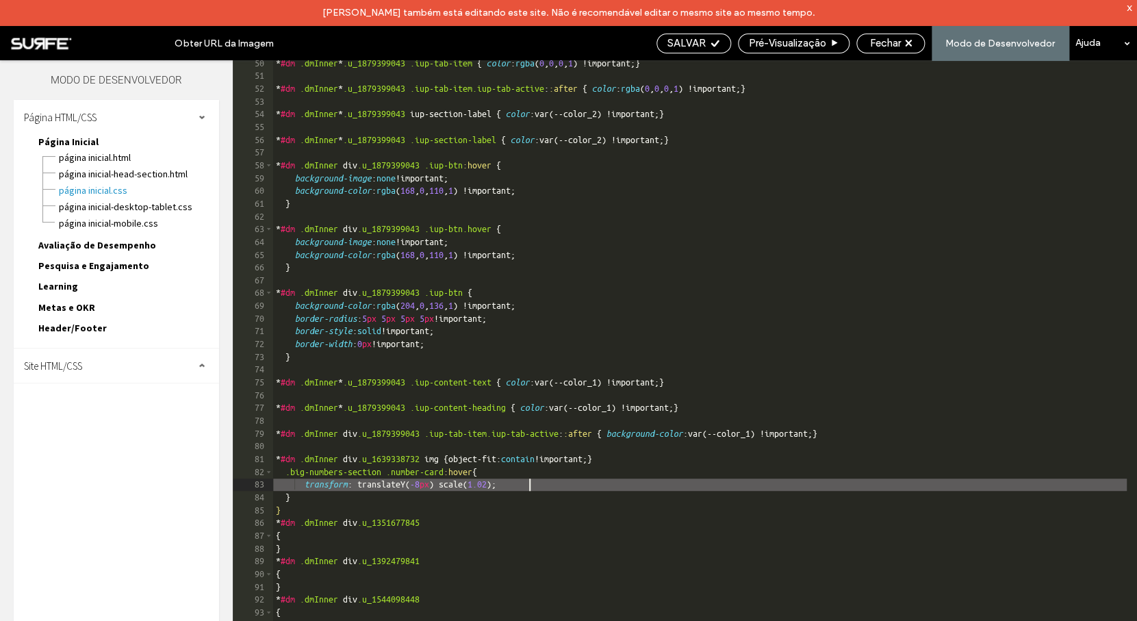
click at [558, 489] on div "* #dm .dmInner * .u_1879399043 .iup-tab-item { color : rgba ( 0 , 0 , 0 , 1 ) !…" at bounding box center [699, 363] width 853 height 612
type textarea "**"
click at [701, 44] on span "SALVAR" at bounding box center [686, 43] width 38 height 12
click at [900, 45] on span "Fechar" at bounding box center [885, 43] width 31 height 12
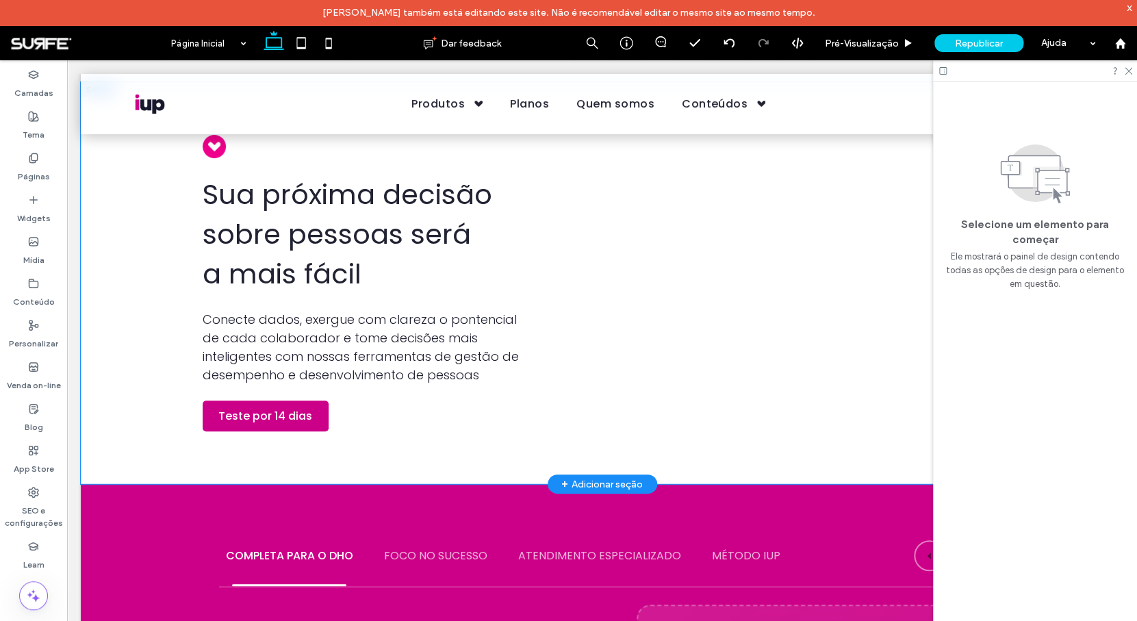
scroll to position [2218, 0]
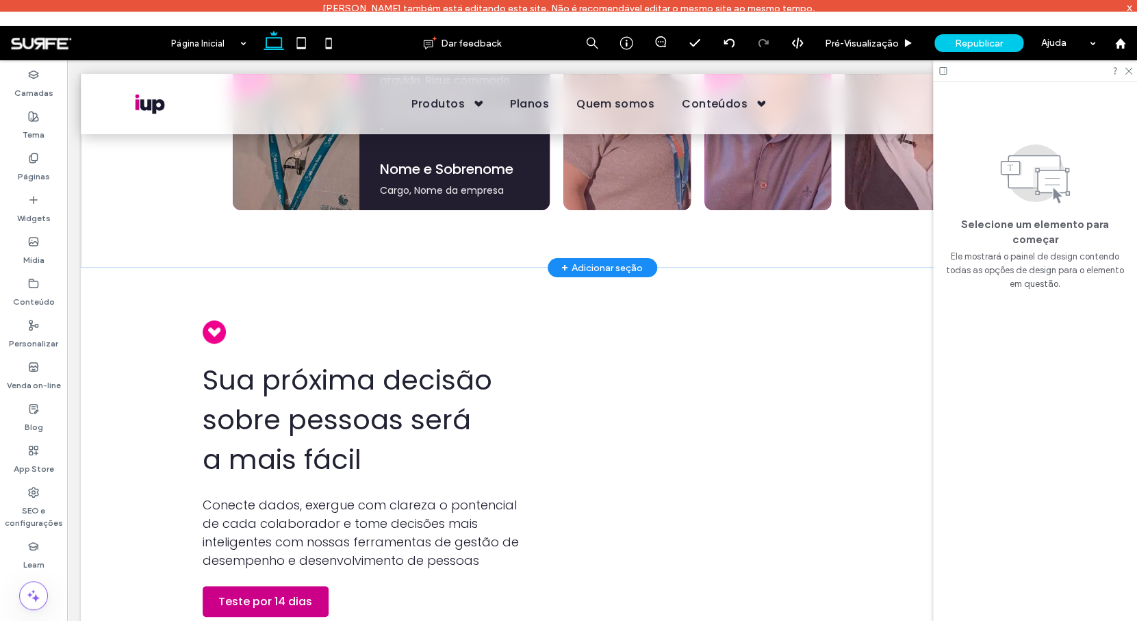
click at [605, 269] on div "+ Adicionar seção" at bounding box center [601, 267] width 81 height 15
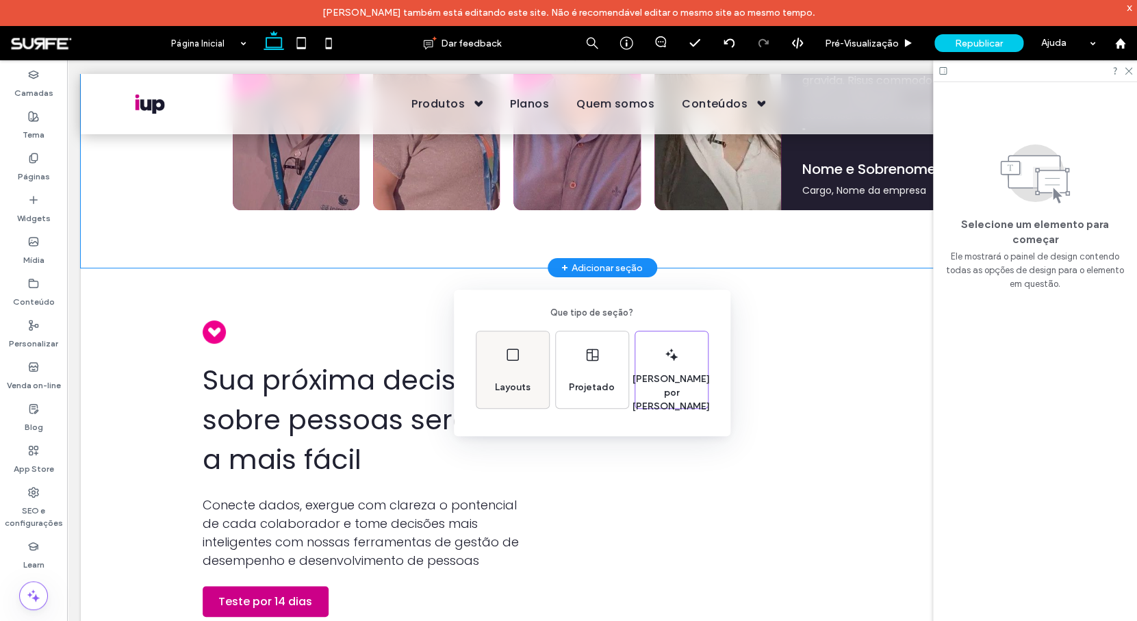
click at [501, 374] on div "Layouts" at bounding box center [512, 387] width 47 height 30
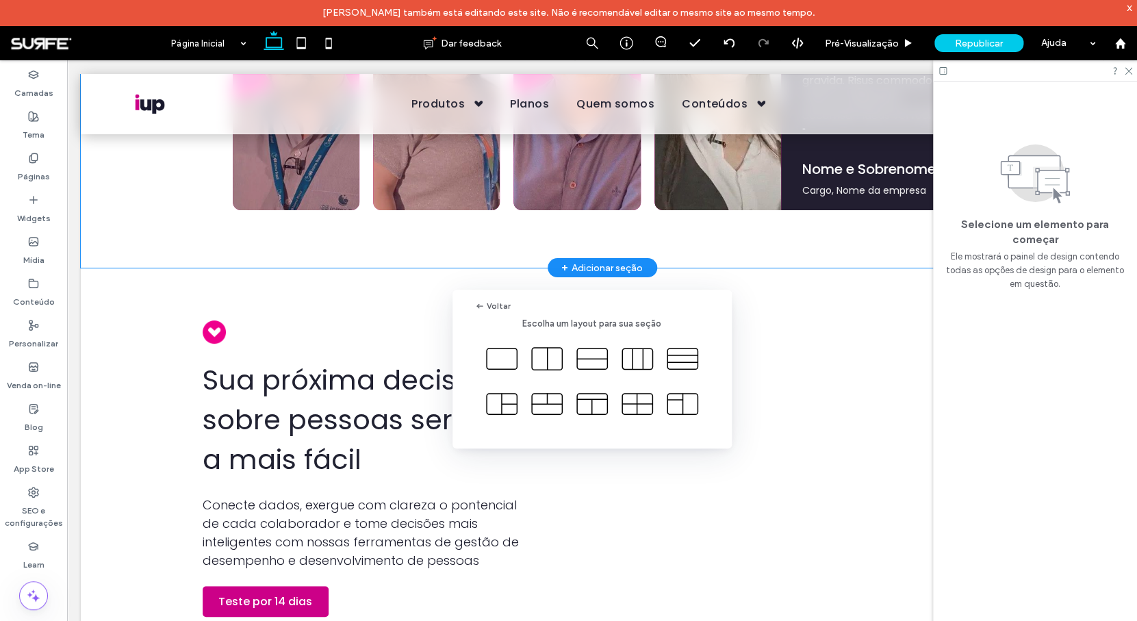
scroll to position [2168, 0]
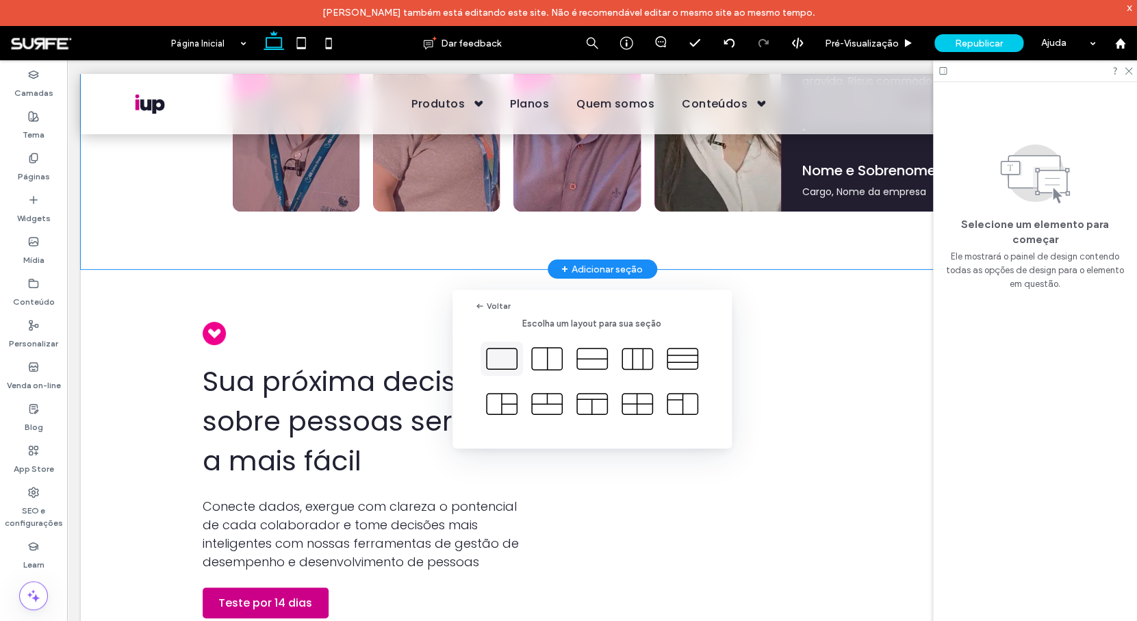
click at [511, 360] on icon at bounding box center [501, 358] width 34 height 34
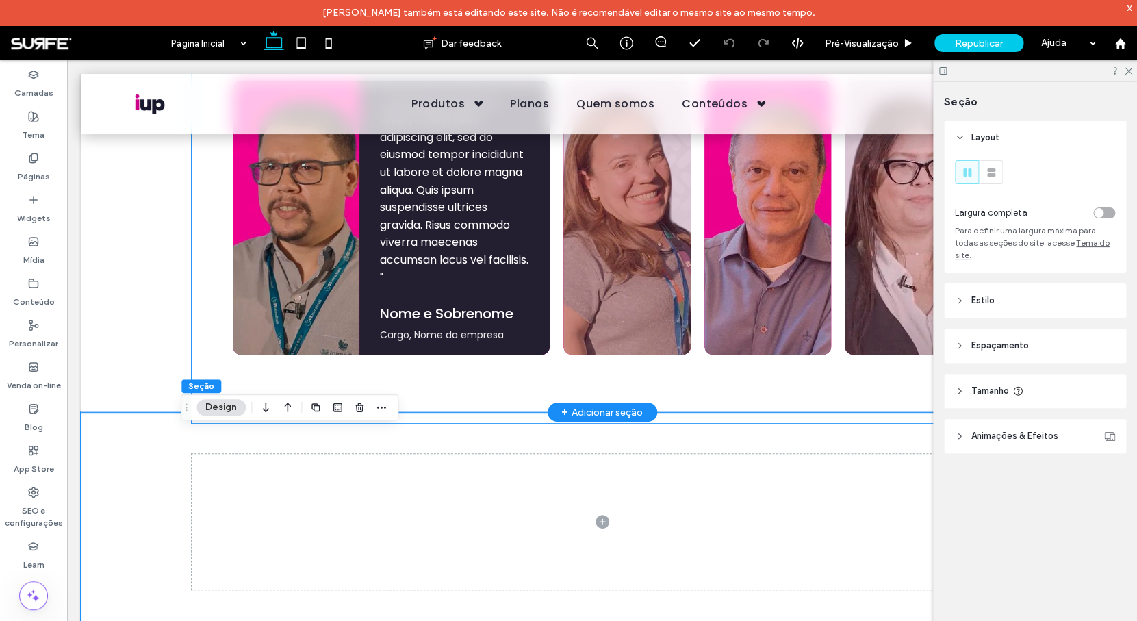
scroll to position [2076, 0]
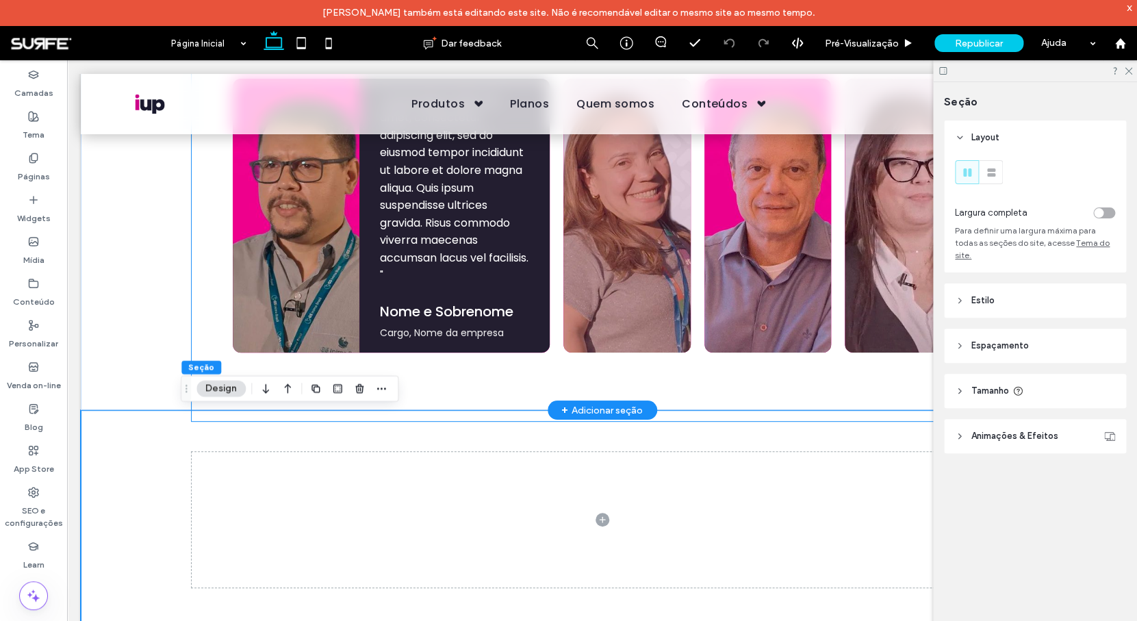
click at [205, 290] on div "RHs que evoluiram com a gente "Lorem ipsum dolor sit amet, consectetur adipisci…" at bounding box center [602, 167] width 821 height 506
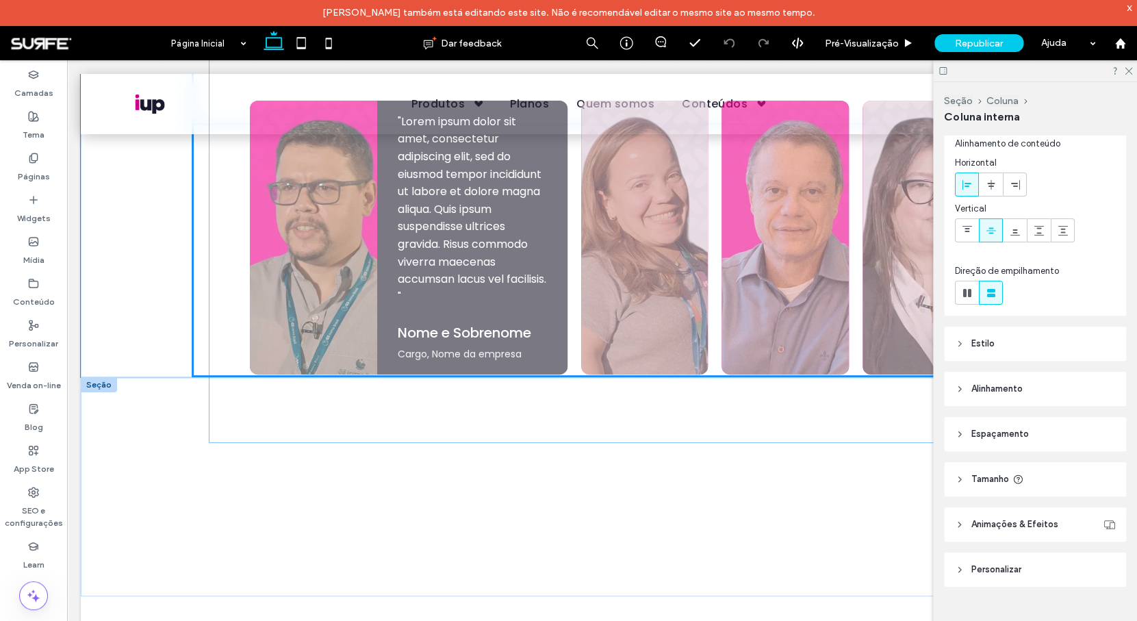
scroll to position [38, 0]
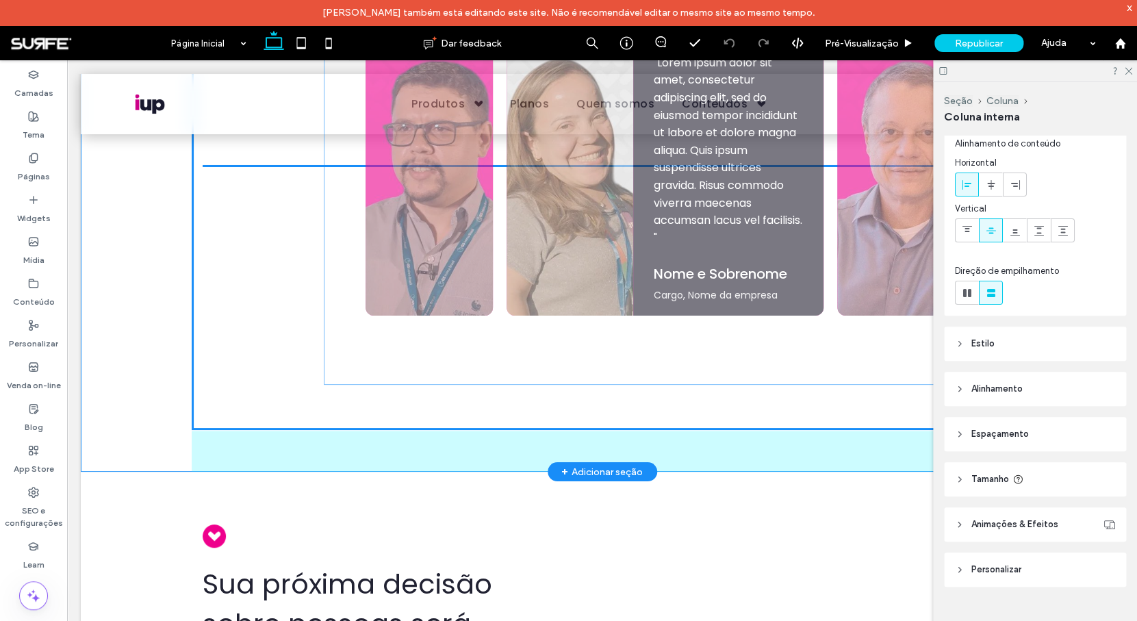
drag, startPoint x: 203, startPoint y: 268, endPoint x: 333, endPoint y: 276, distance: 129.6
click at [333, 276] on div "Sua próxima decisão sobre pessoas será a mais fácil Conecte dados, exergue com …" at bounding box center [602, 282] width 1042 height 4532
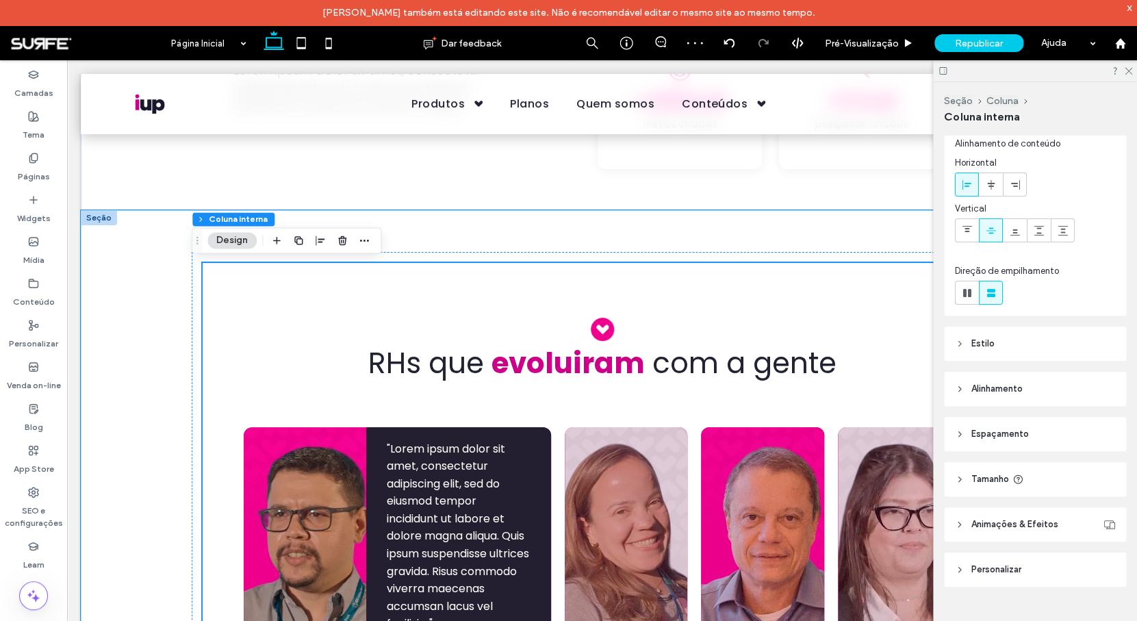
scroll to position [1730, 0]
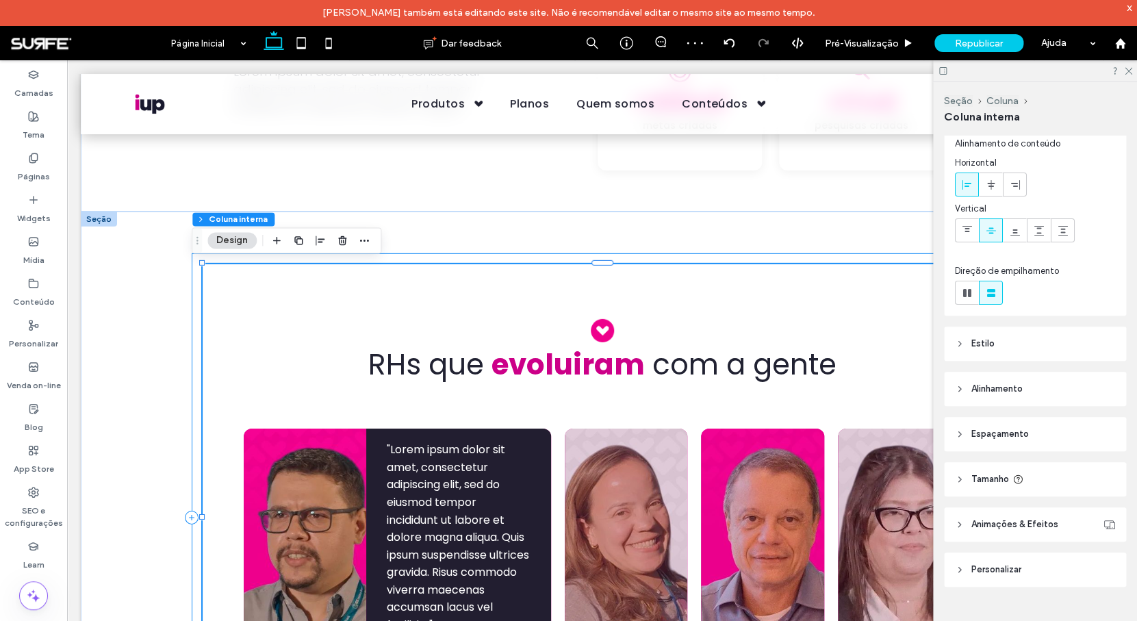
click at [192, 310] on div "RHs que evoluiram com a gente "Lorem ipsum dolor sit amet, consectetur adipisci…" at bounding box center [602, 517] width 821 height 528
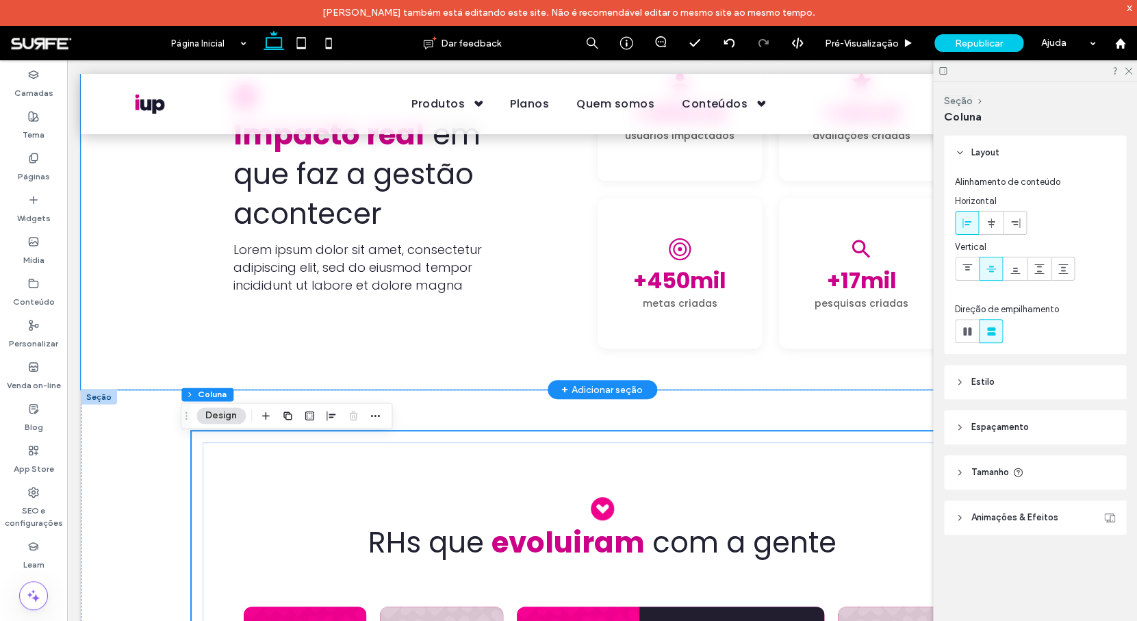
scroll to position [1544, 0]
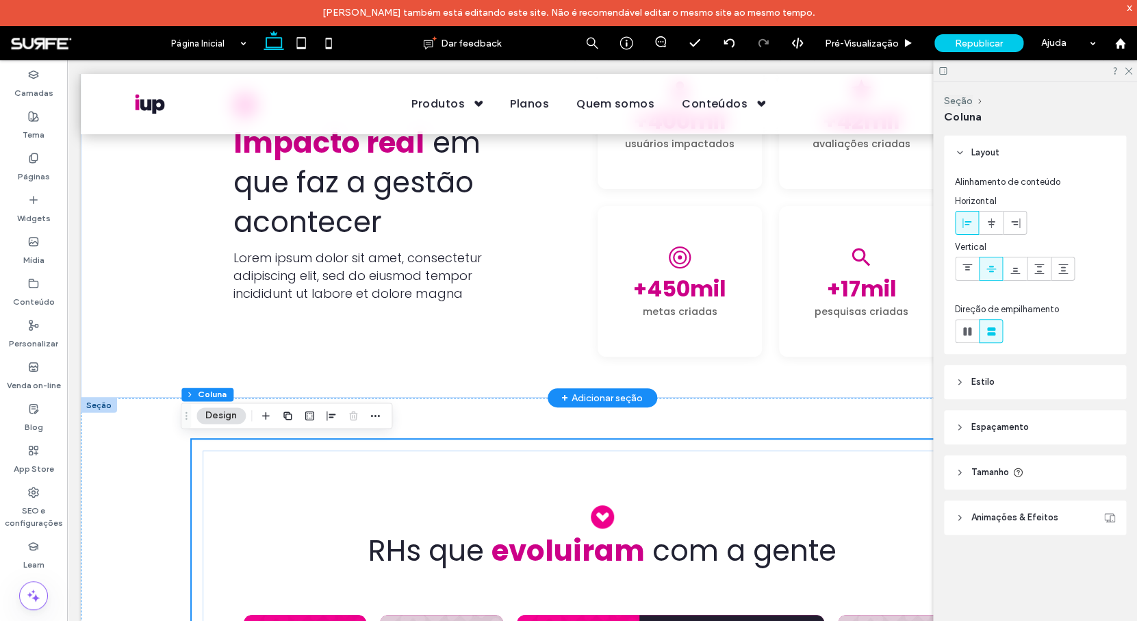
click at [593, 393] on div "+ Adicionar seção" at bounding box center [601, 397] width 81 height 15
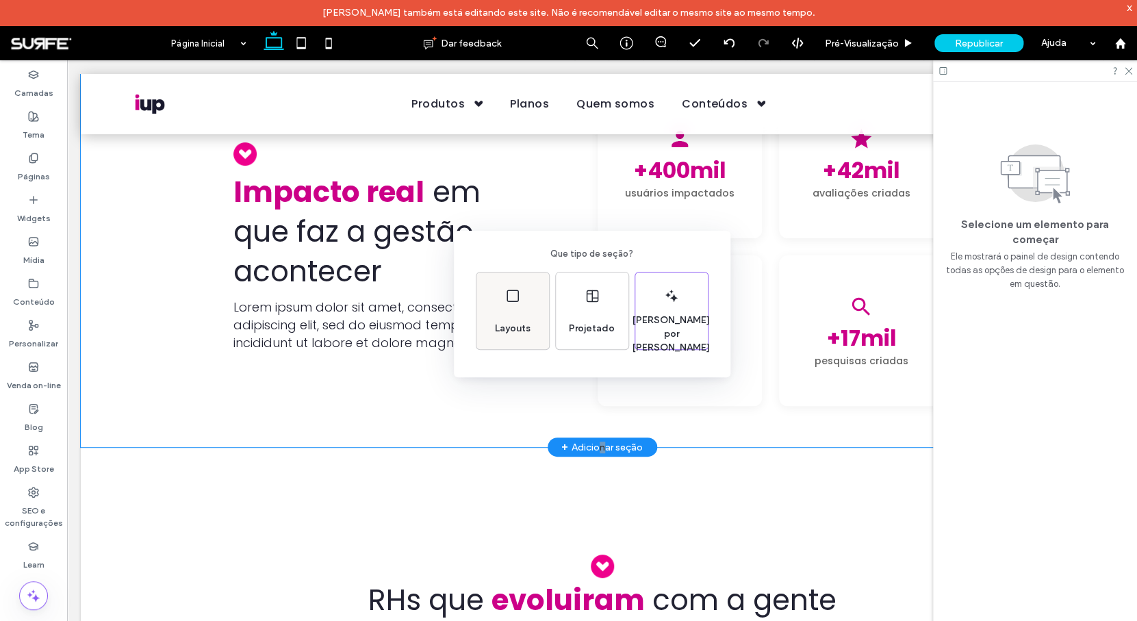
click at [527, 304] on div "Layouts" at bounding box center [512, 310] width 73 height 77
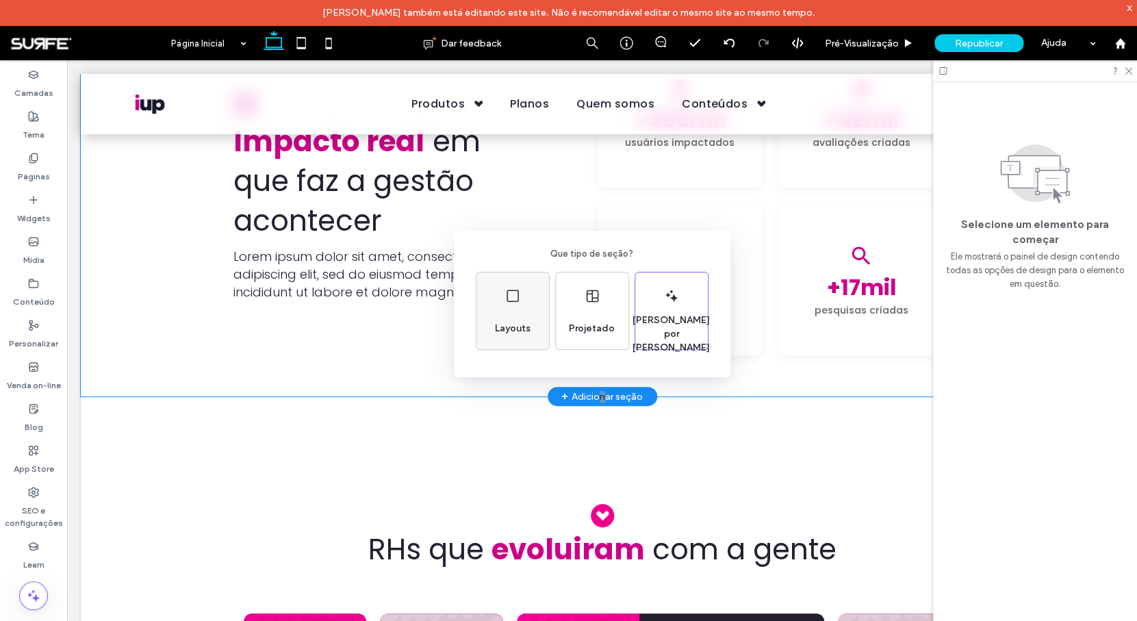
click at [509, 308] on div "Layouts" at bounding box center [512, 310] width 73 height 77
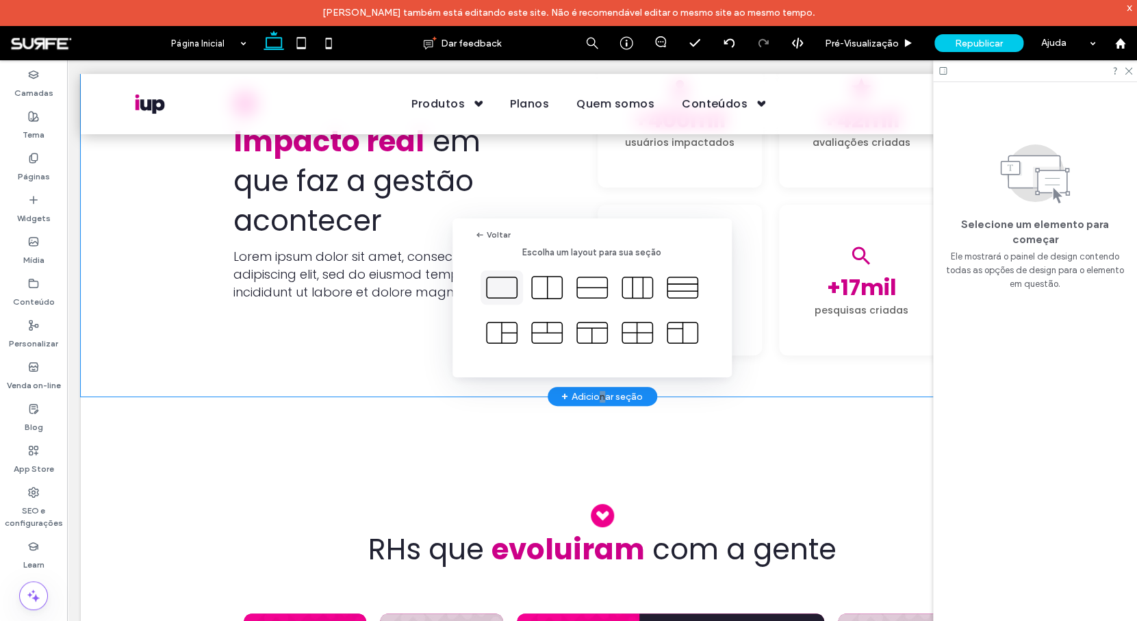
click at [502, 281] on icon at bounding box center [501, 287] width 34 height 34
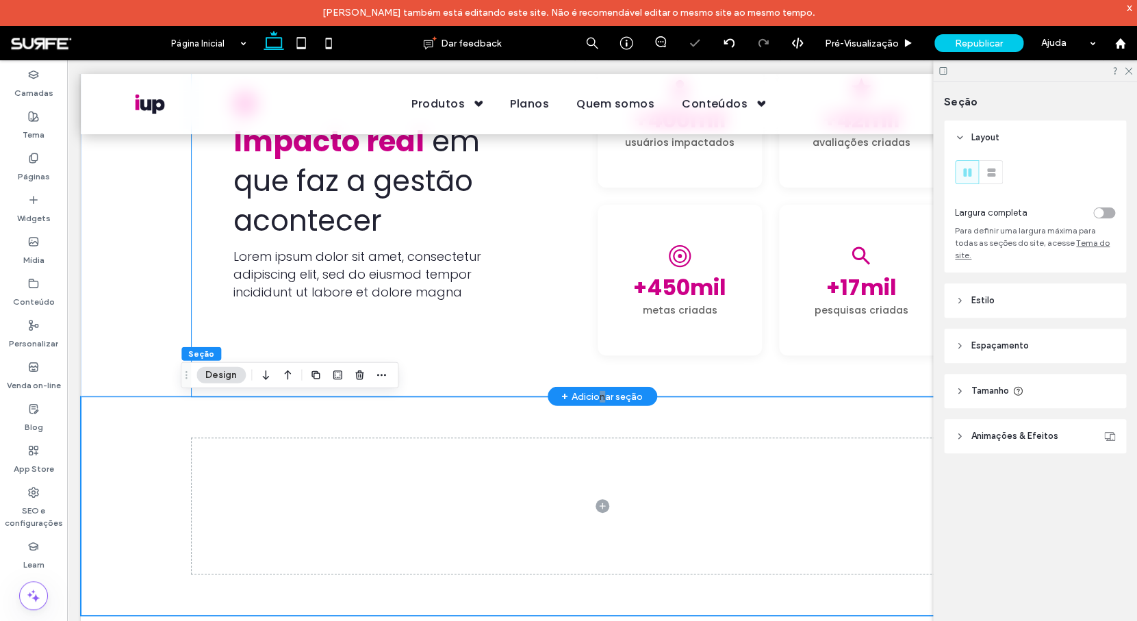
click at [525, 271] on div "Impacto real em que faz a gestão acontecer Lorem ipsum dolor sit amet, consecte…" at bounding box center [386, 196] width 329 height 209
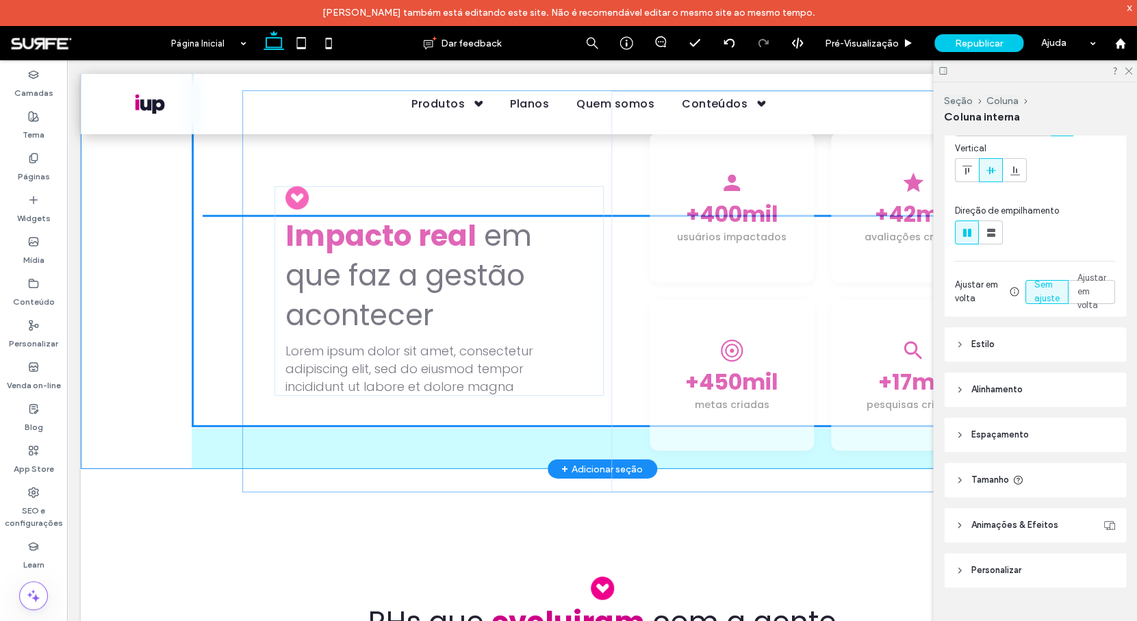
scroll to position [99, 0]
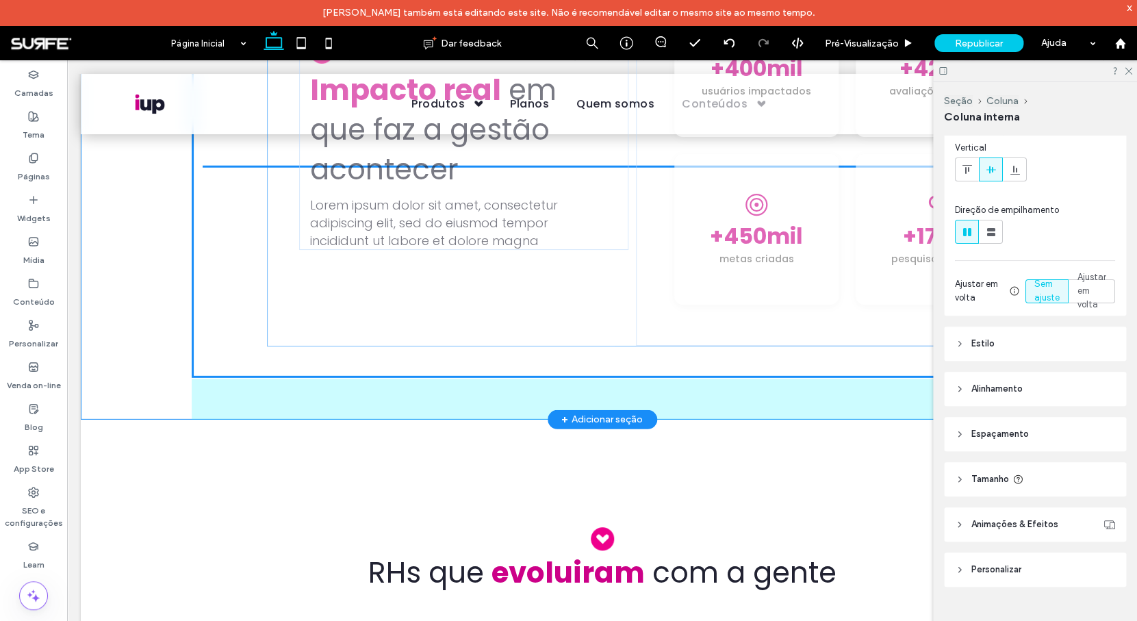
drag, startPoint x: 223, startPoint y: 314, endPoint x: 310, endPoint y: 284, distance: 92.0
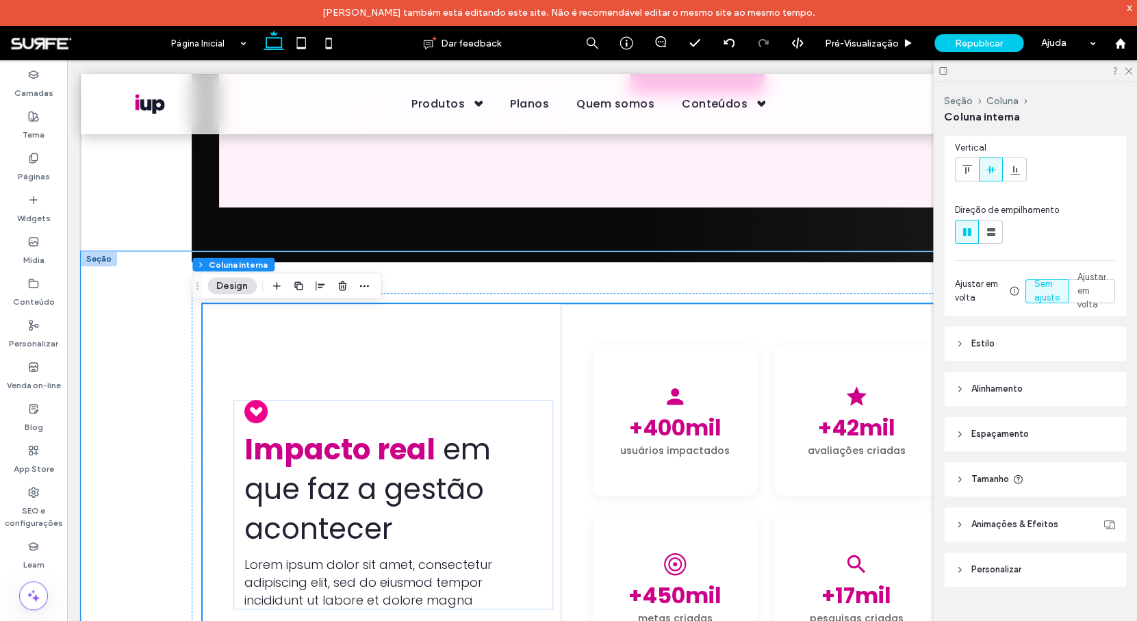
scroll to position [1306, 0]
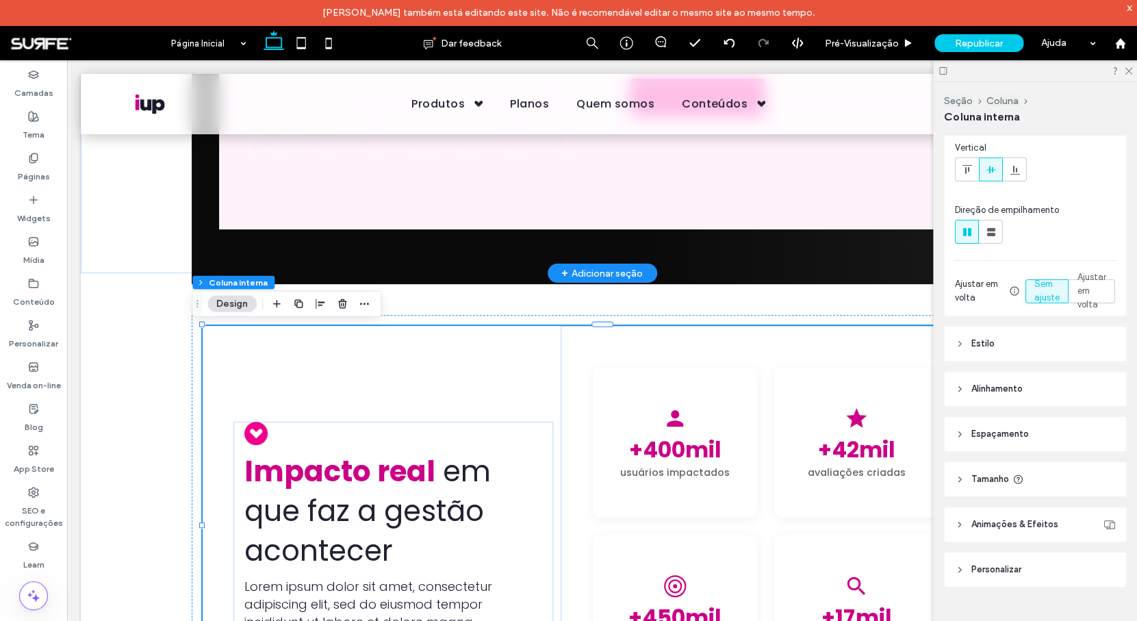
click at [578, 271] on div "+ Adicionar seção" at bounding box center [601, 272] width 81 height 15
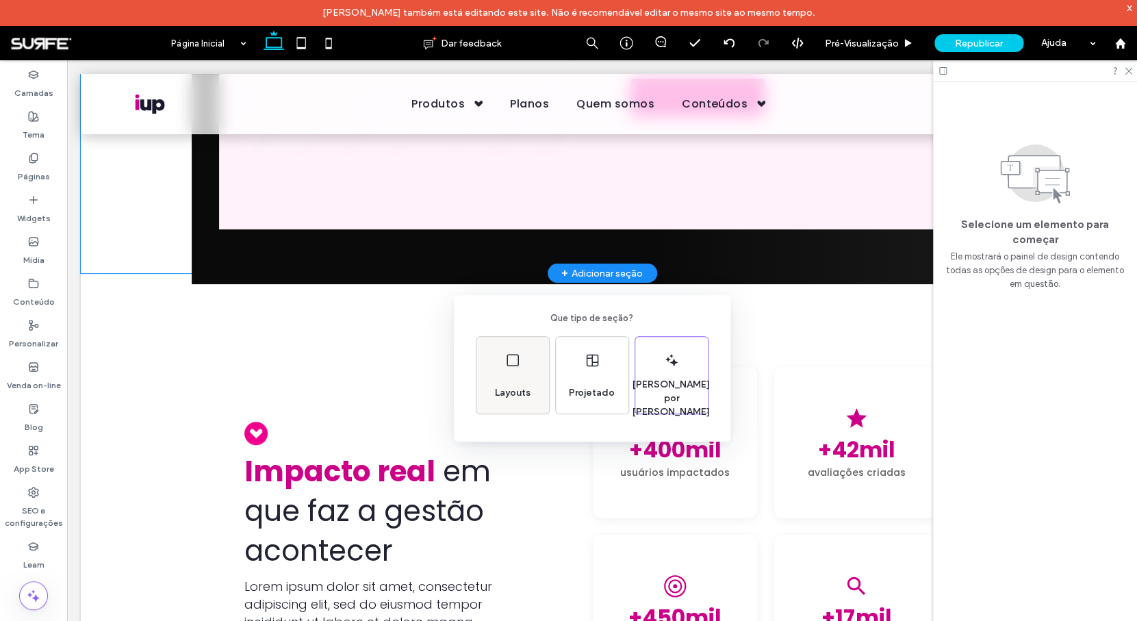
click at [530, 366] on div "Layouts" at bounding box center [512, 375] width 73 height 77
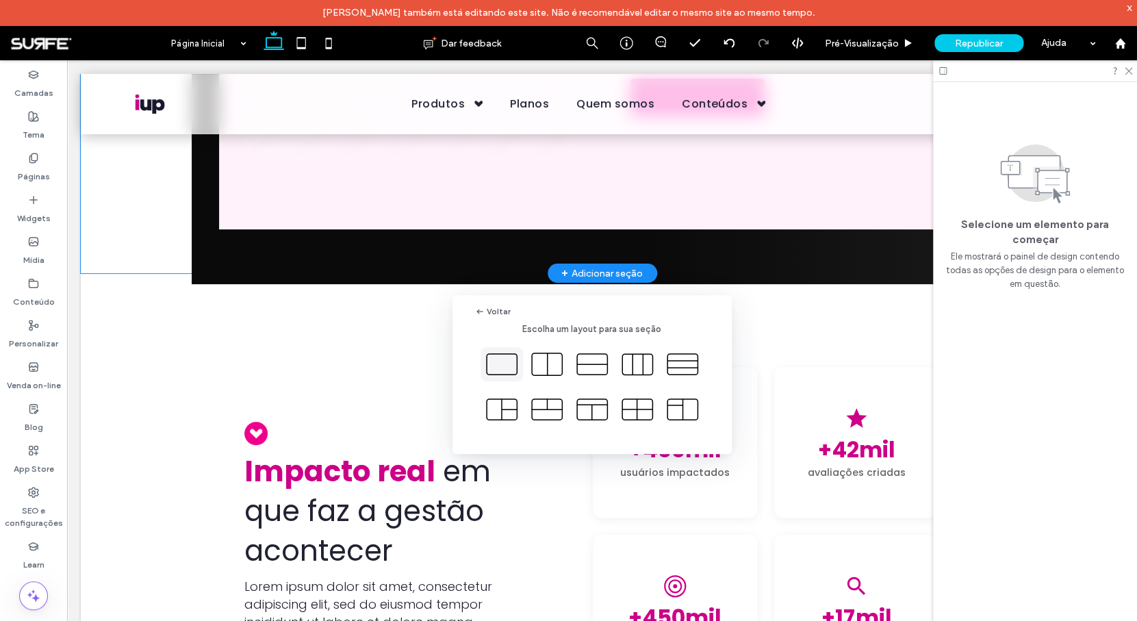
click at [500, 366] on icon at bounding box center [501, 364] width 34 height 34
